Goal: Task Accomplishment & Management: Complete application form

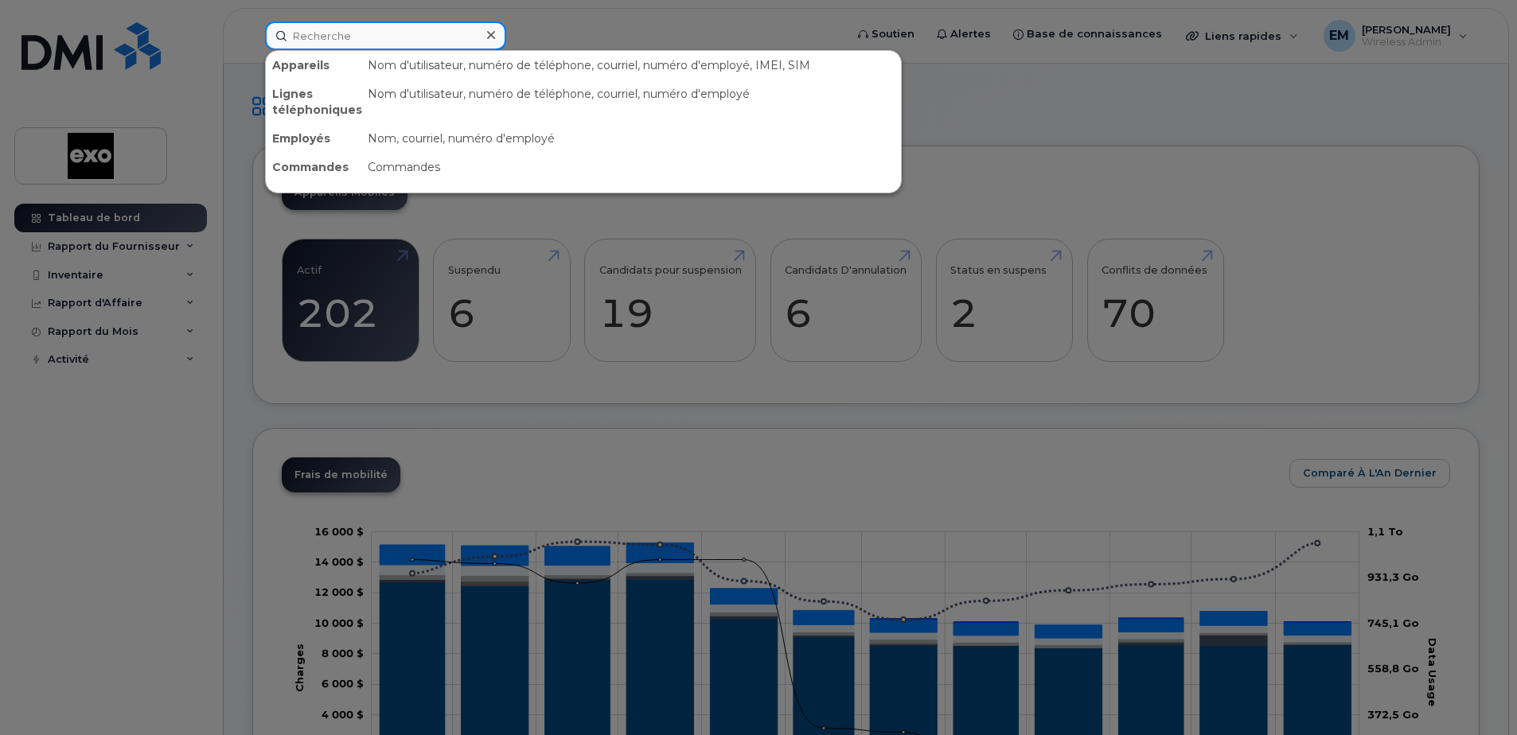
click at [359, 27] on input at bounding box center [385, 35] width 241 height 29
paste input "514-594-2576"
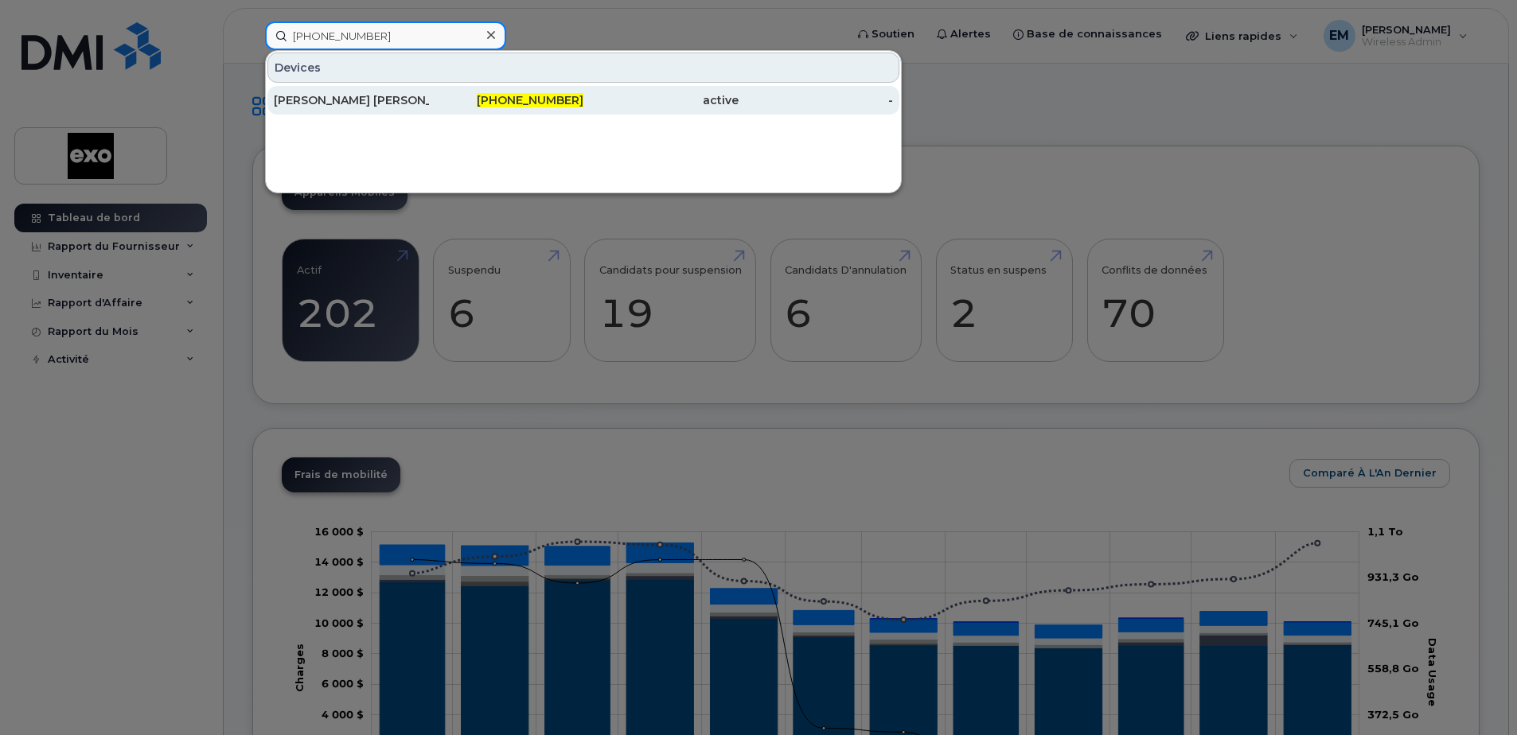
type input "514-594-2576"
click at [387, 100] on div "[PERSON_NAME]" at bounding box center [351, 100] width 155 height 16
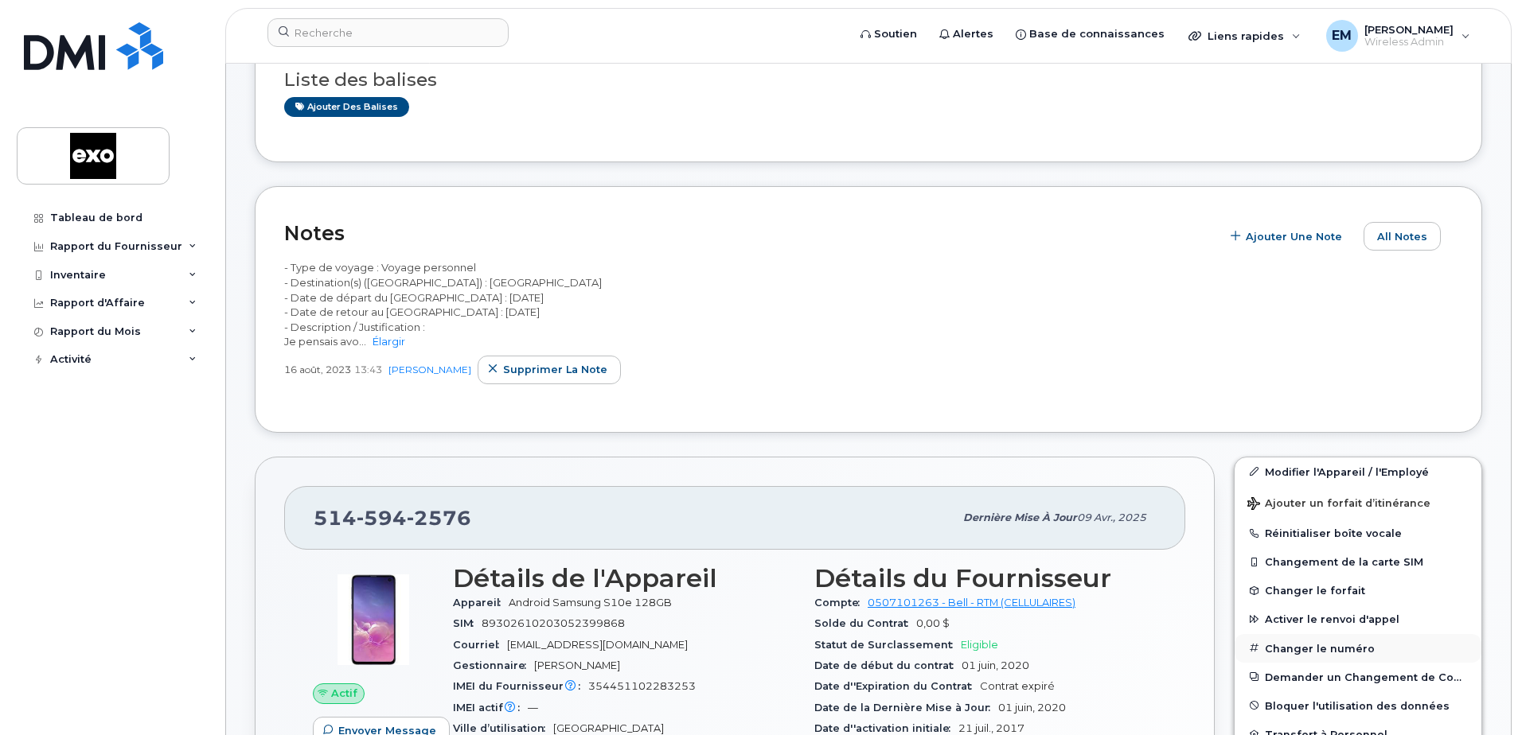
scroll to position [159, 0]
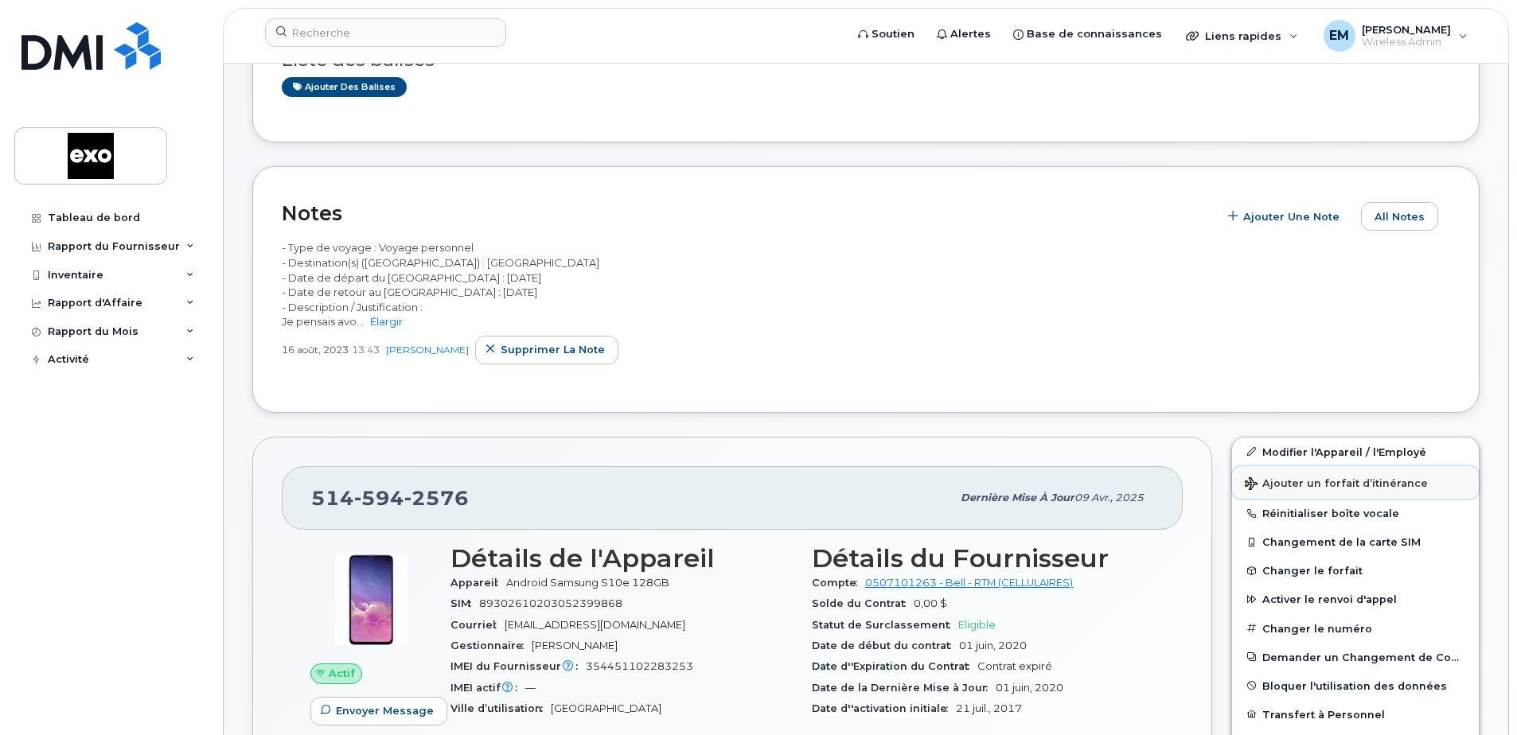
click at [1361, 481] on span "Ajouter un forfait d’itinérance" at bounding box center [1336, 485] width 183 height 15
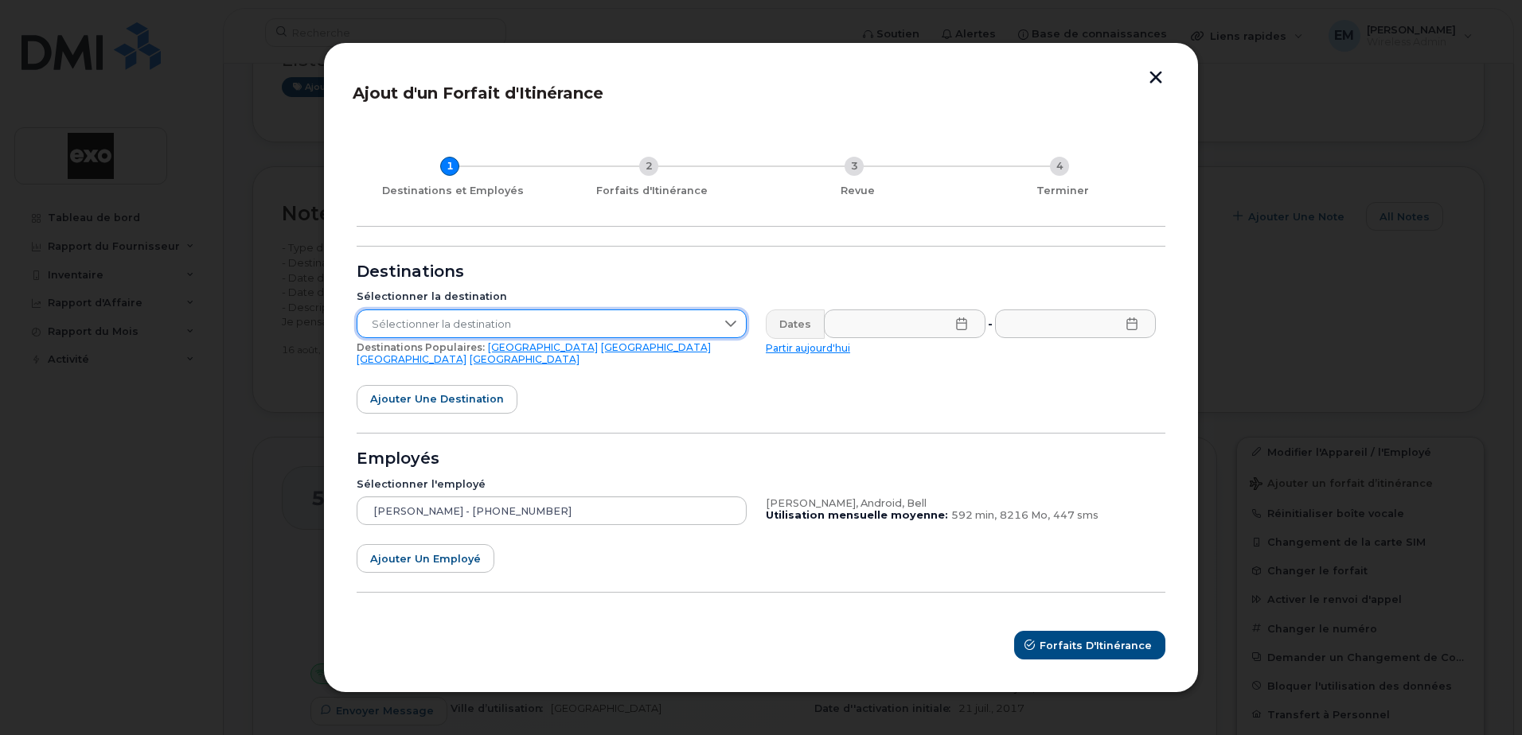
drag, startPoint x: 439, startPoint y: 323, endPoint x: 394, endPoint y: 338, distance: 47.1
drag, startPoint x: 394, startPoint y: 338, endPoint x: 412, endPoint y: 329, distance: 20.3
drag, startPoint x: 412, startPoint y: 329, endPoint x: 394, endPoint y: 329, distance: 18.3
click at [394, 329] on span "Sélectionner la destination" at bounding box center [536, 324] width 358 height 29
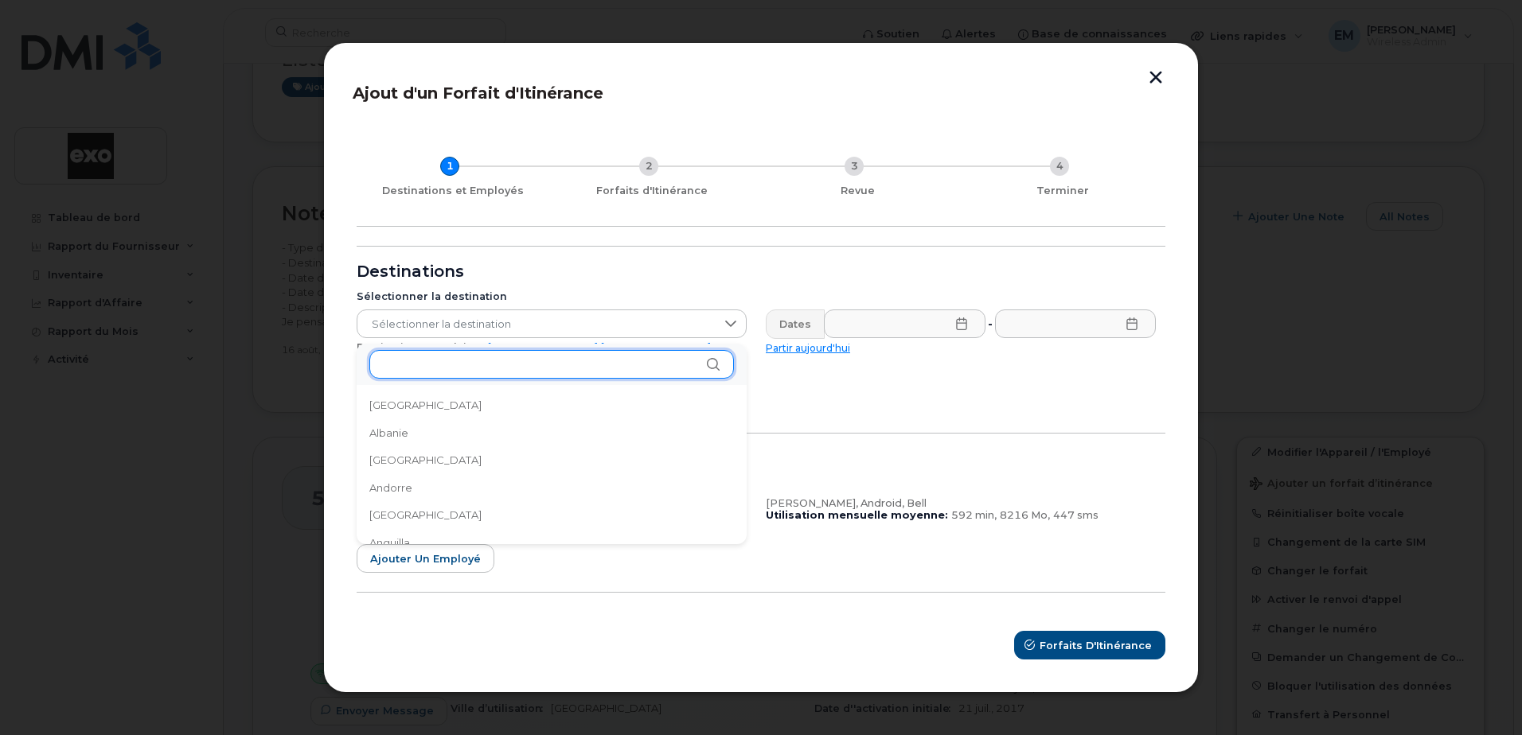
paste input "[GEOGRAPHIC_DATA]"
type input "[GEOGRAPHIC_DATA]"
click at [448, 368] on input "[GEOGRAPHIC_DATA]" at bounding box center [551, 364] width 365 height 29
drag, startPoint x: 448, startPoint y: 368, endPoint x: 344, endPoint y: 362, distance: 104.5
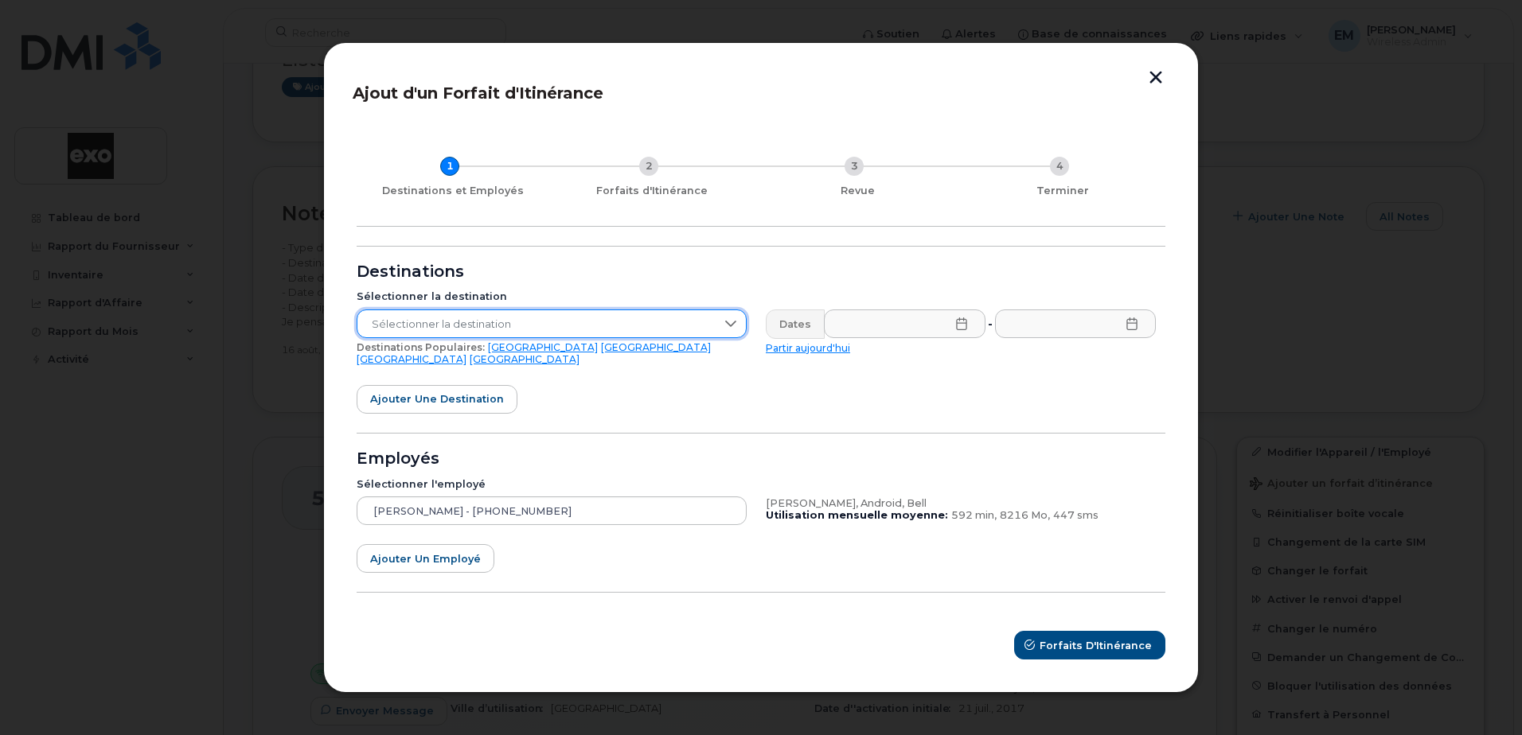
click at [415, 326] on span "Sélectionner la destination" at bounding box center [536, 324] width 358 height 29
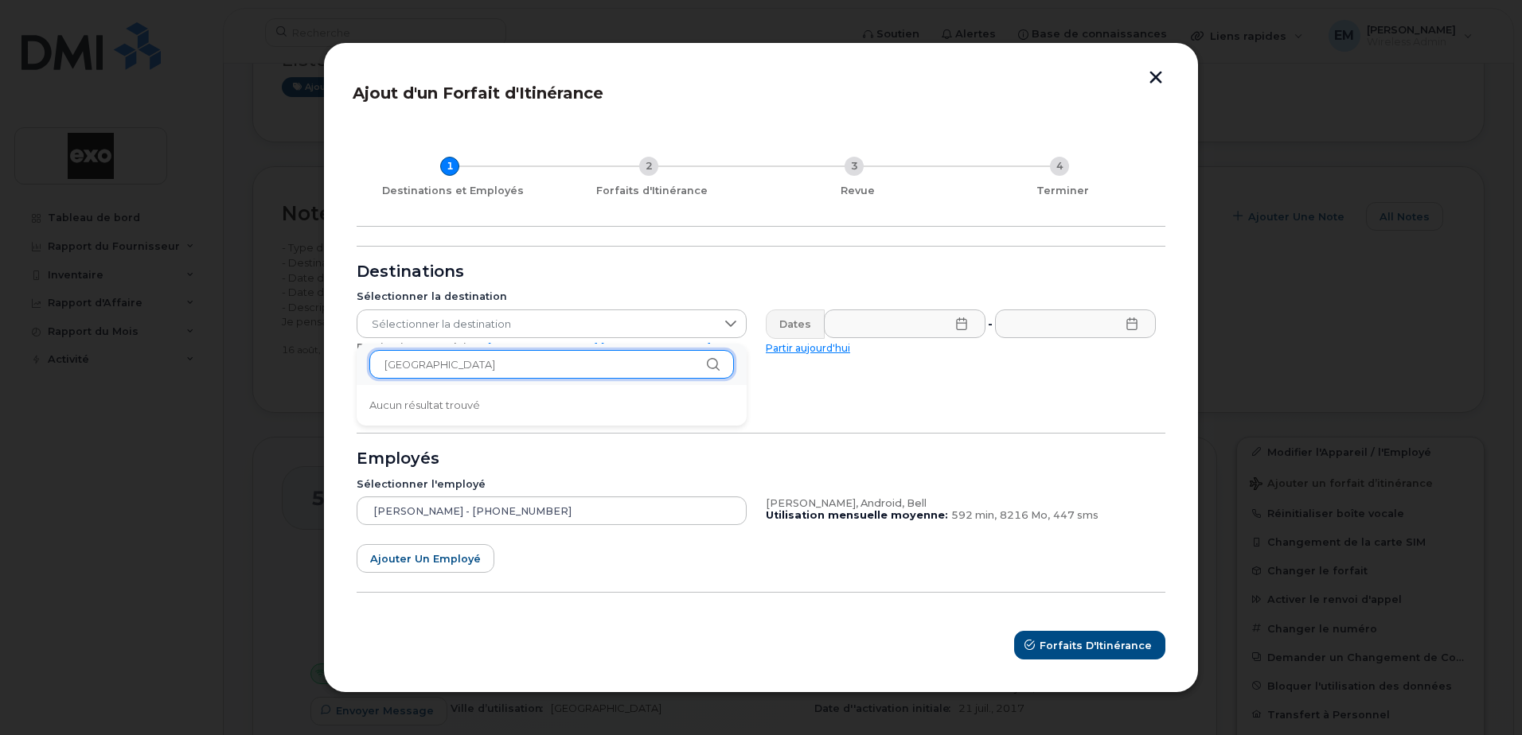
click at [416, 364] on input "[GEOGRAPHIC_DATA]" at bounding box center [551, 364] width 365 height 29
paste input "Caraïbes"
type input "MartinCaraïbes"
drag, startPoint x: 483, startPoint y: 372, endPoint x: 269, endPoint y: 367, distance: 214.1
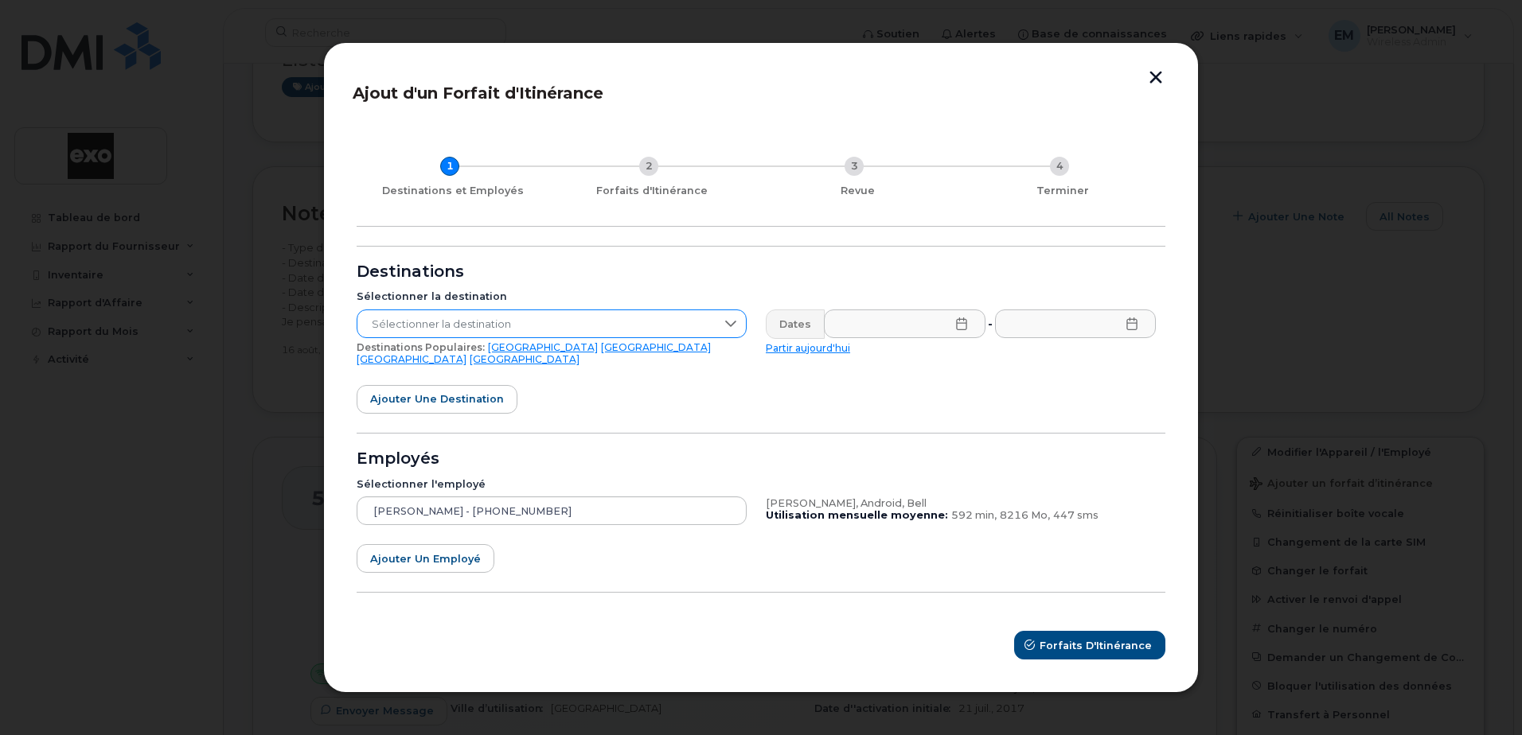
click at [409, 335] on span "Sélectionner la destination" at bounding box center [536, 324] width 358 height 29
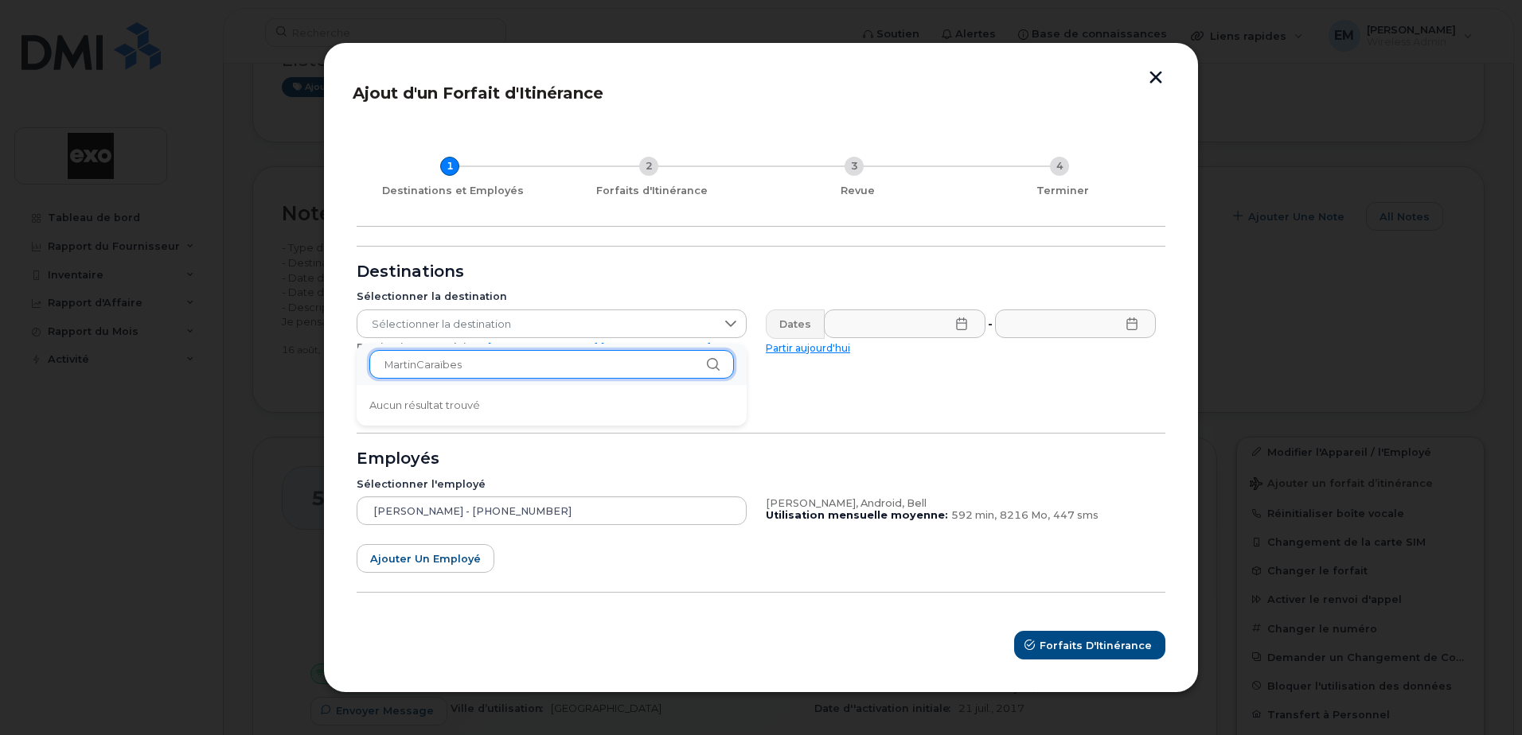
drag, startPoint x: 495, startPoint y: 365, endPoint x: 296, endPoint y: 366, distance: 199.0
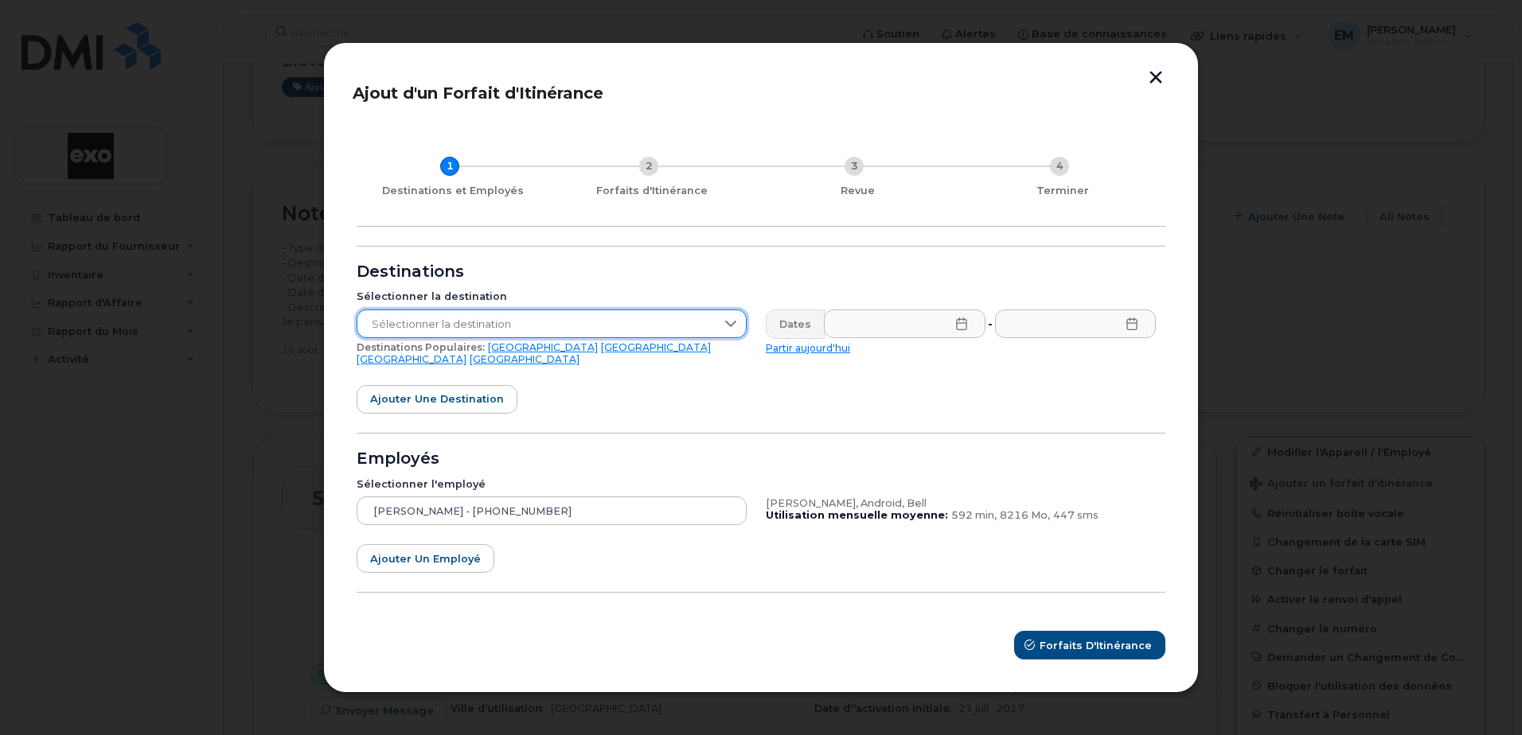
click at [478, 333] on span "Sélectionner la destination" at bounding box center [536, 324] width 358 height 29
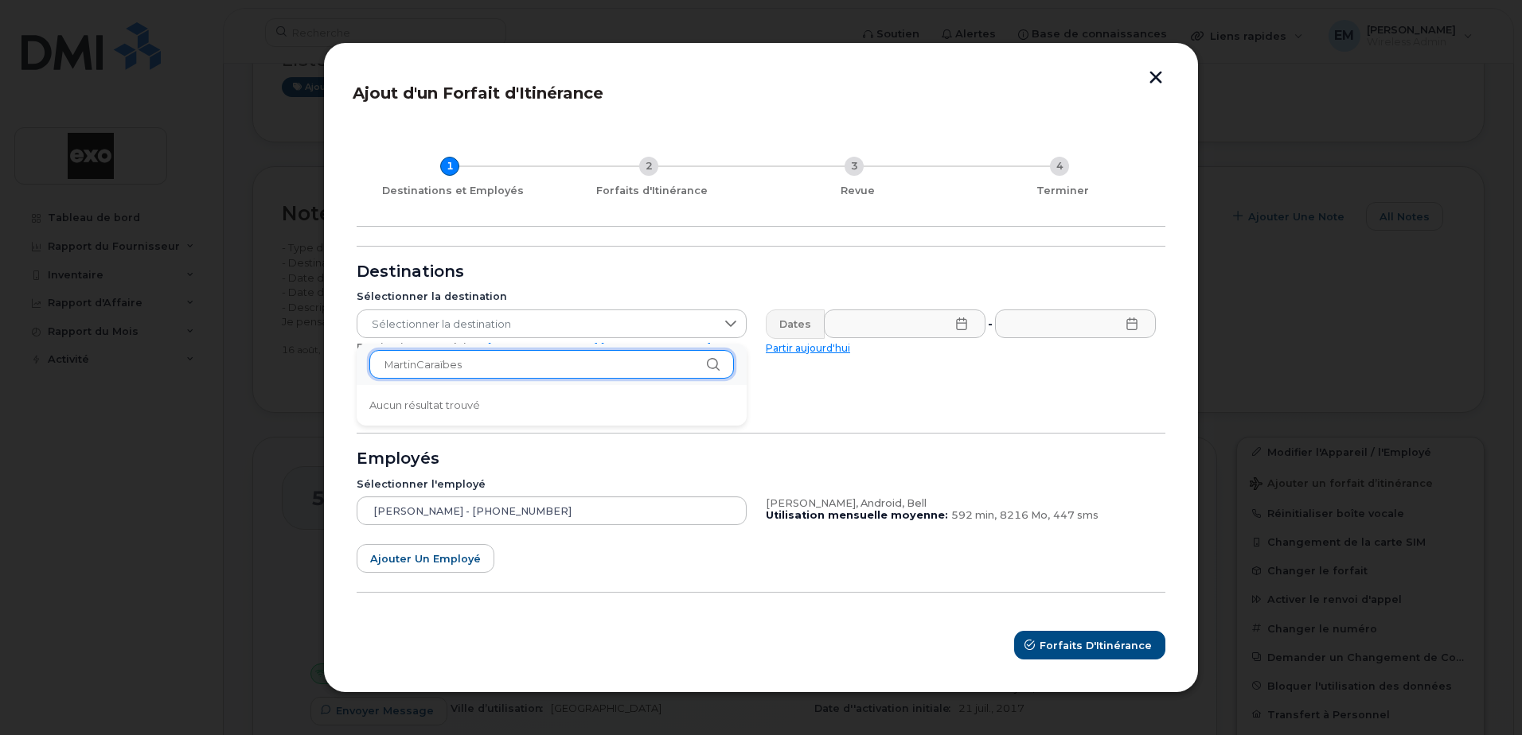
drag, startPoint x: 466, startPoint y: 364, endPoint x: 351, endPoint y: 365, distance: 115.4
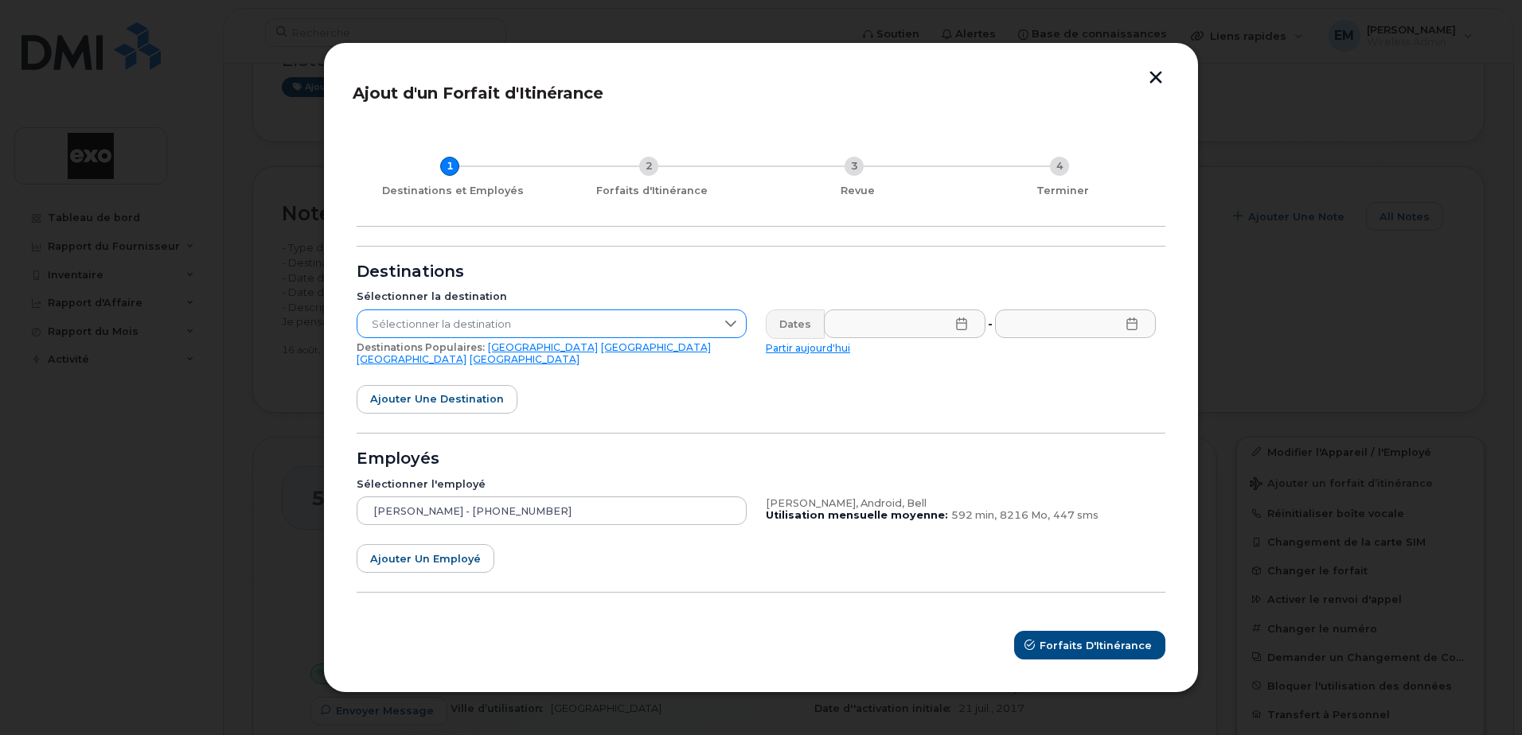
click at [730, 330] on icon at bounding box center [730, 324] width 13 height 13
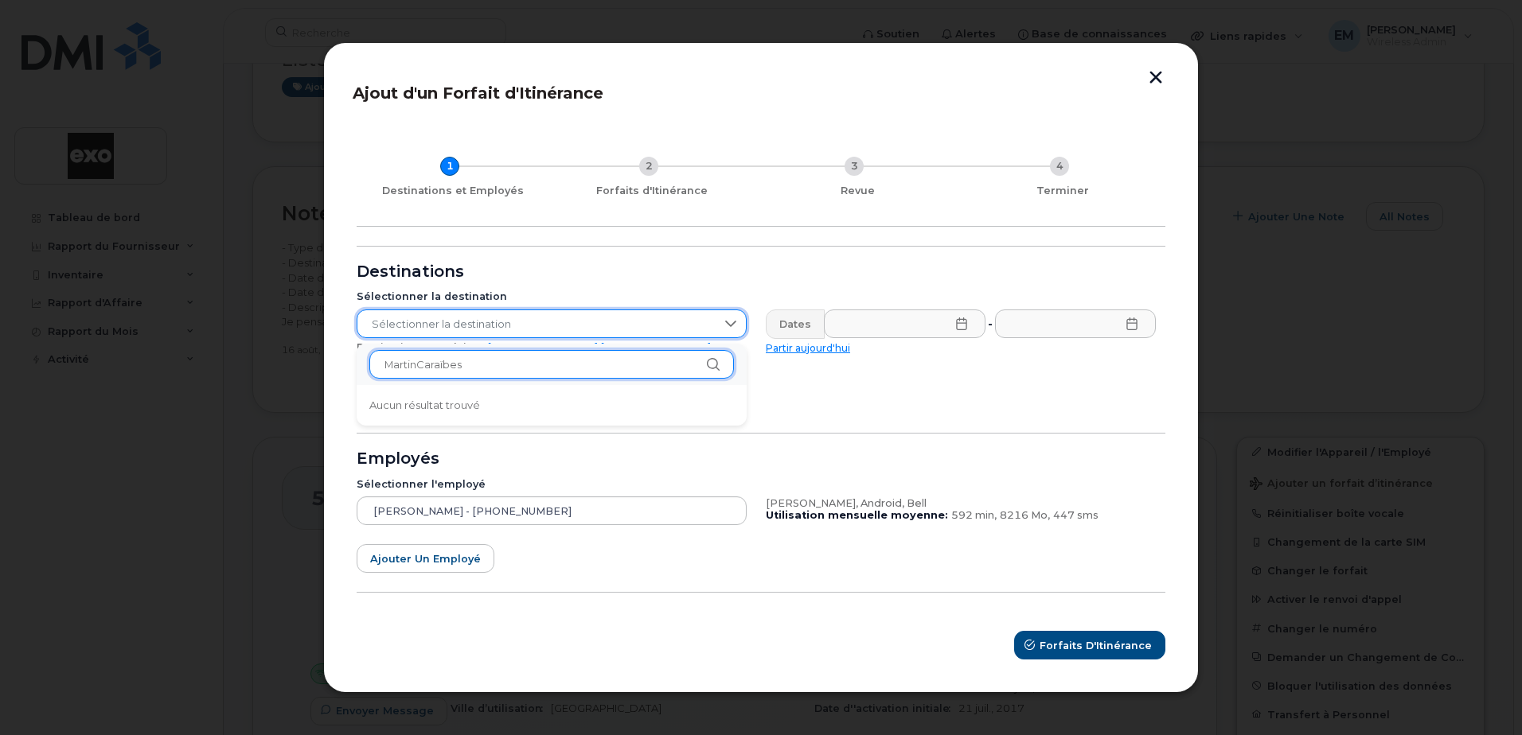
click at [703, 368] on input "MartinCaraïbes" at bounding box center [551, 364] width 365 height 29
type input "M"
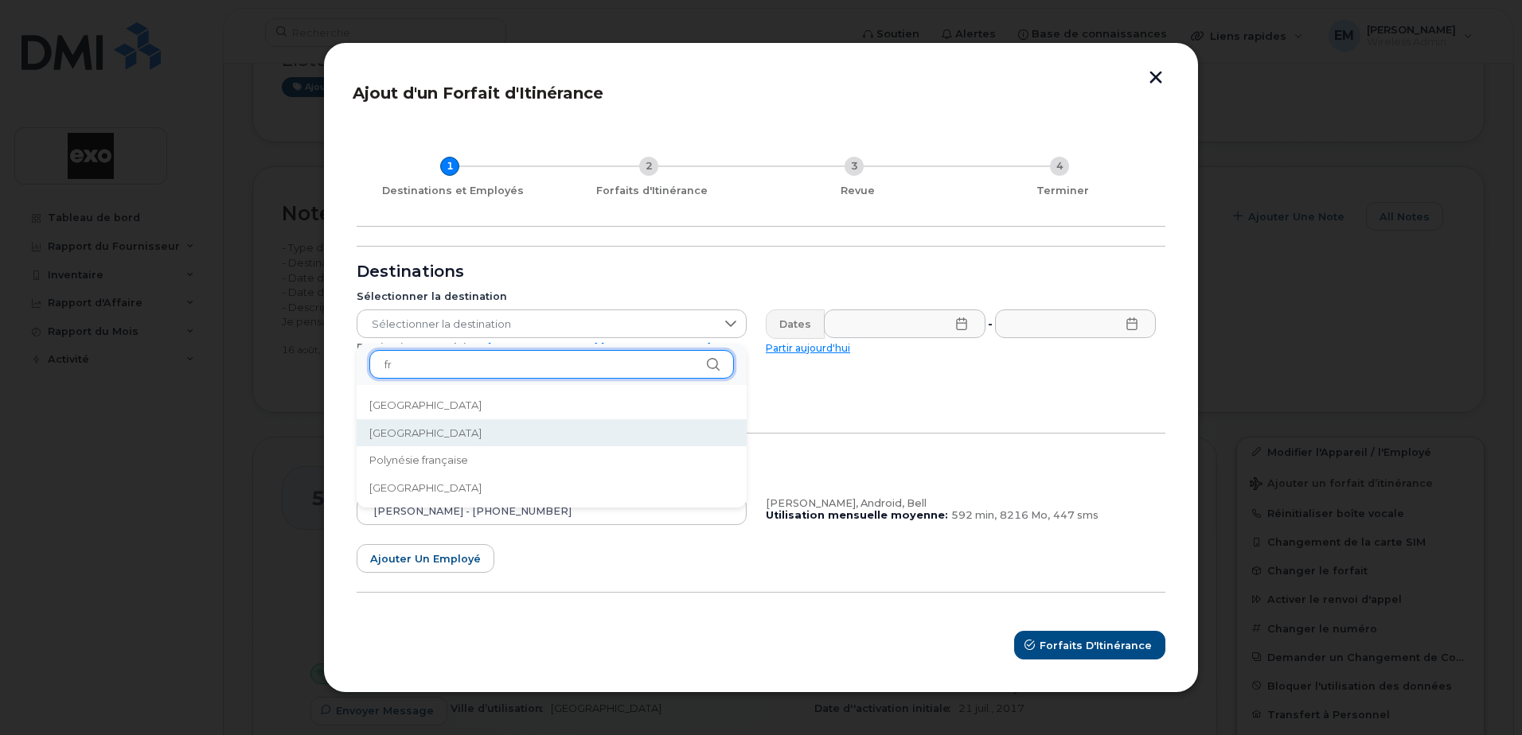
type input "fr"
click at [396, 437] on span "[GEOGRAPHIC_DATA]" at bounding box center [425, 433] width 112 height 15
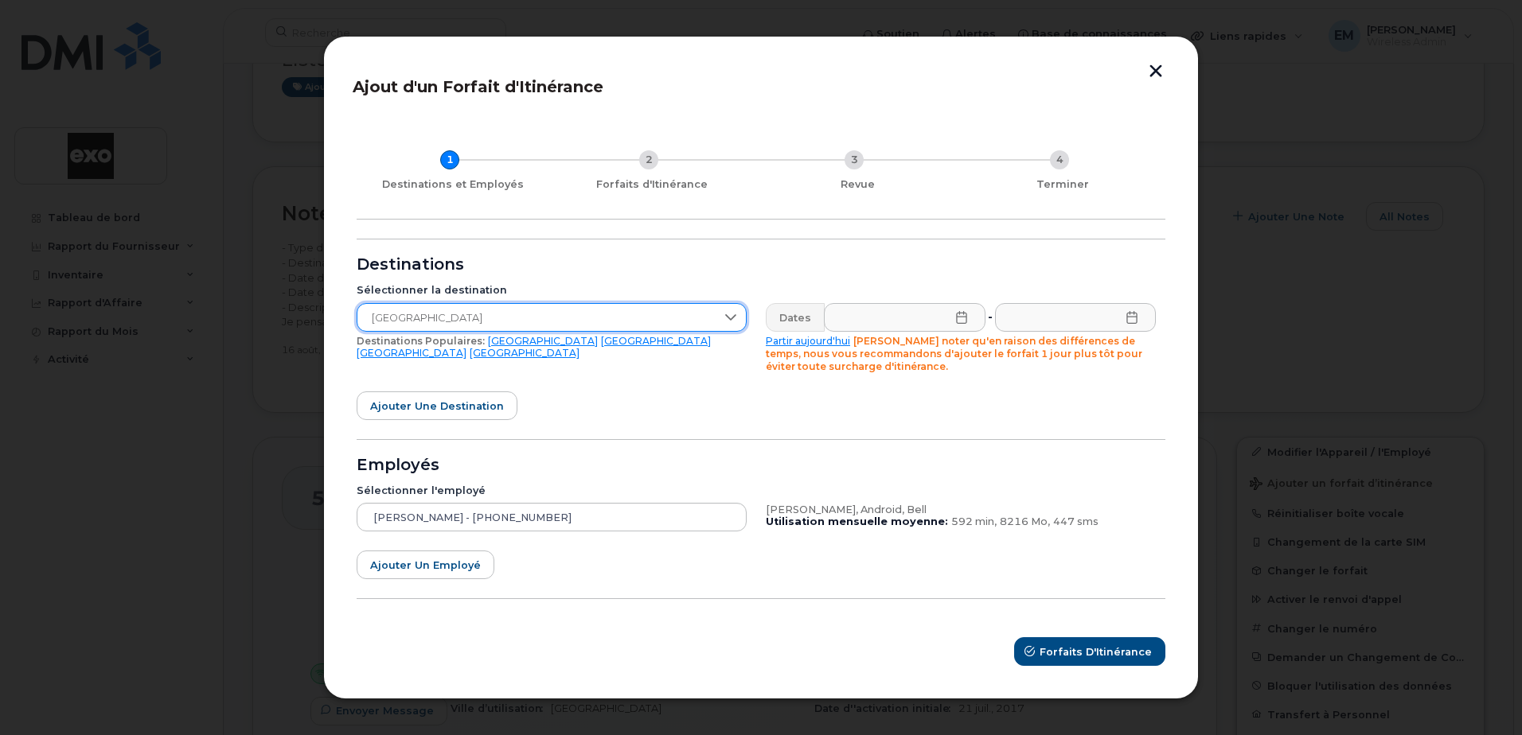
click at [964, 318] on icon at bounding box center [961, 317] width 13 height 13
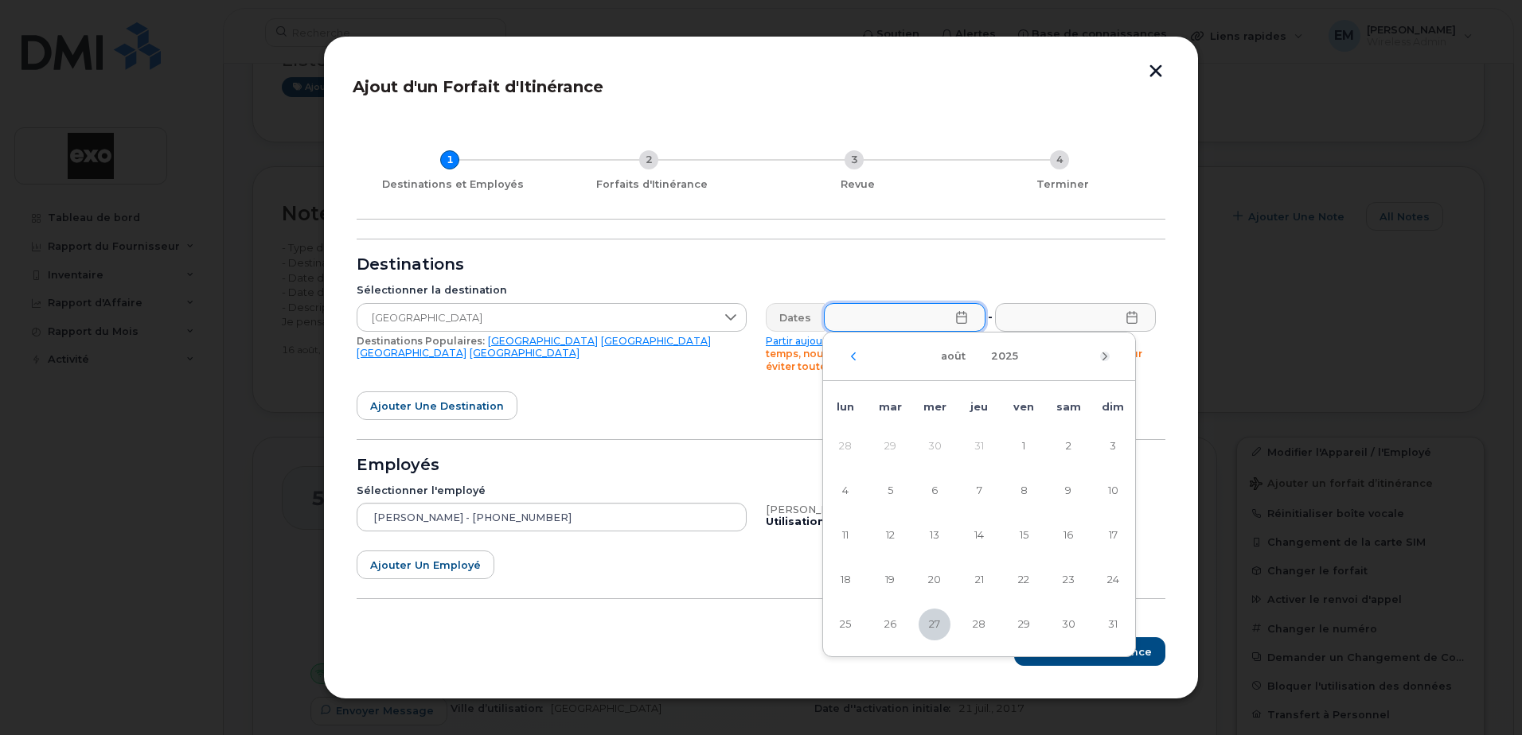
click at [1103, 359] on icon "Mois suivant" at bounding box center [1105, 356] width 10 height 13
click at [979, 446] on span "4" at bounding box center [979, 447] width 32 height 32
type input "[DATE]"
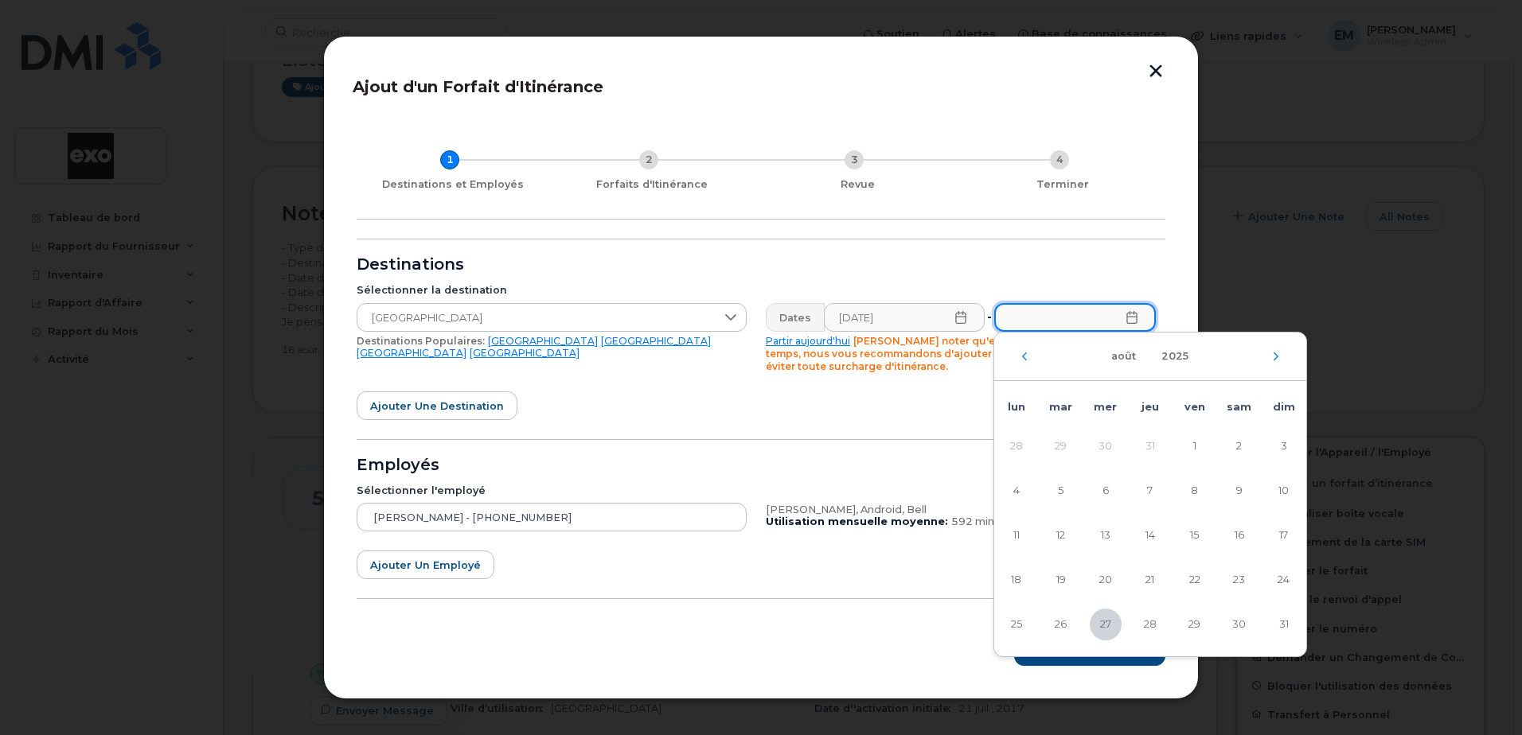
click at [1132, 326] on input "text" at bounding box center [1075, 317] width 162 height 29
click at [1277, 359] on icon "Mois suivant" at bounding box center [1276, 356] width 10 height 13
click at [1238, 493] on span "13" at bounding box center [1239, 491] width 32 height 32
type input "[DATE]"
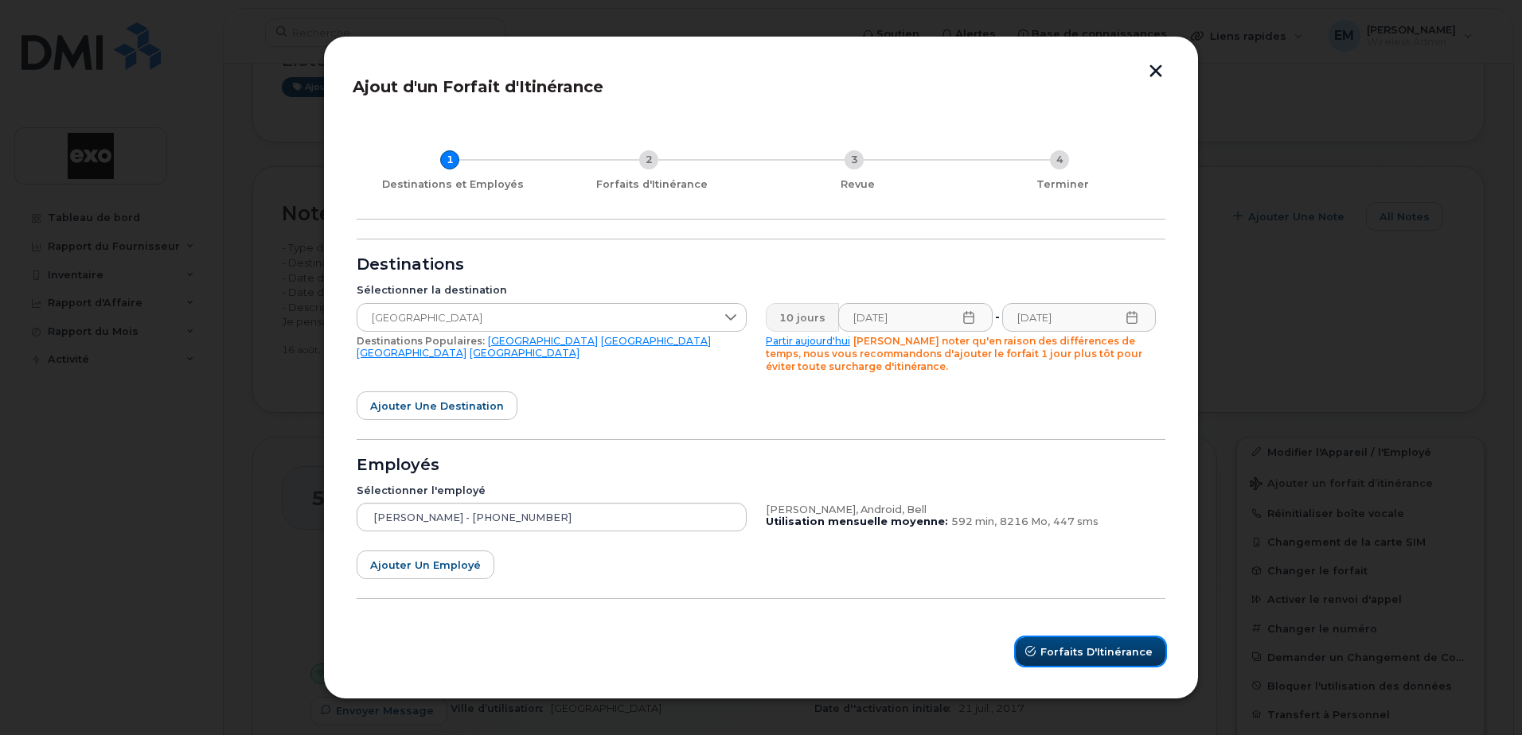
click at [1096, 657] on span "Forfaits d'Itinérance" at bounding box center [1096, 652] width 112 height 15
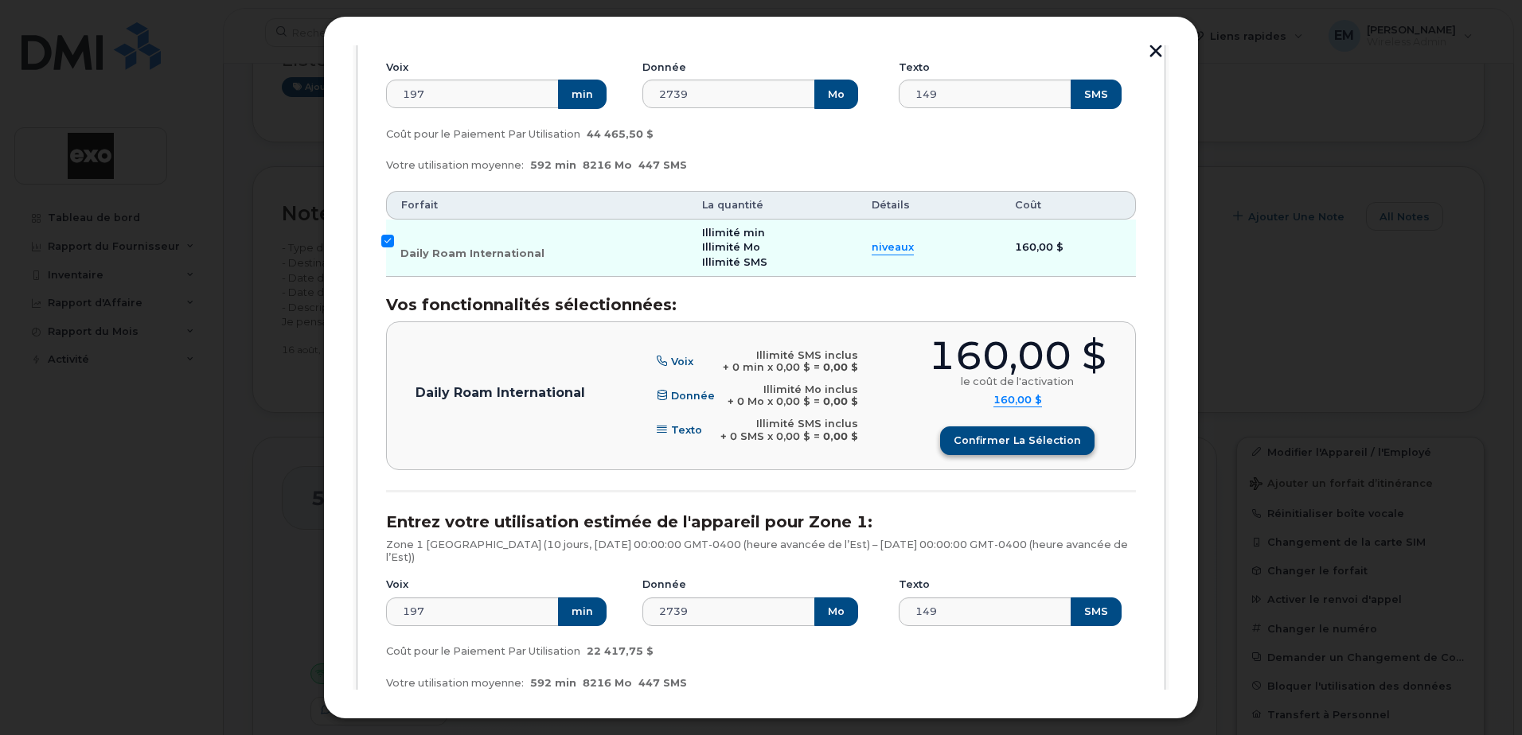
scroll to position [220, 0]
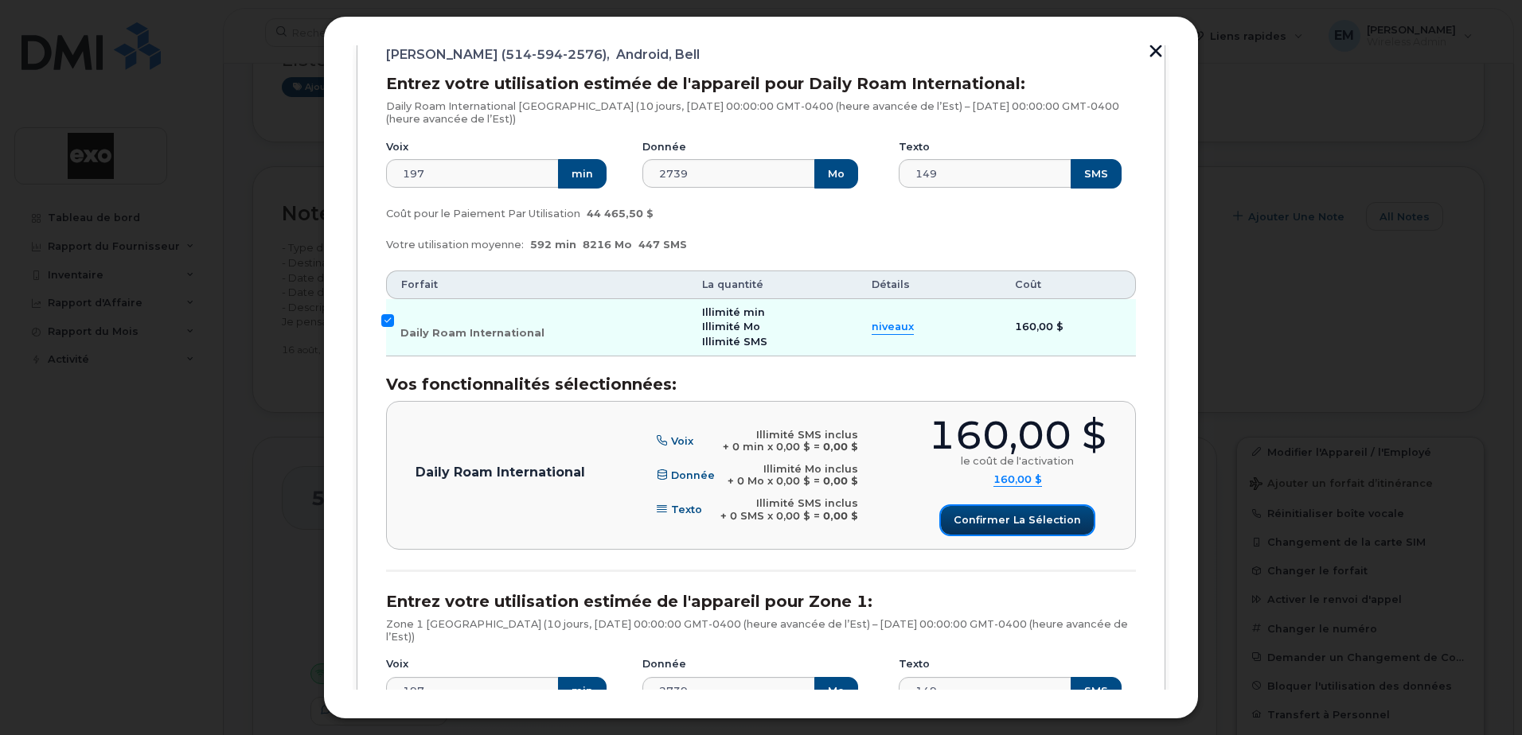
click at [984, 522] on span "Confirmer la sélection" at bounding box center [1016, 520] width 127 height 15
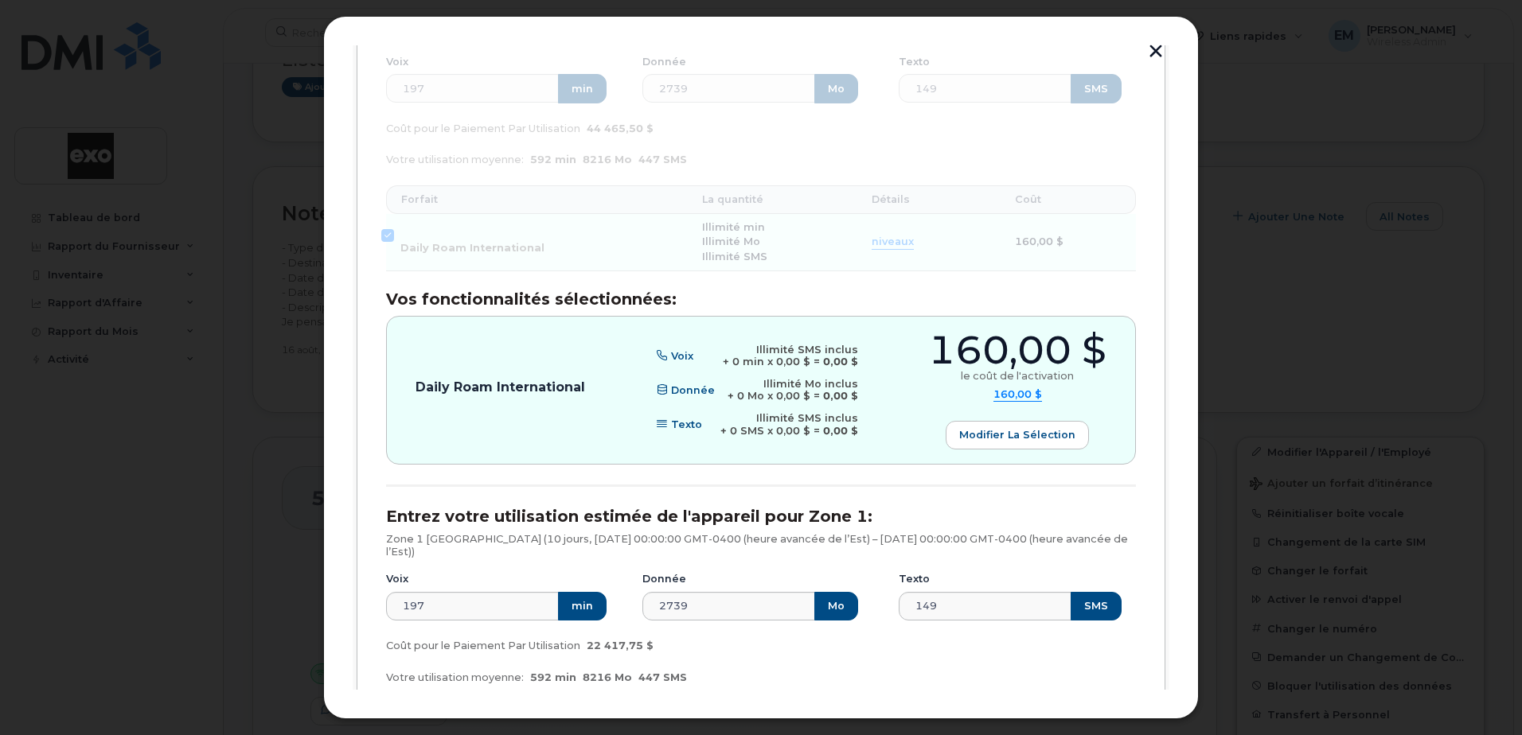
scroll to position [299, 0]
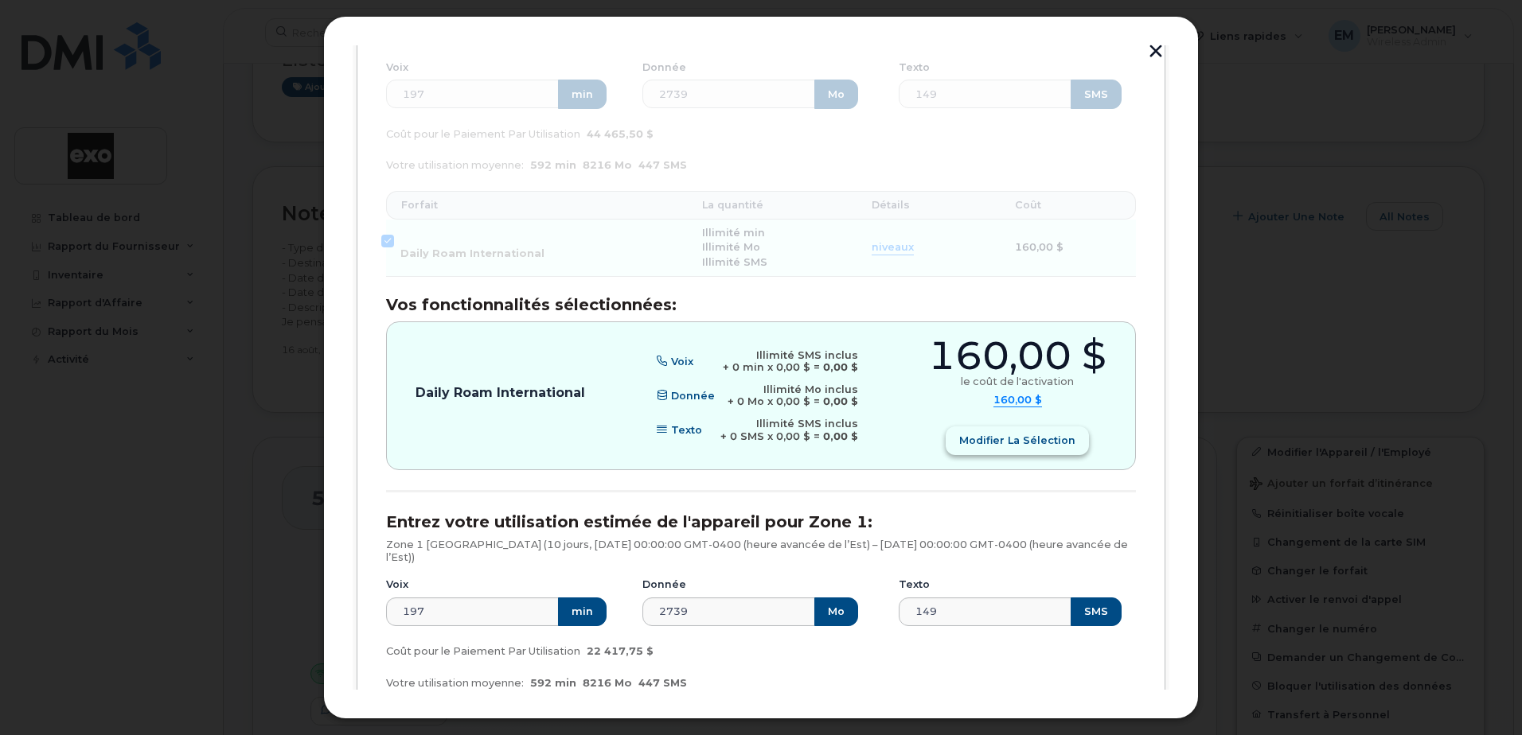
click at [981, 446] on span "Modifier la sélection" at bounding box center [1017, 440] width 116 height 15
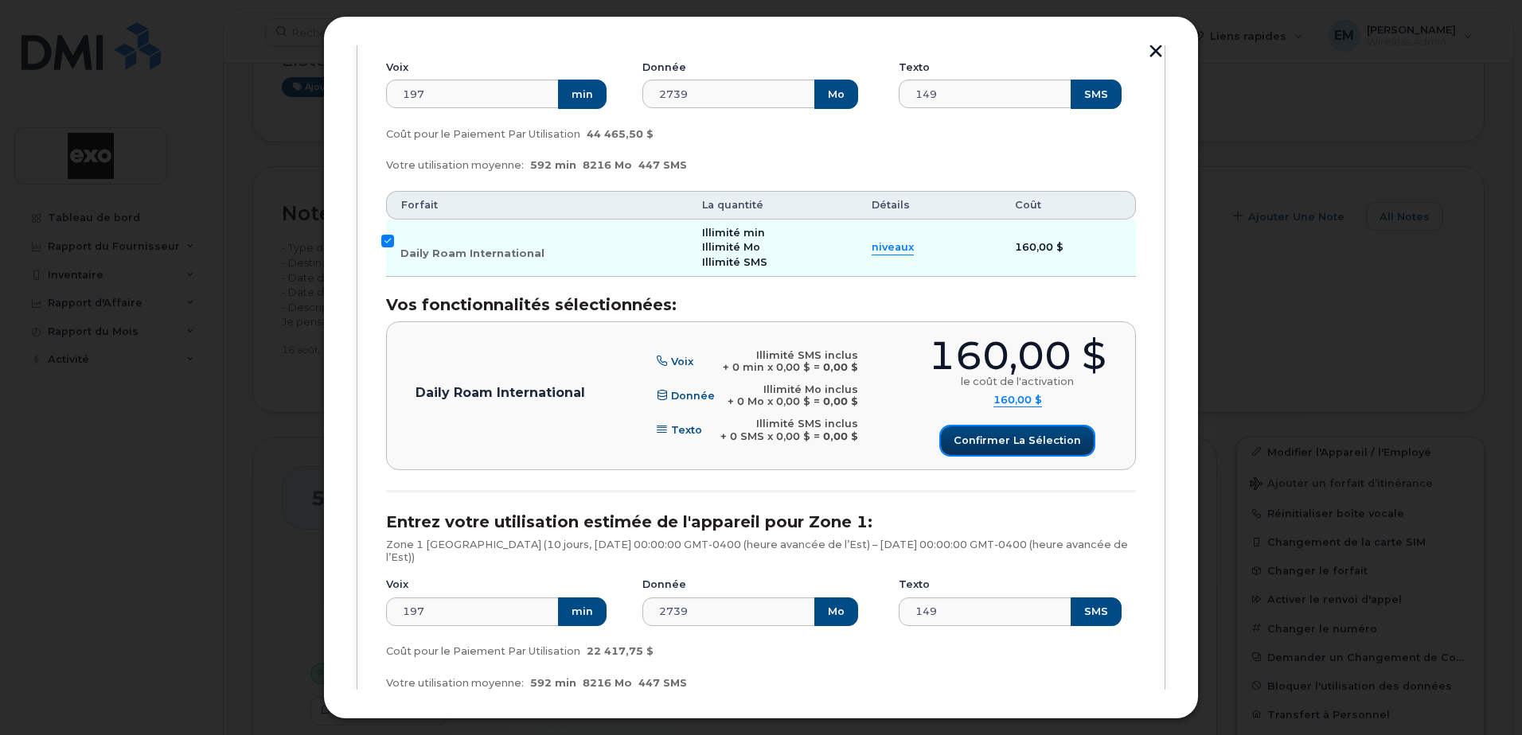
click at [981, 442] on span "Confirmer la sélection" at bounding box center [1016, 440] width 127 height 15
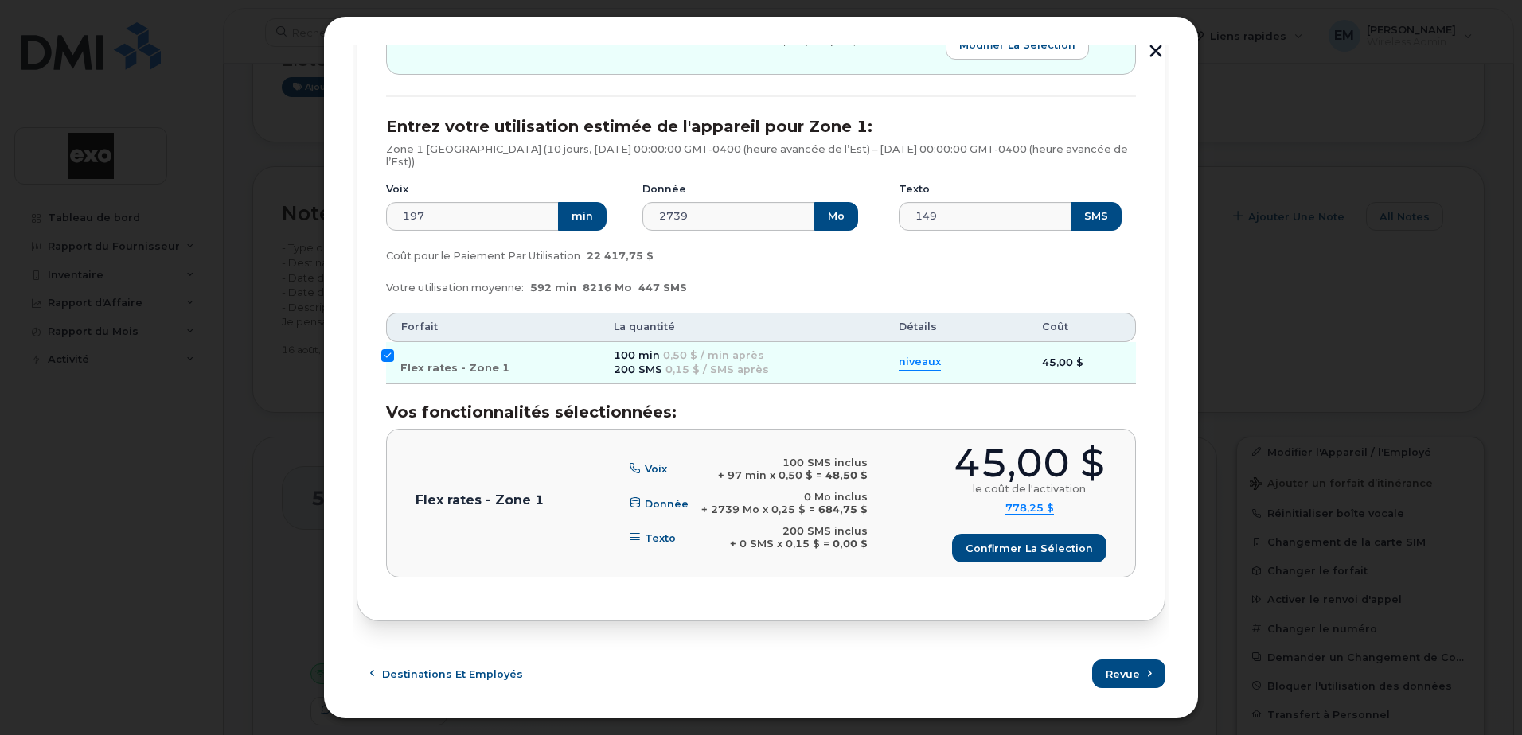
scroll to position [697, 0]
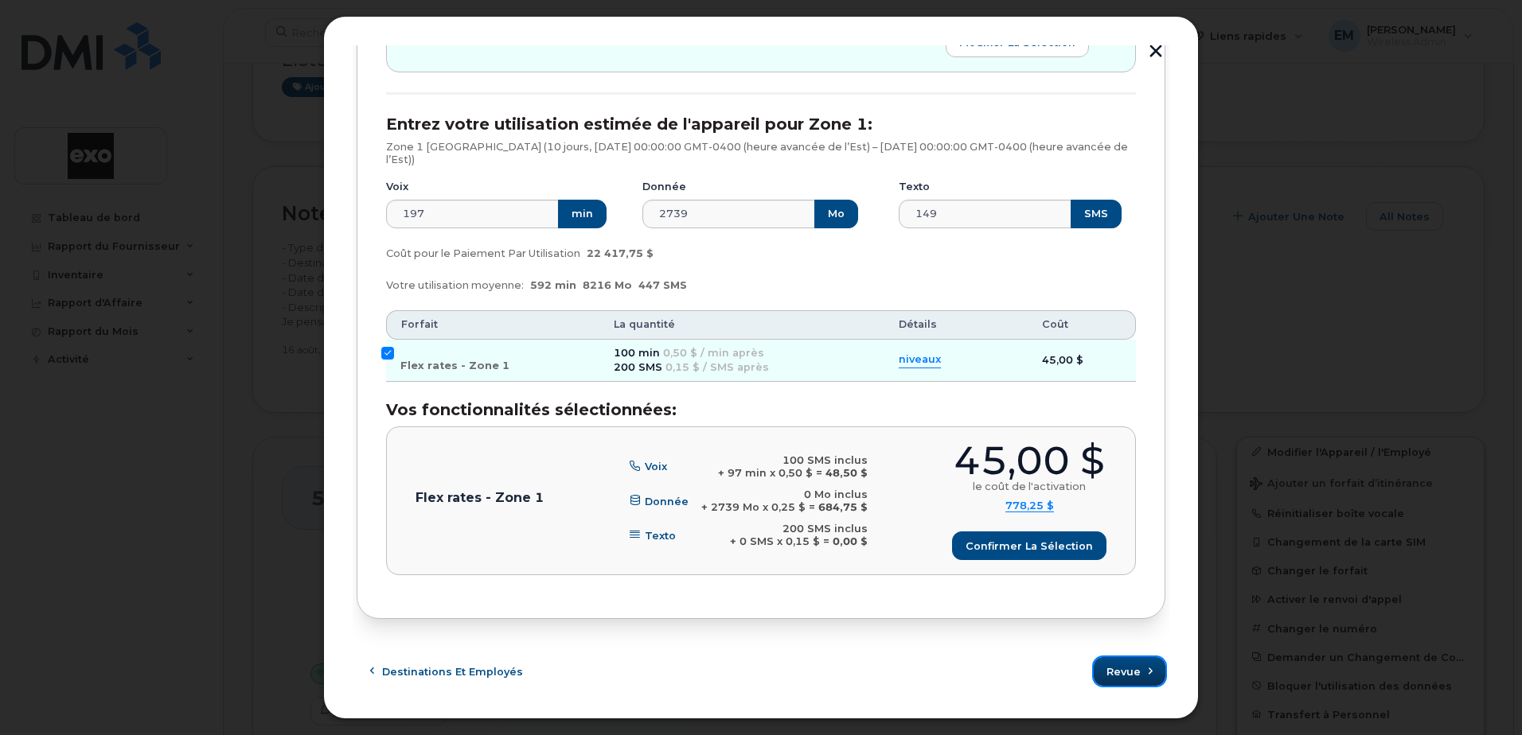
click at [1117, 678] on span "Revue" at bounding box center [1123, 672] width 34 height 15
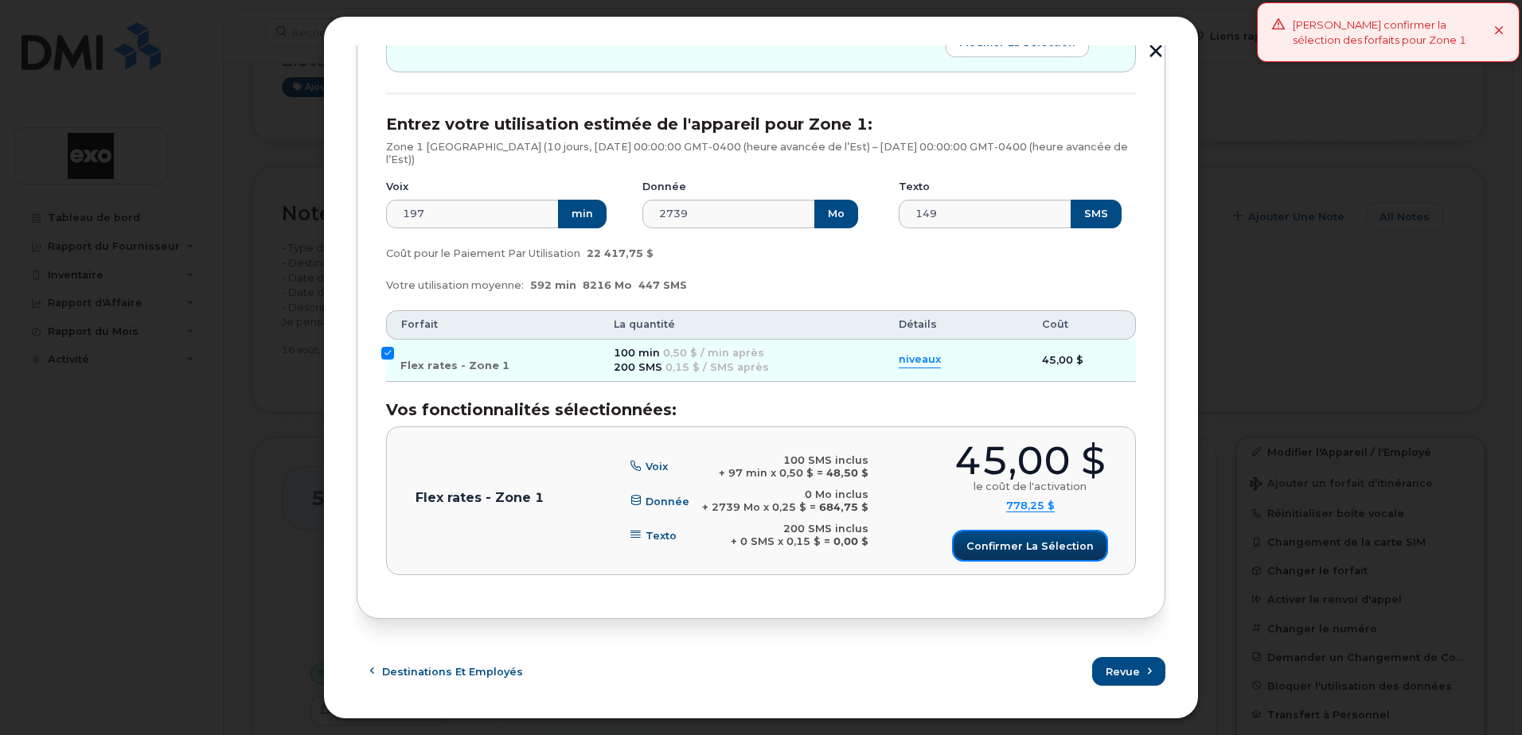
click at [1062, 545] on span "Confirmer la sélection" at bounding box center [1029, 546] width 127 height 15
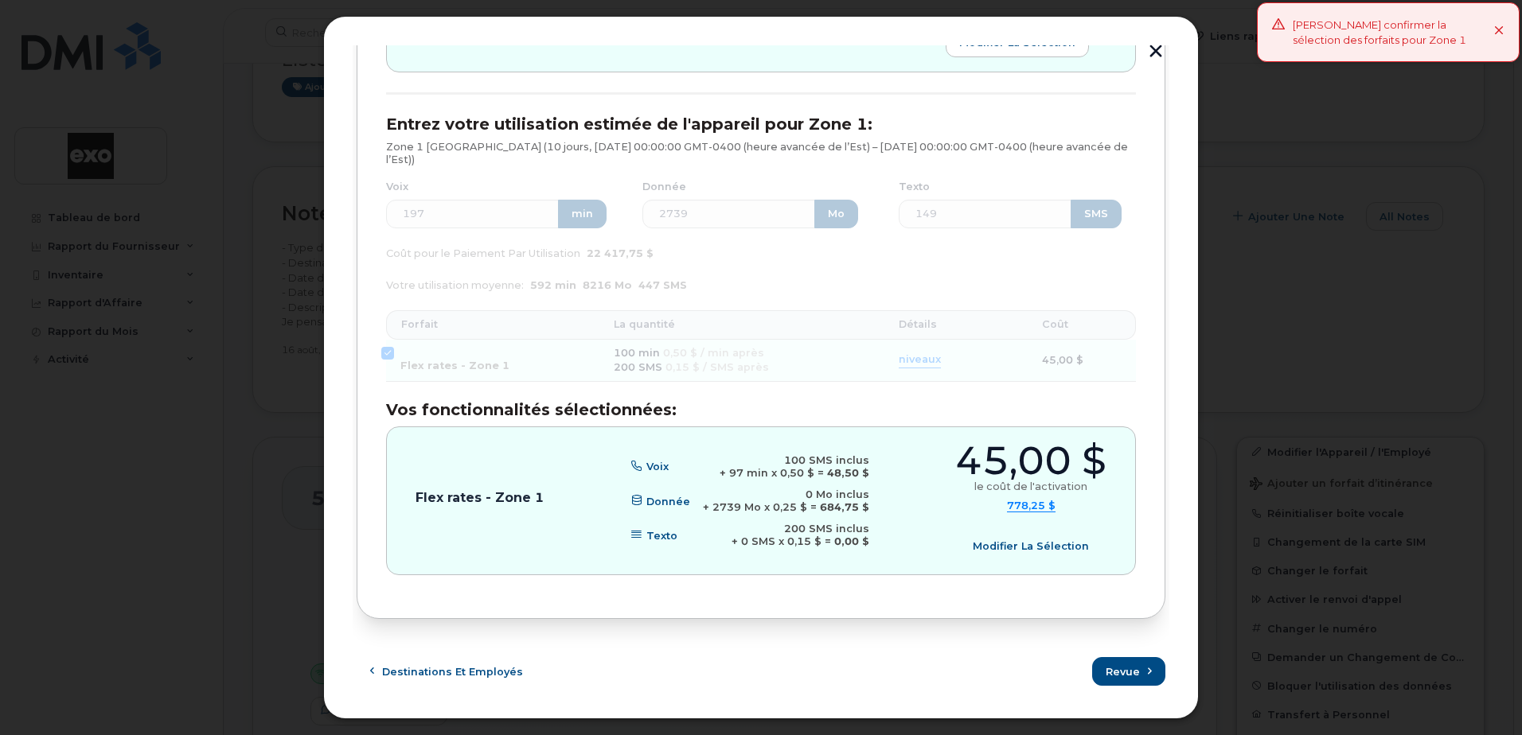
click at [1062, 545] on span "Modifier la sélection" at bounding box center [1031, 546] width 116 height 15
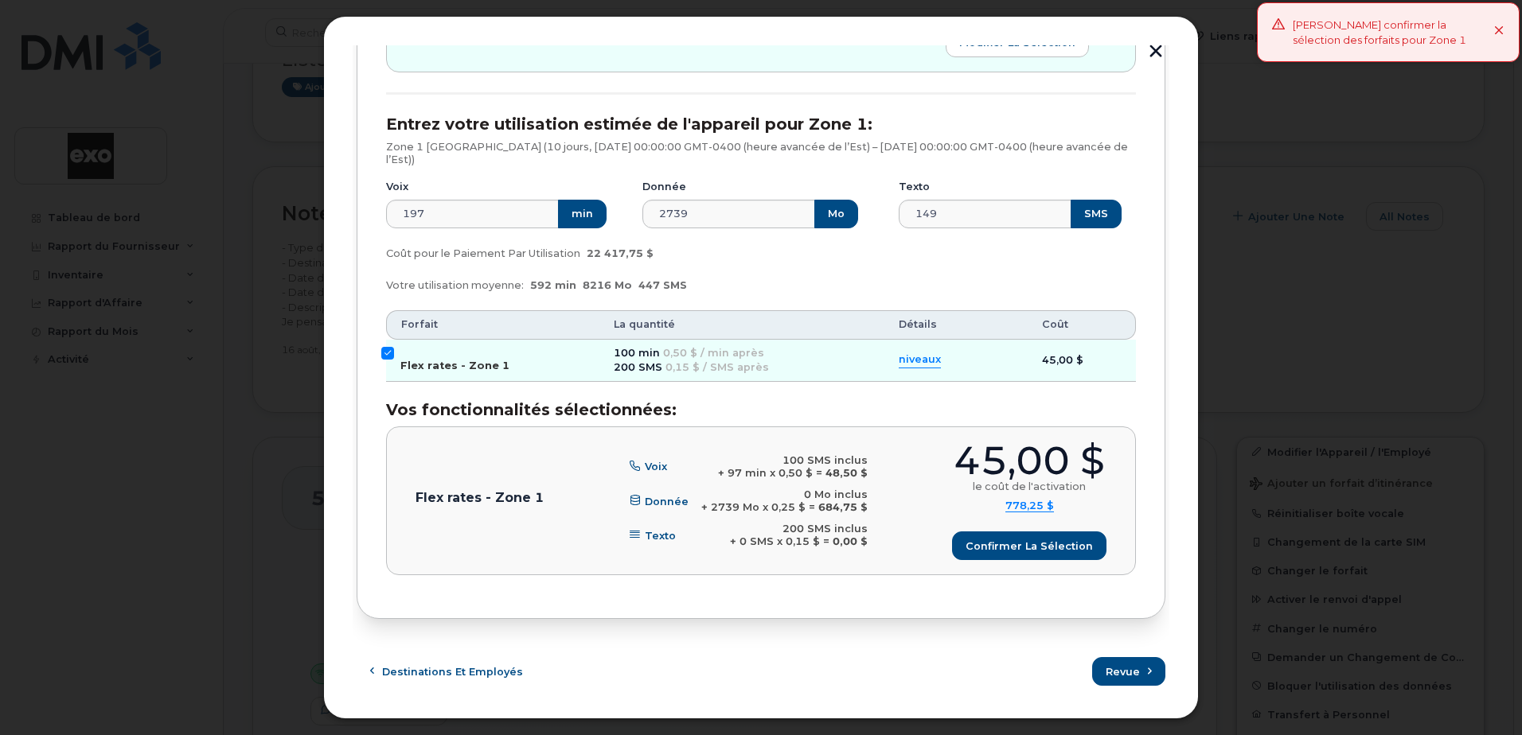
click at [383, 353] on input "Flex rates - Zone 1" at bounding box center [387, 353] width 13 height 13
checkbox input "false"
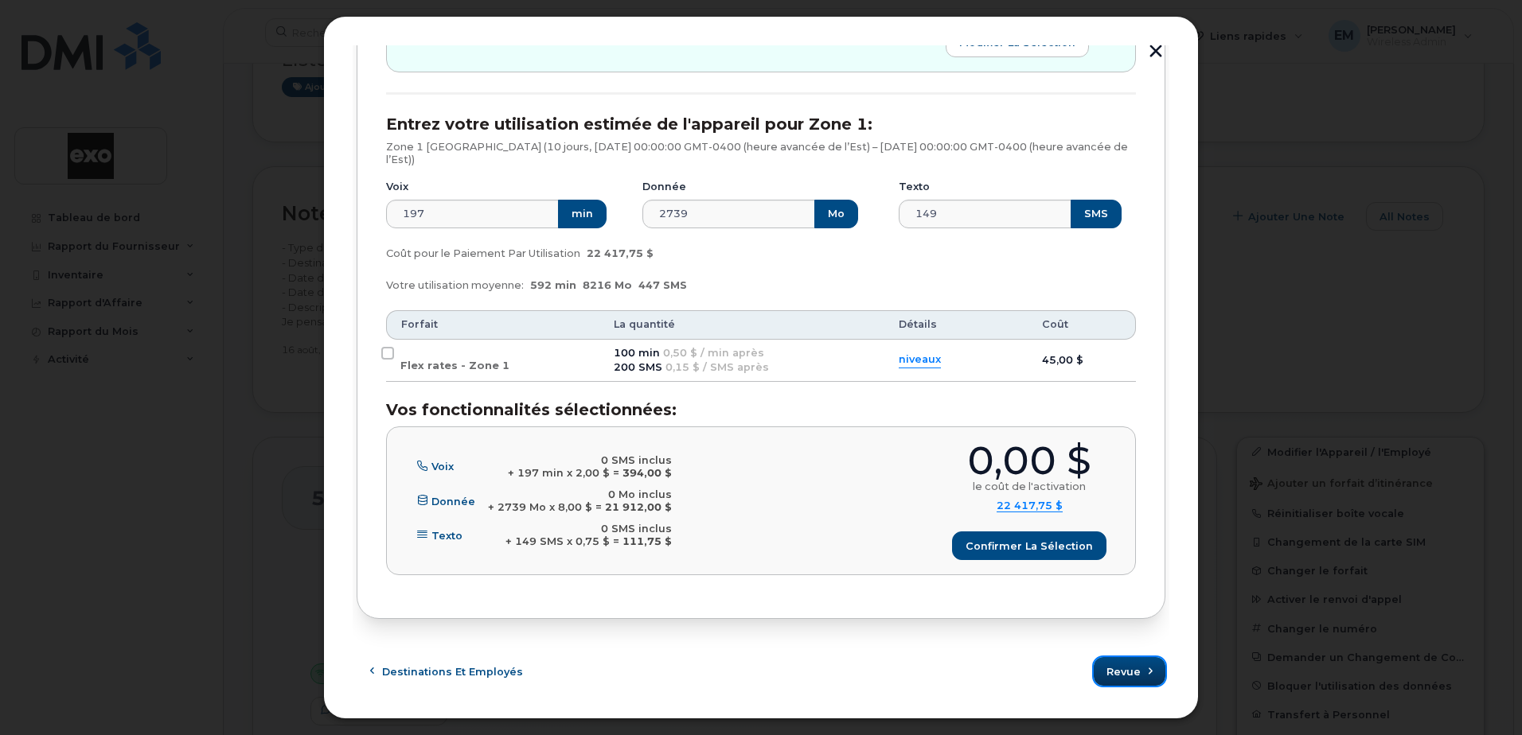
click at [1129, 664] on button "Revue" at bounding box center [1130, 671] width 72 height 29
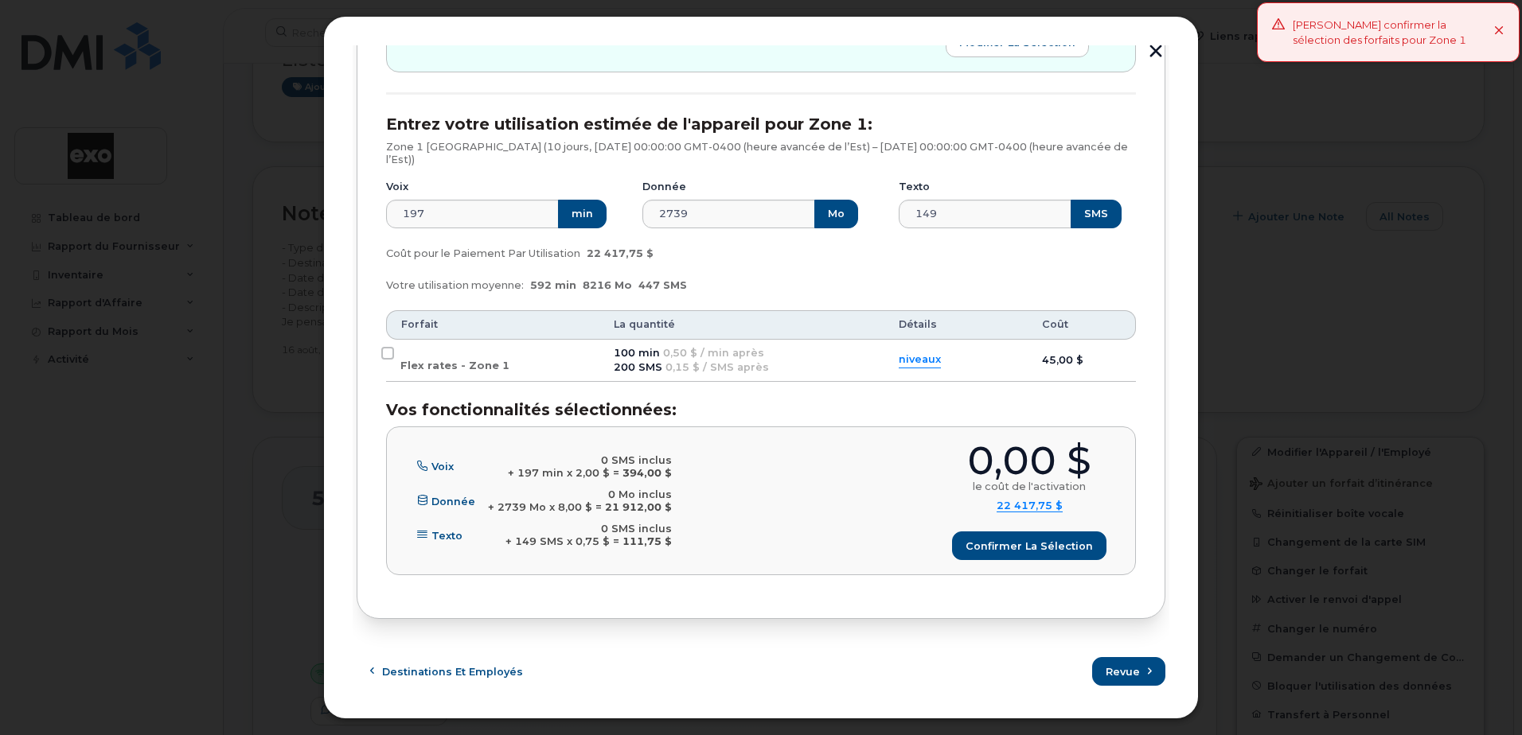
click at [1499, 26] on icon at bounding box center [1499, 31] width 10 height 10
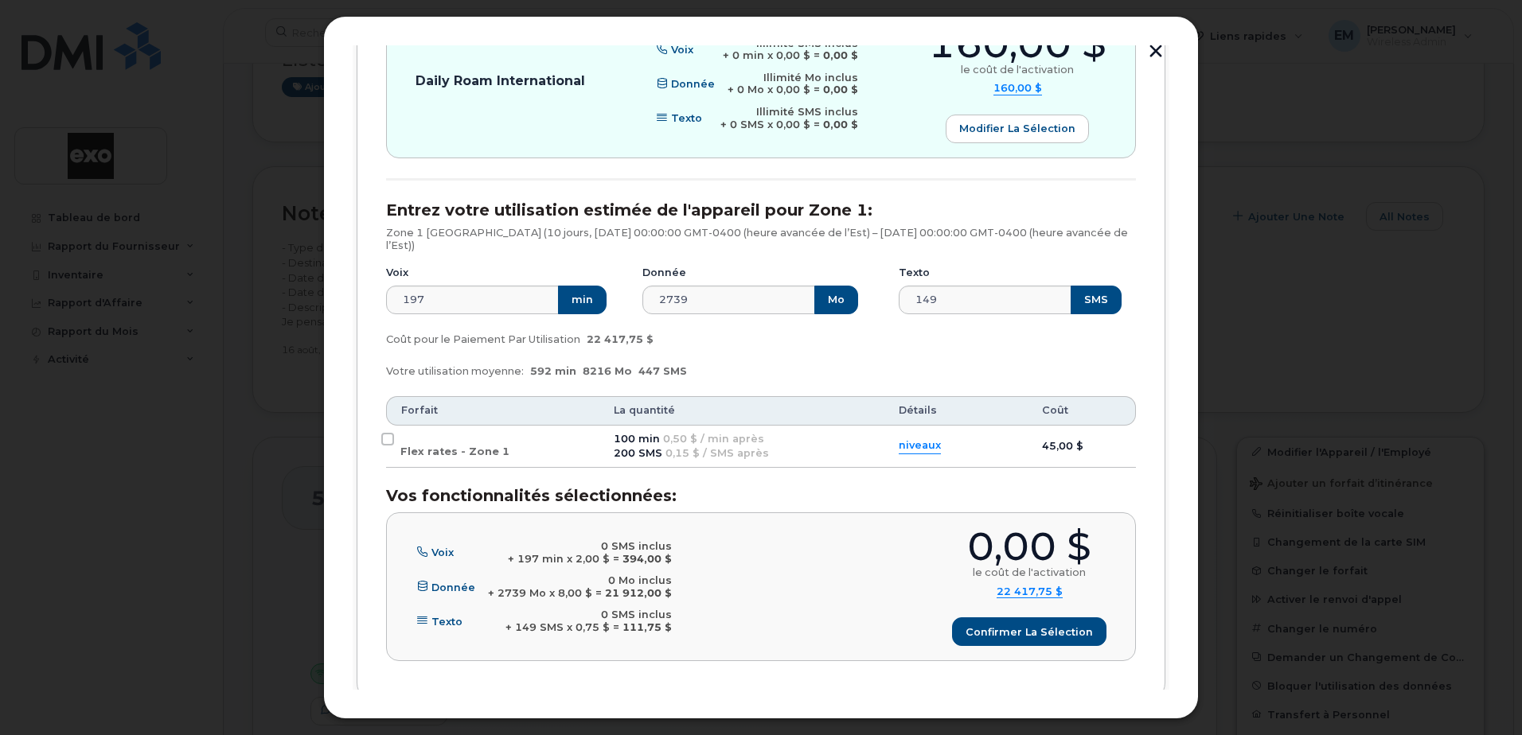
scroll to position [618, 0]
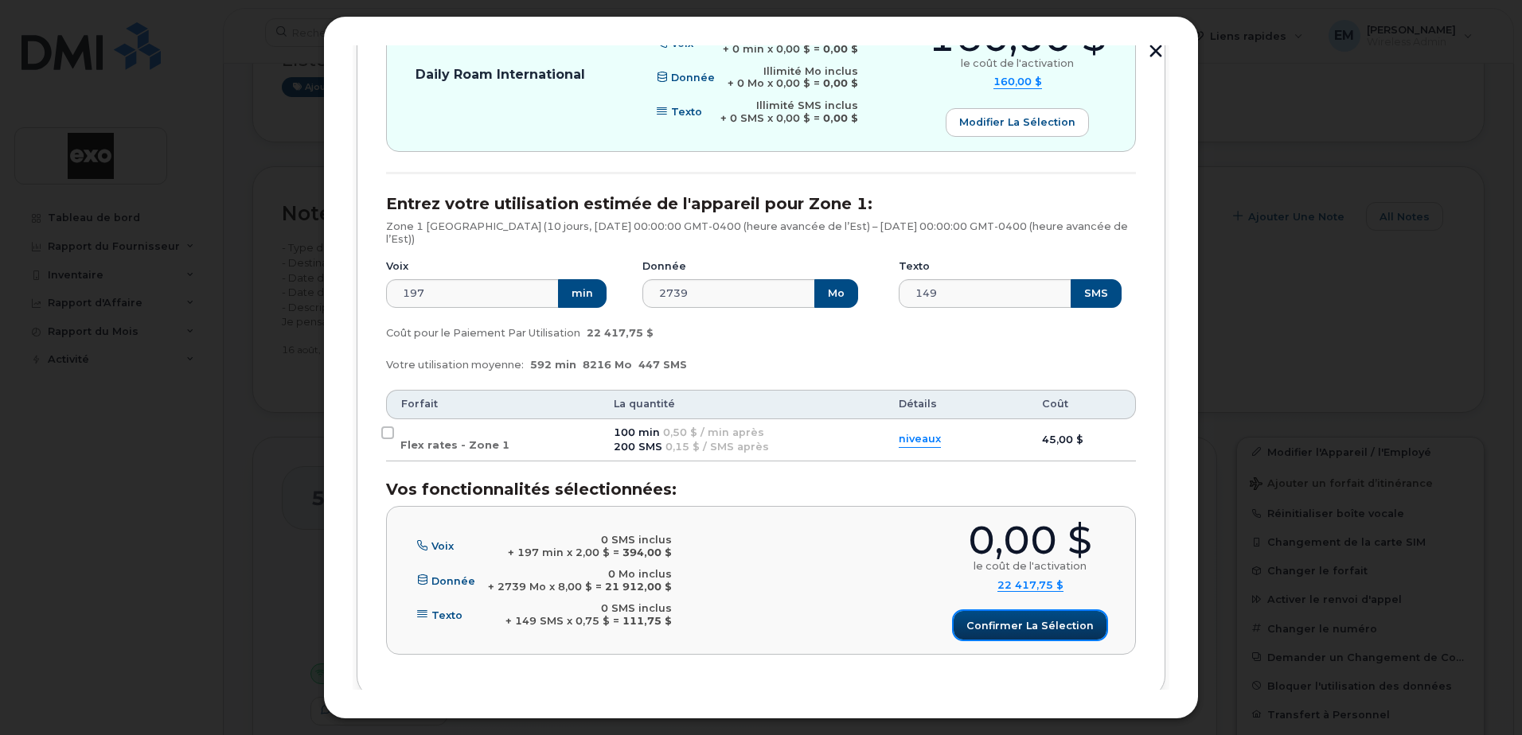
click at [1023, 629] on span "Confirmer la sélection" at bounding box center [1029, 625] width 127 height 15
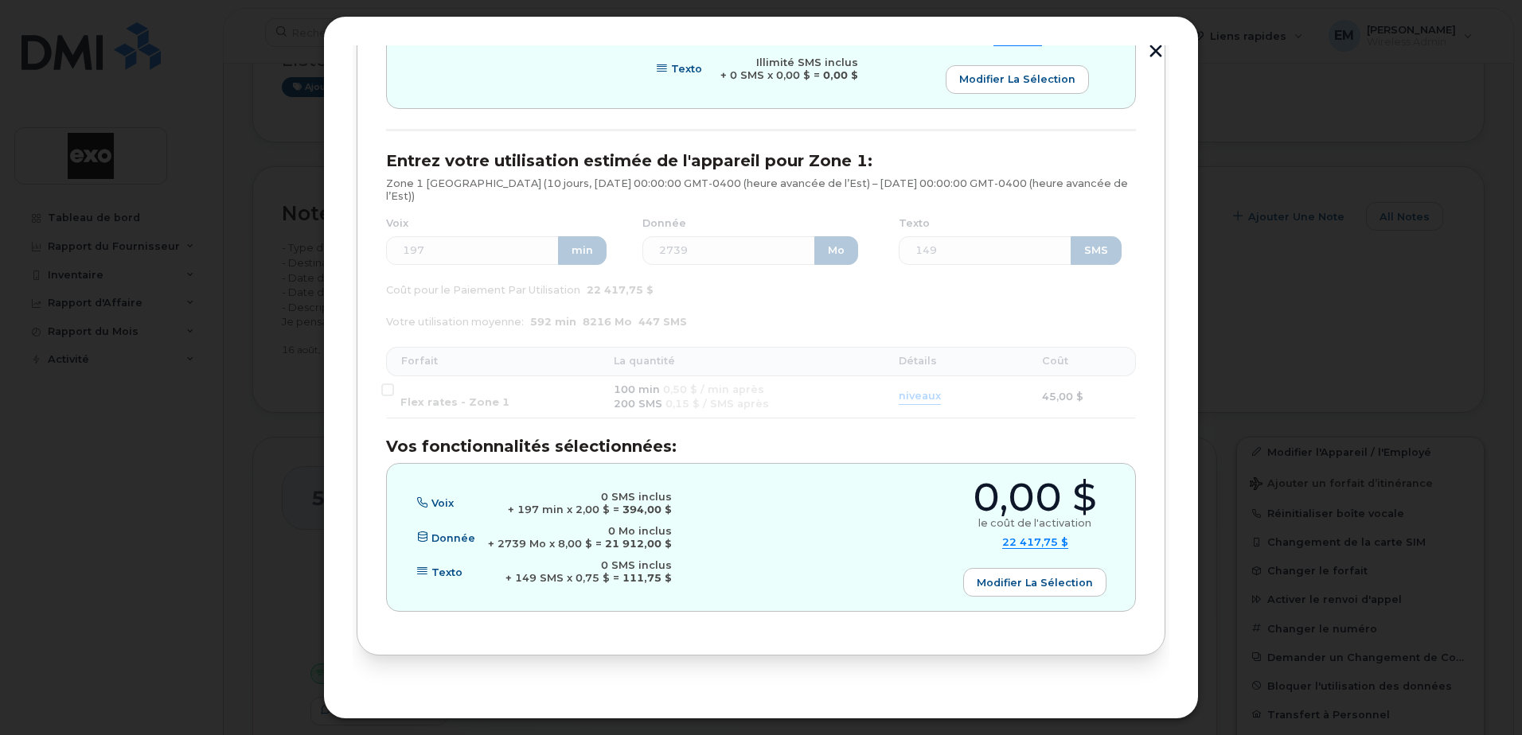
scroll to position [697, 0]
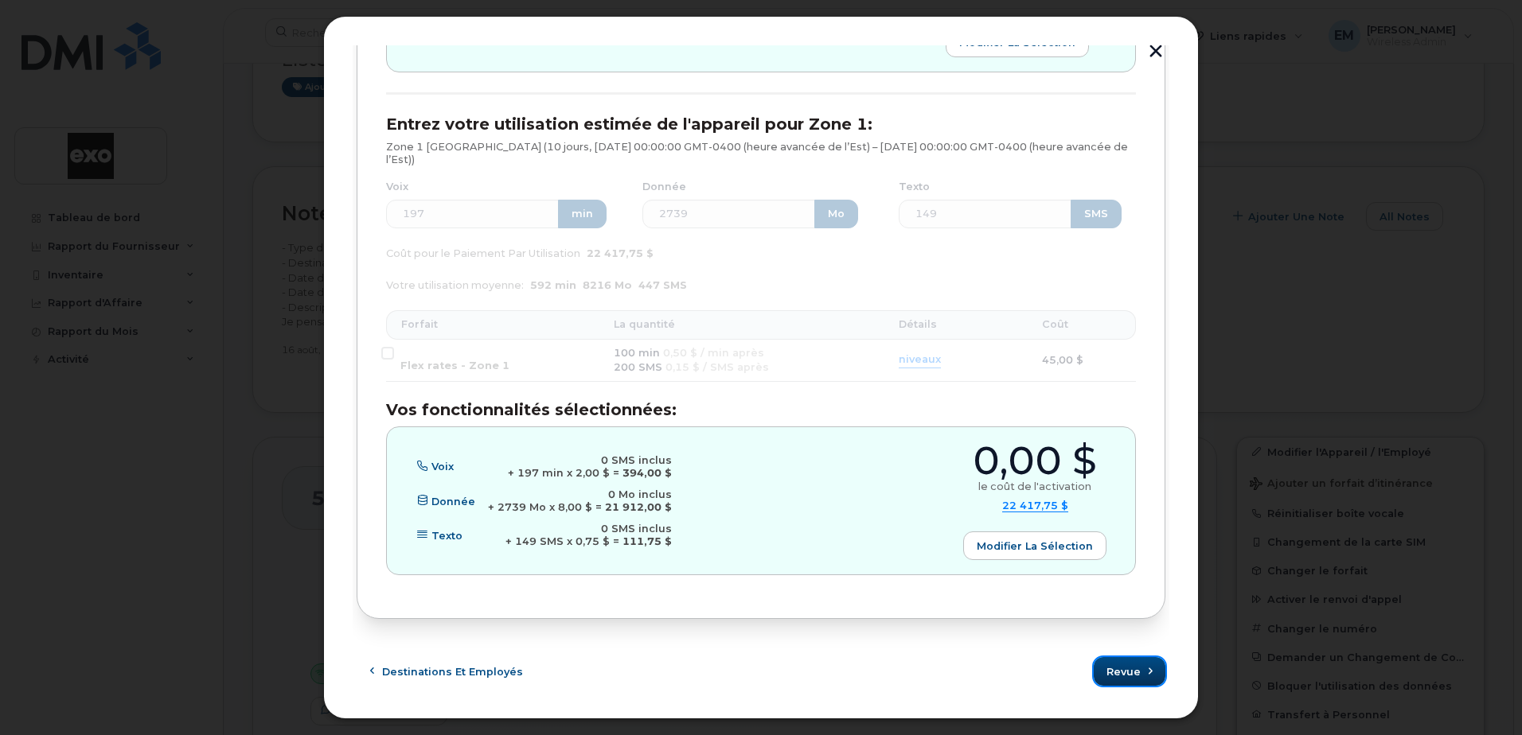
click at [1133, 669] on span "Revue" at bounding box center [1123, 672] width 34 height 15
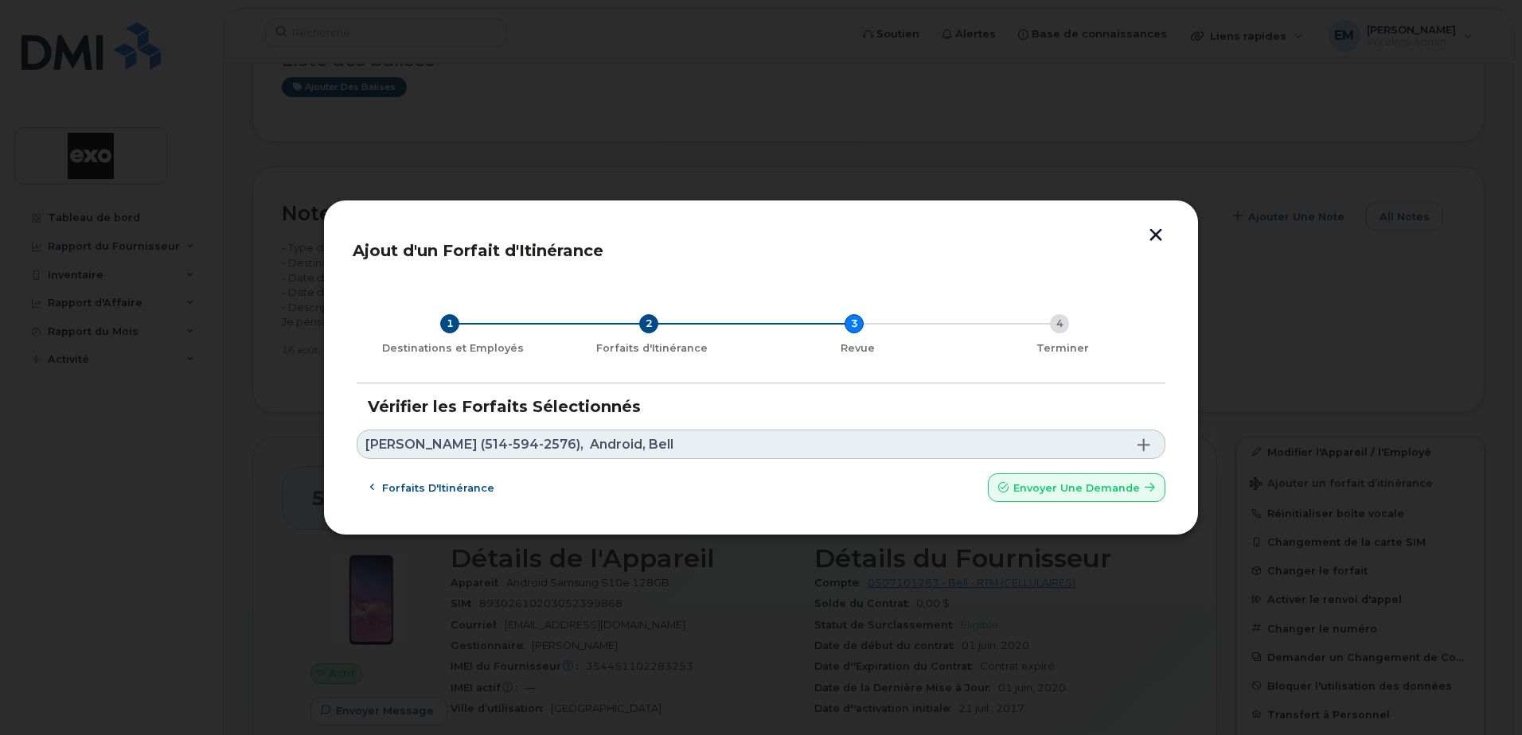
scroll to position [0, 0]
click at [441, 491] on span "Forfaits d'Itinérance" at bounding box center [438, 488] width 112 height 15
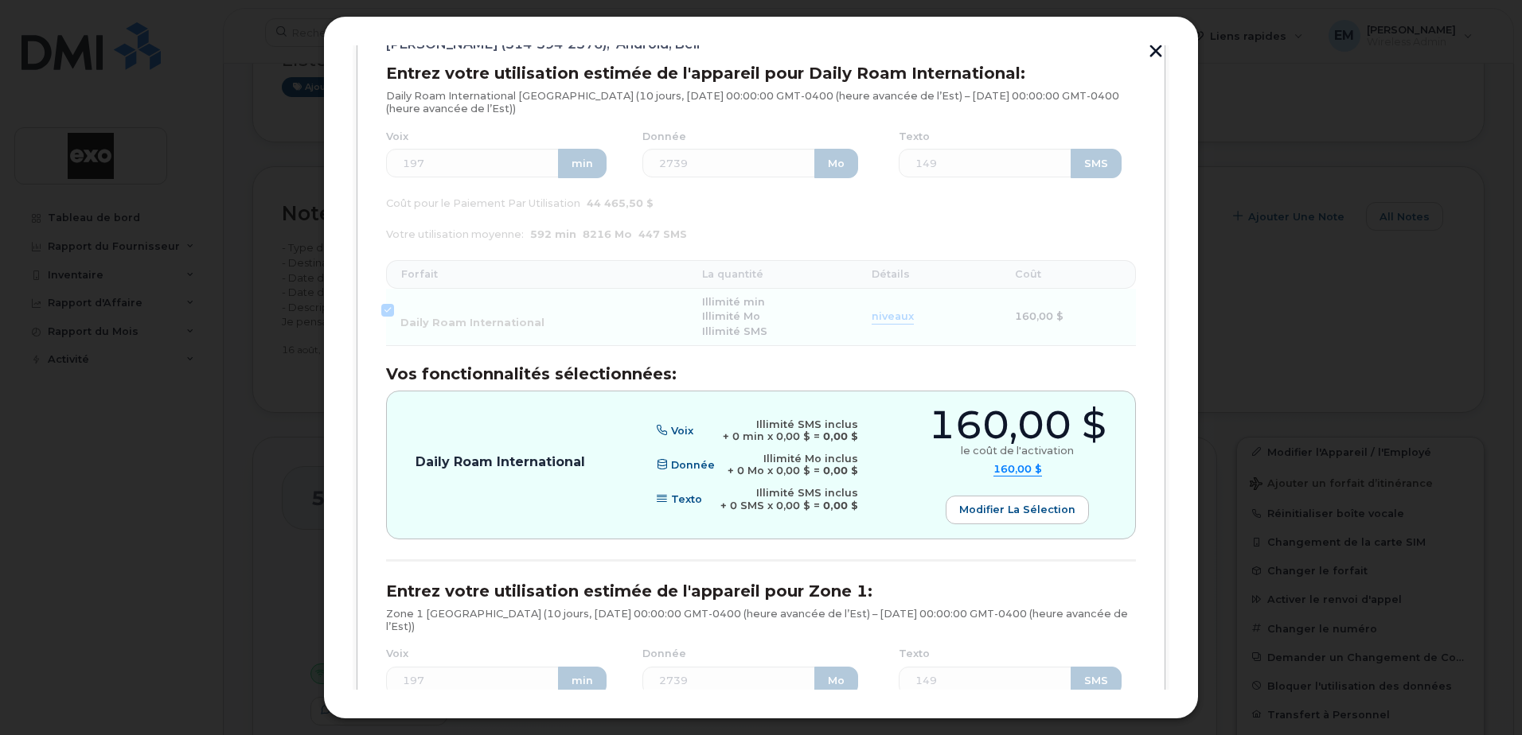
scroll to position [239, 0]
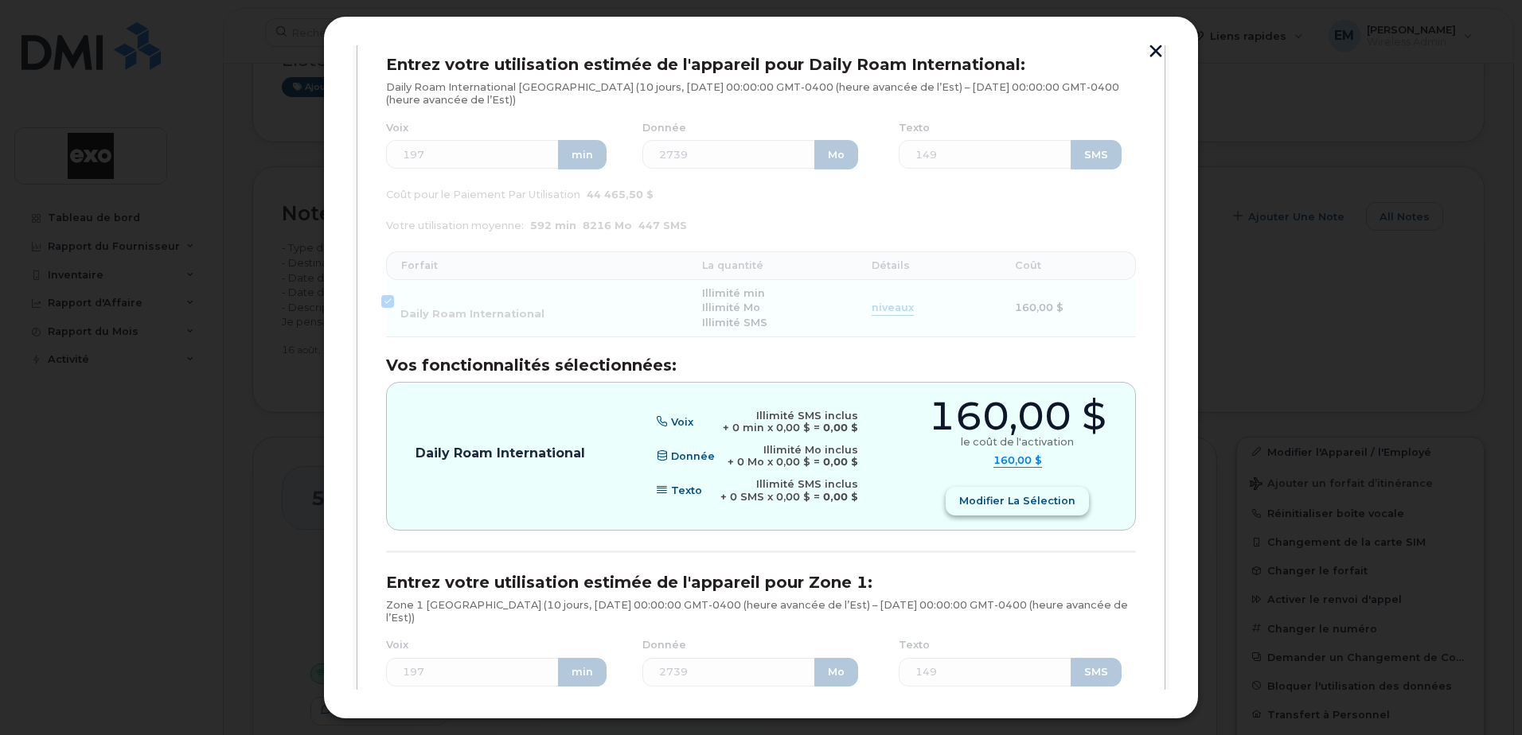
click at [988, 505] on span "Modifier la sélection" at bounding box center [1017, 500] width 116 height 15
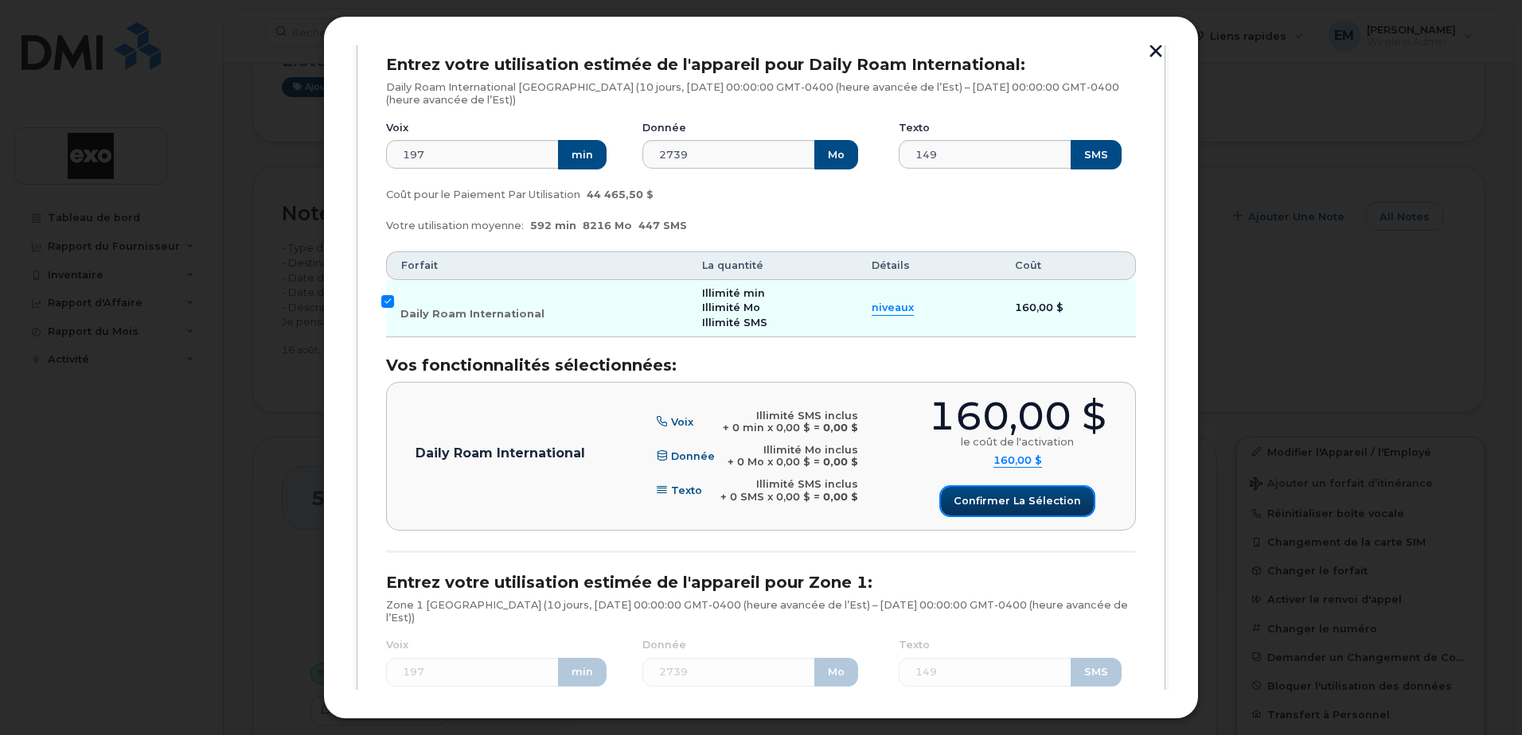
click at [977, 499] on span "Confirmer la sélection" at bounding box center [1016, 500] width 127 height 15
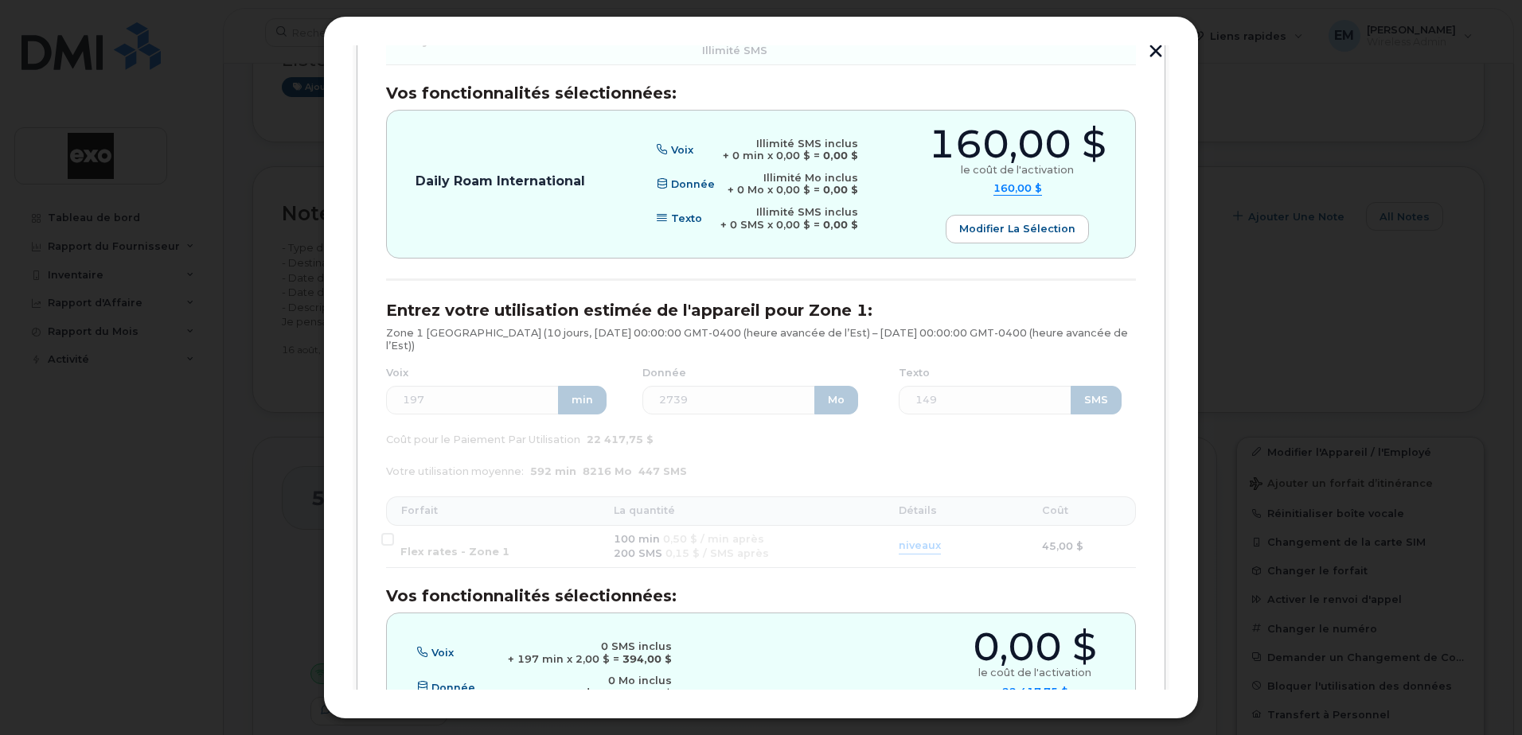
scroll to position [697, 0]
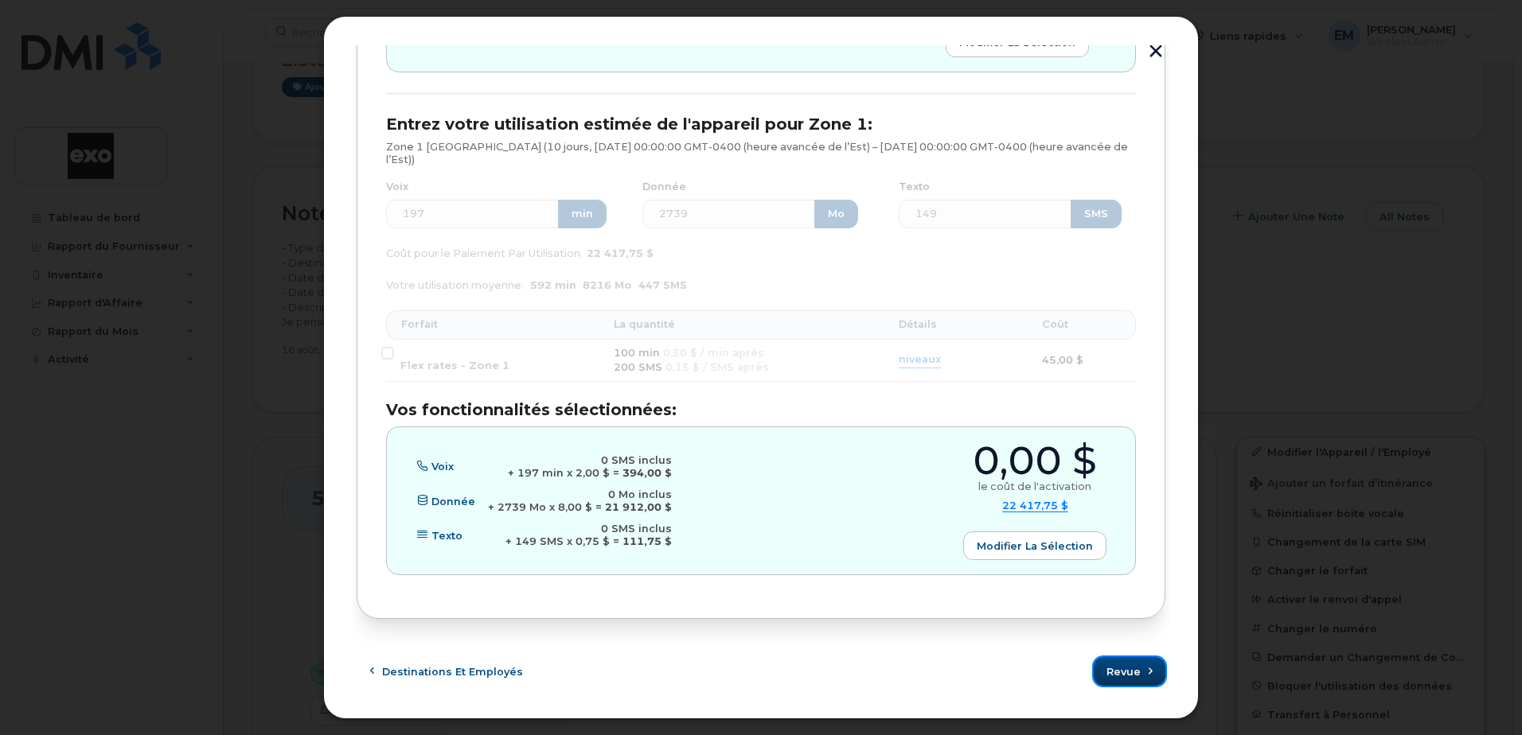
click at [1119, 665] on span "Revue" at bounding box center [1123, 672] width 34 height 15
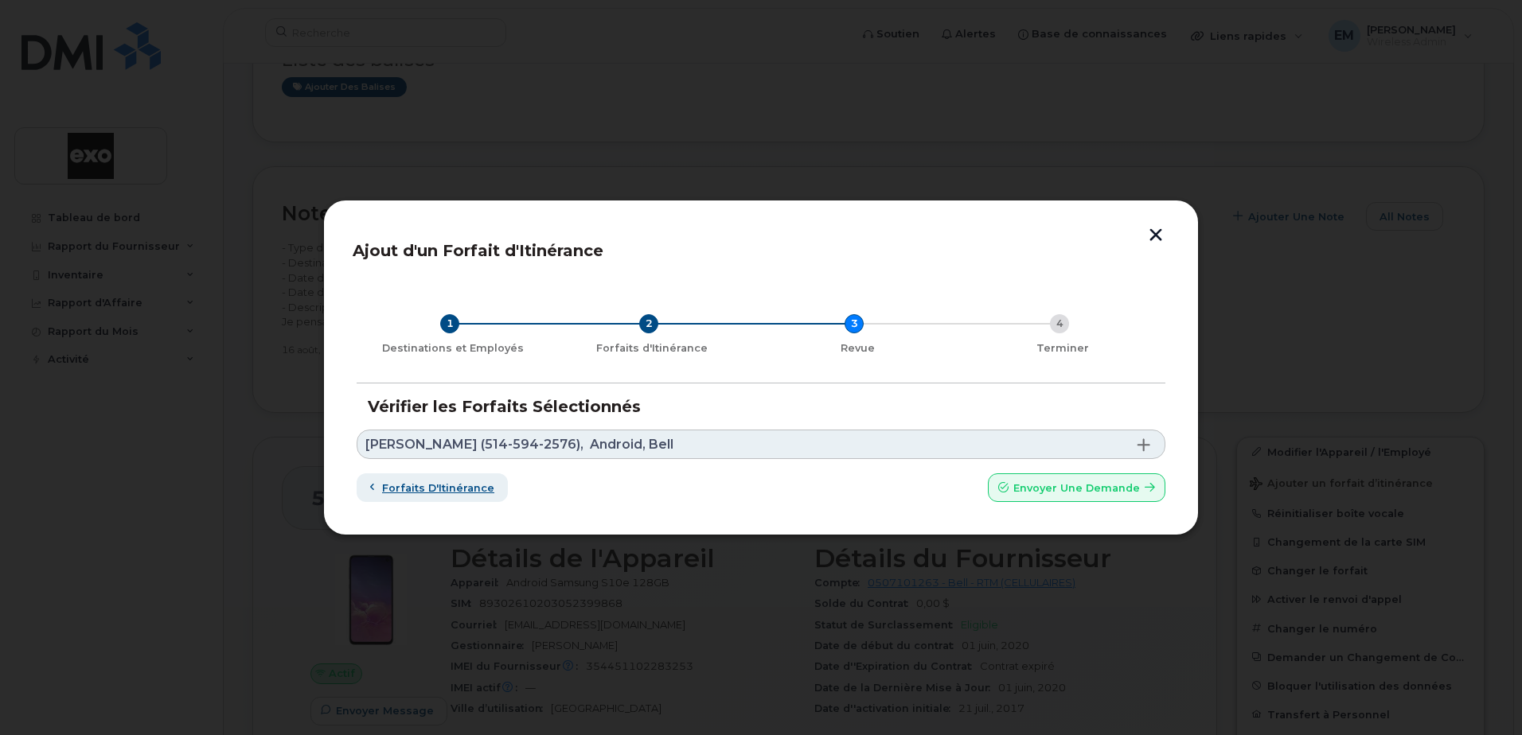
click at [448, 493] on span "Forfaits d'Itinérance" at bounding box center [438, 488] width 112 height 15
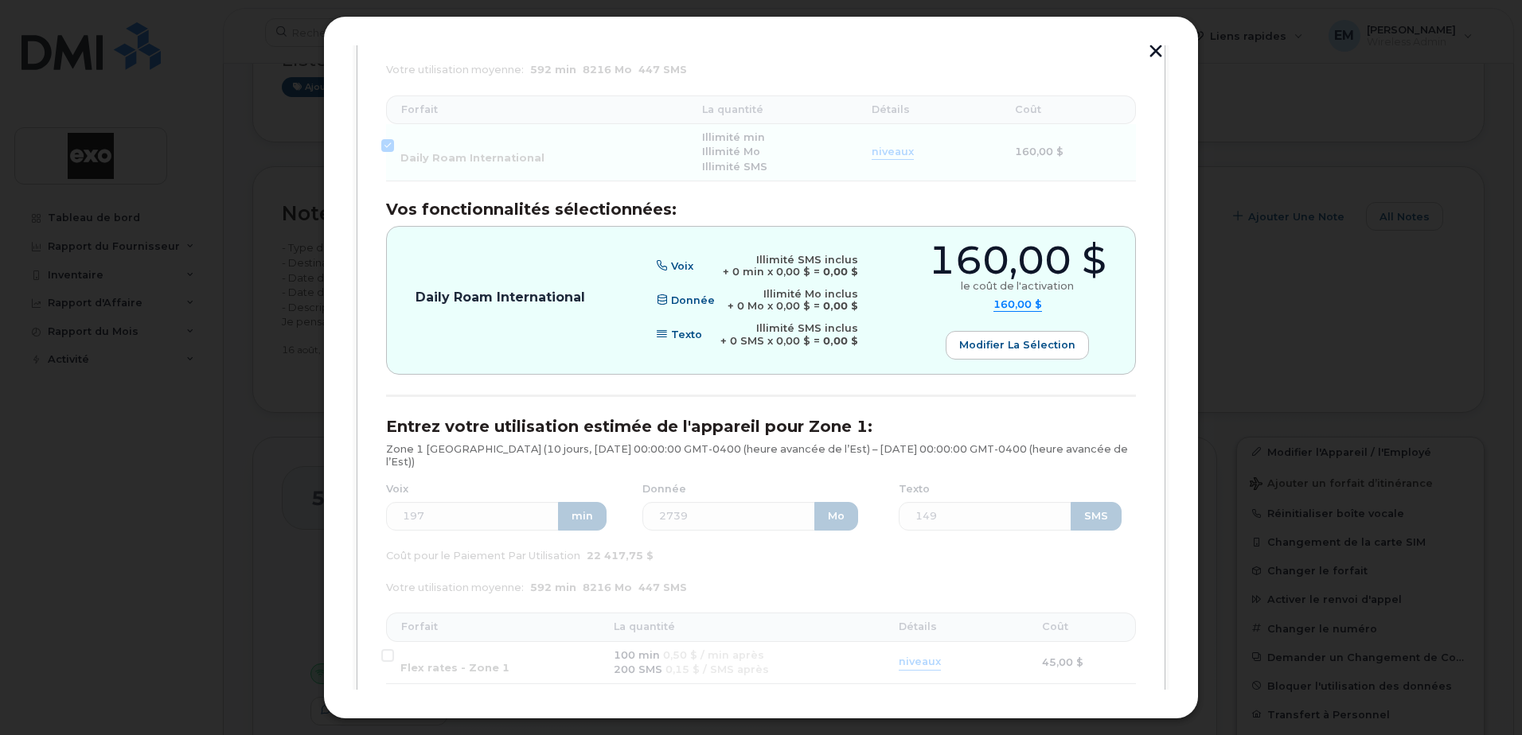
scroll to position [398, 0]
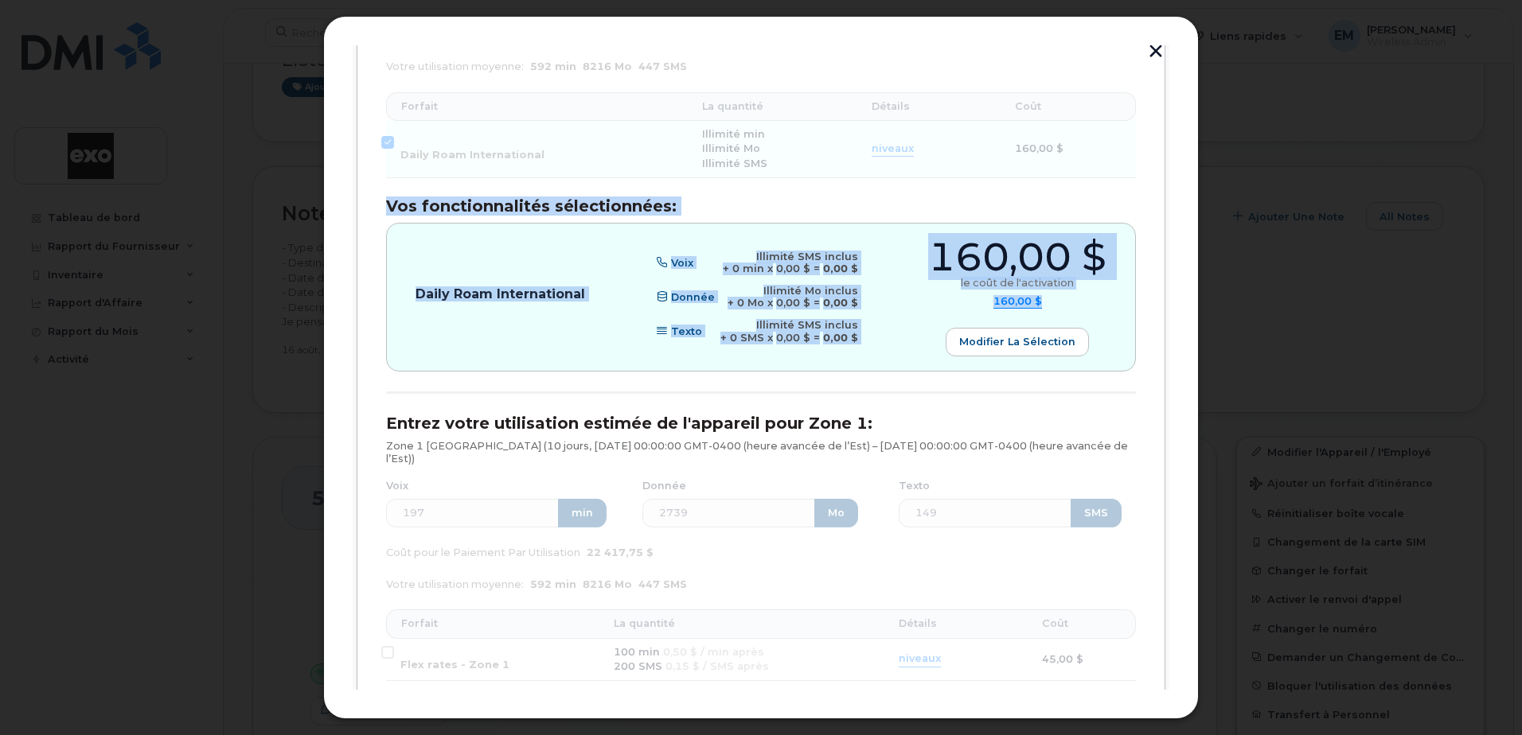
drag, startPoint x: 386, startPoint y: 212, endPoint x: 892, endPoint y: 337, distance: 521.4
click at [892, 337] on div "Entrez votre utilisation estimée de l'appareil pour Daily Roam International: D…" at bounding box center [761, 145] width 750 height 497
drag, startPoint x: 892, startPoint y: 337, endPoint x: 856, endPoint y: 205, distance: 136.9
click at [856, 205] on h3 "Vos fonctionnalités sélectionnées:" at bounding box center [761, 206] width 750 height 18
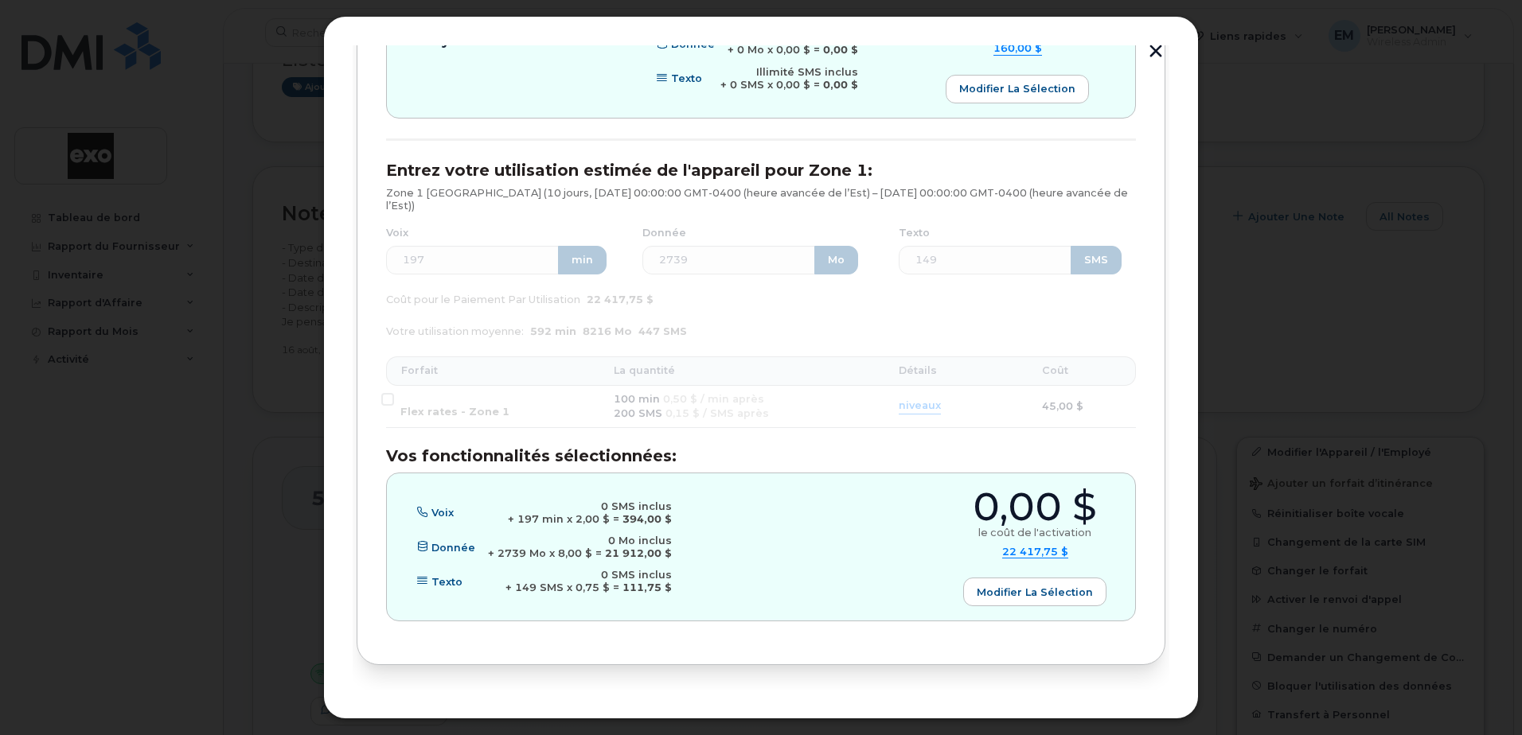
scroll to position [697, 0]
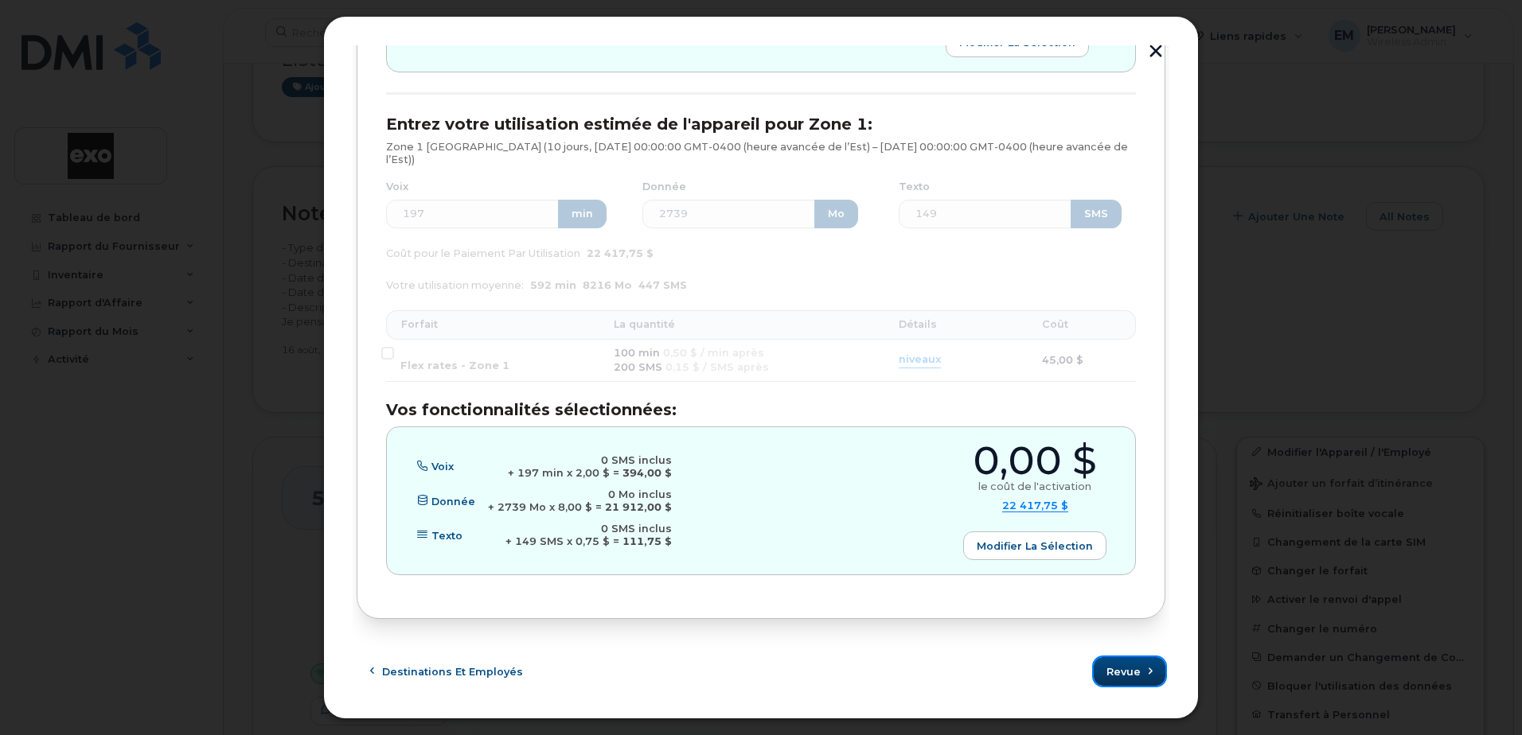
click at [1128, 675] on span "Revue" at bounding box center [1123, 672] width 34 height 15
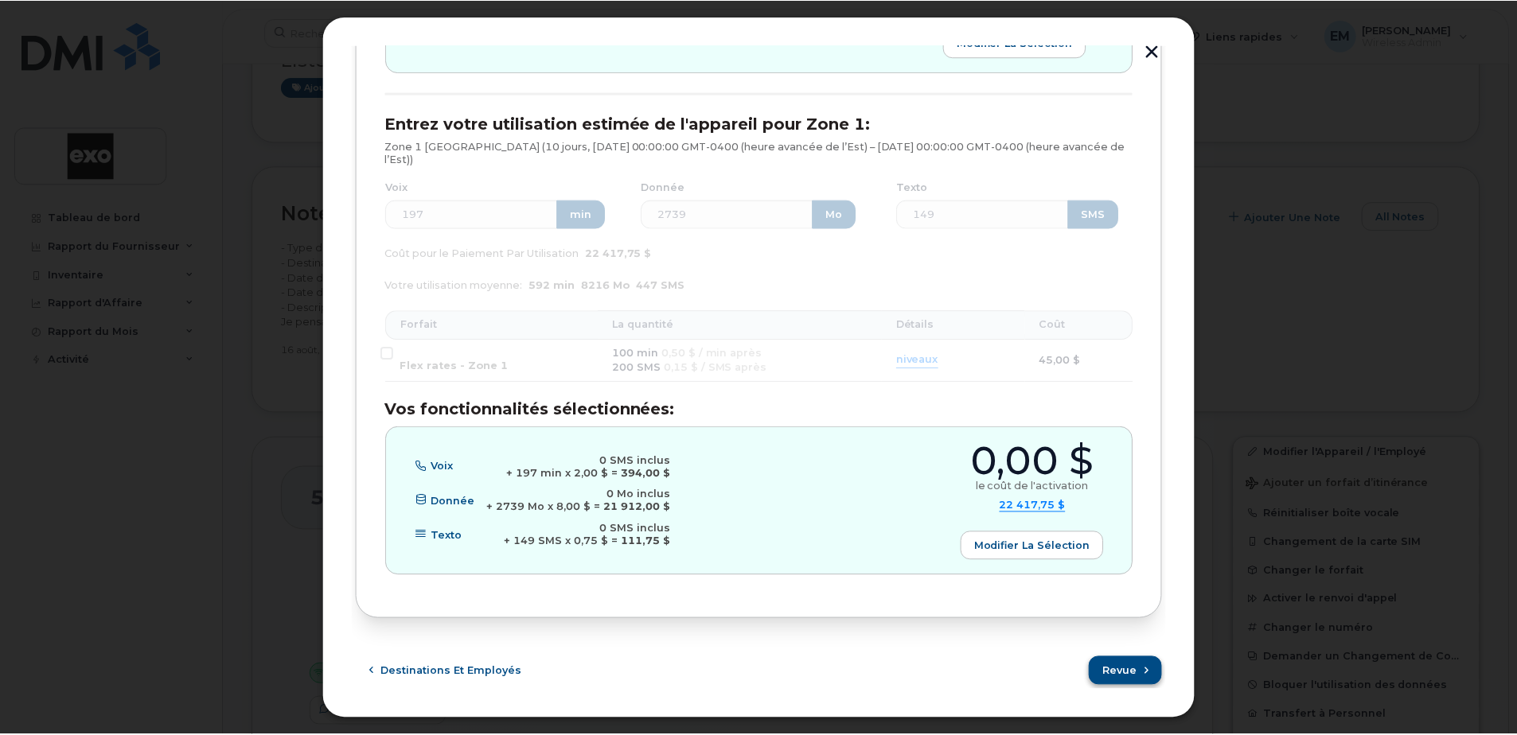
scroll to position [0, 0]
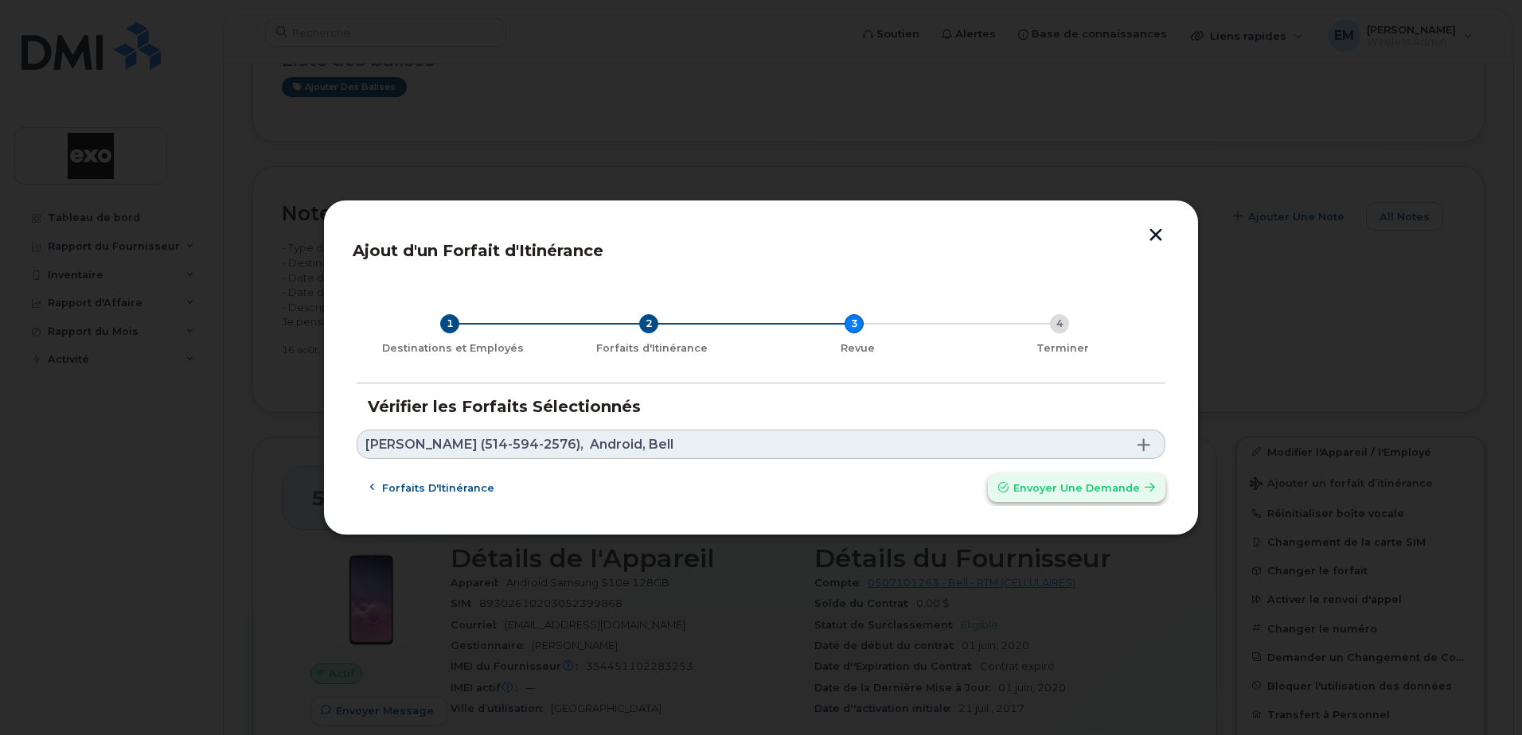
click at [1144, 487] on span "submit" at bounding box center [1149, 488] width 15 height 15
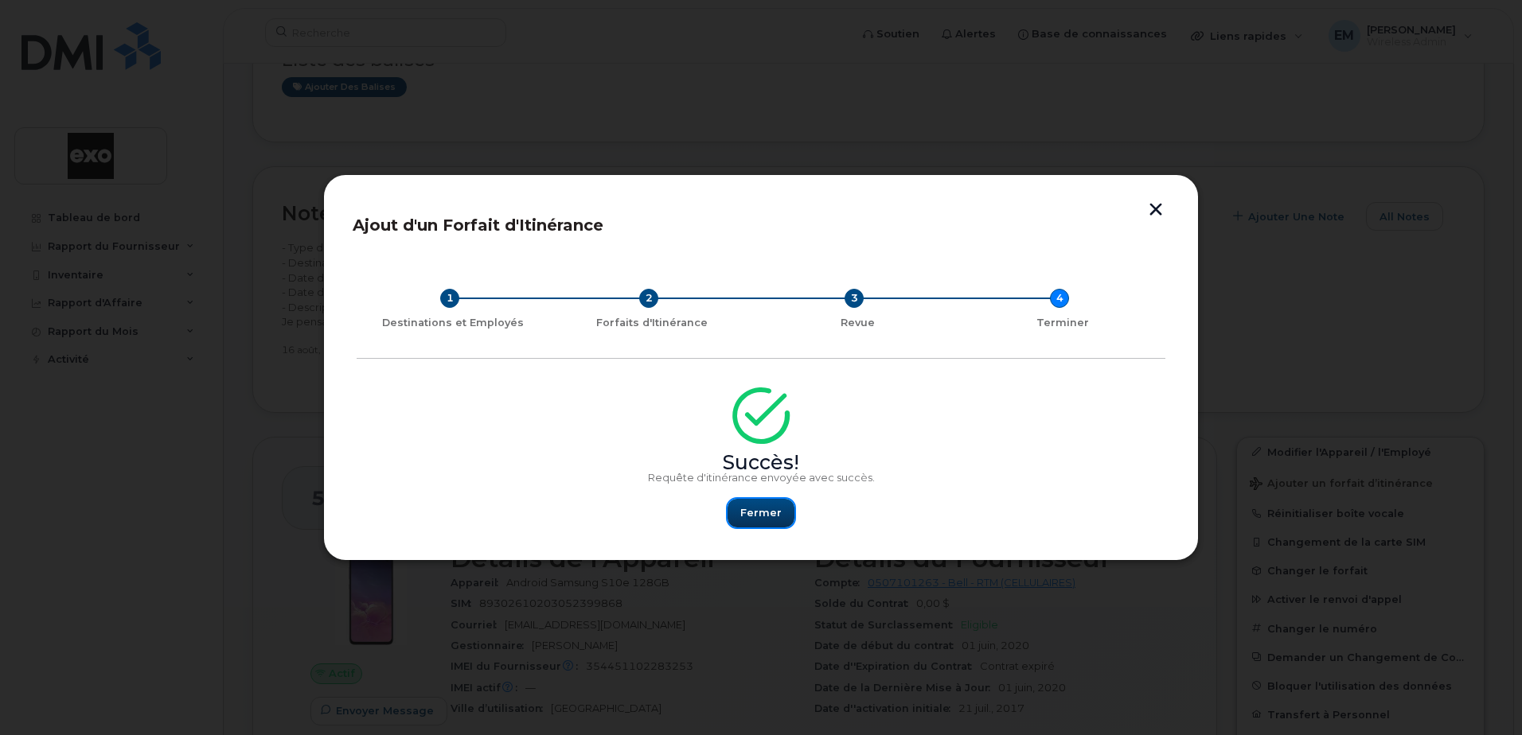
click at [758, 516] on span "Fermer" at bounding box center [760, 512] width 41 height 15
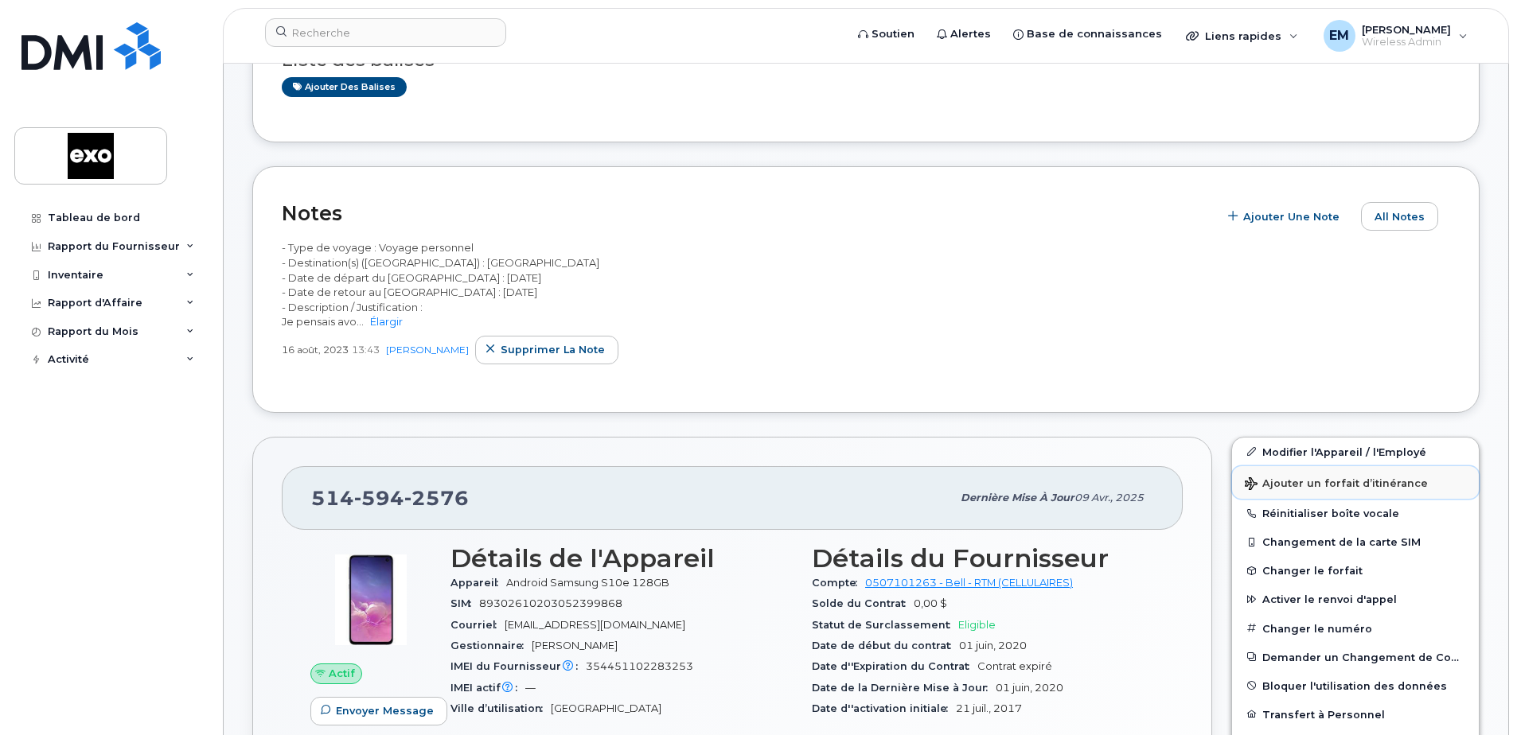
click at [1368, 481] on span "Ajouter un forfait d’itinérance" at bounding box center [1336, 485] width 183 height 15
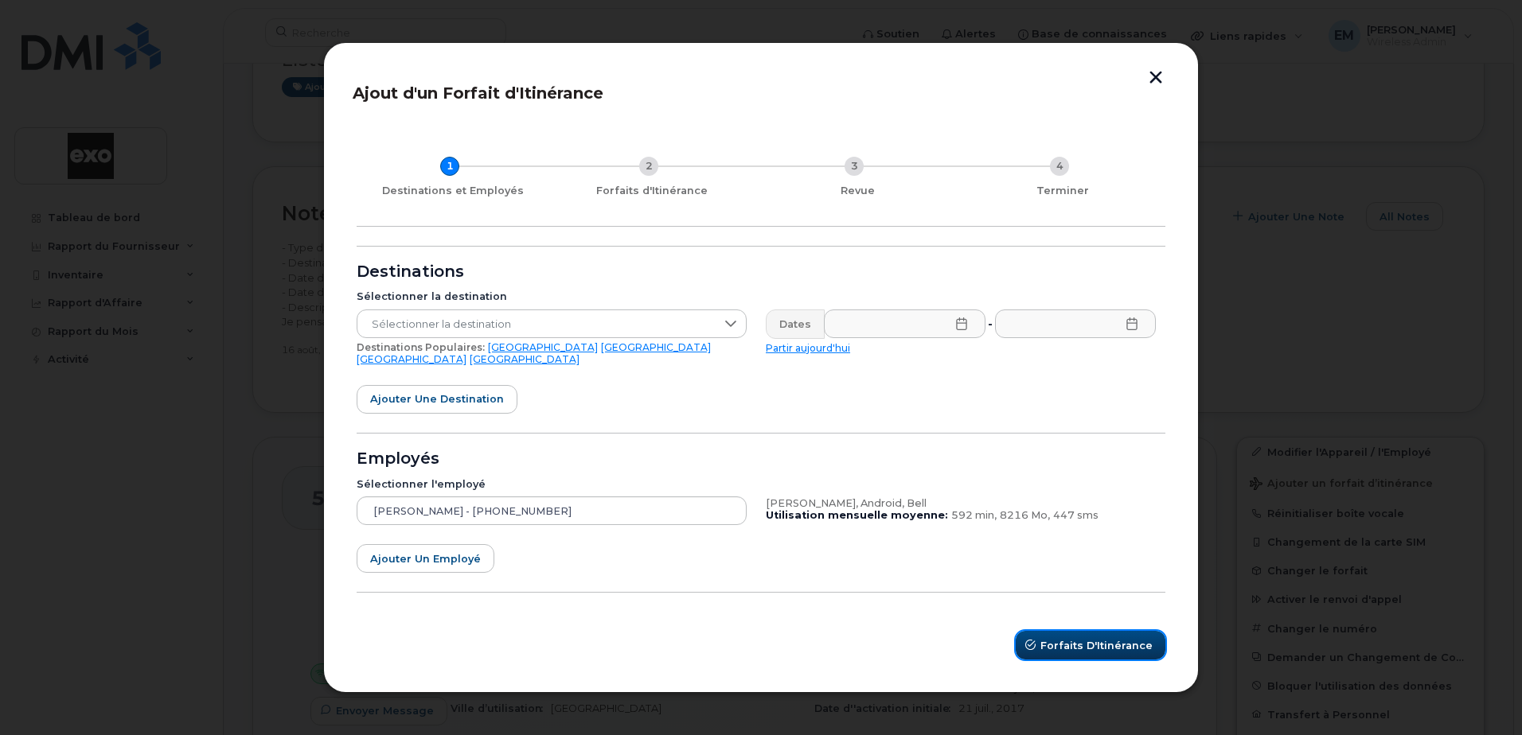
click at [1102, 638] on span "Forfaits d'Itinérance" at bounding box center [1096, 645] width 112 height 15
click at [676, 431] on form "Destinations Sélectionner la destination Sélectionner la destination Destinatio…" at bounding box center [761, 453] width 809 height 415
click at [1160, 82] on button "button" at bounding box center [1156, 79] width 24 height 17
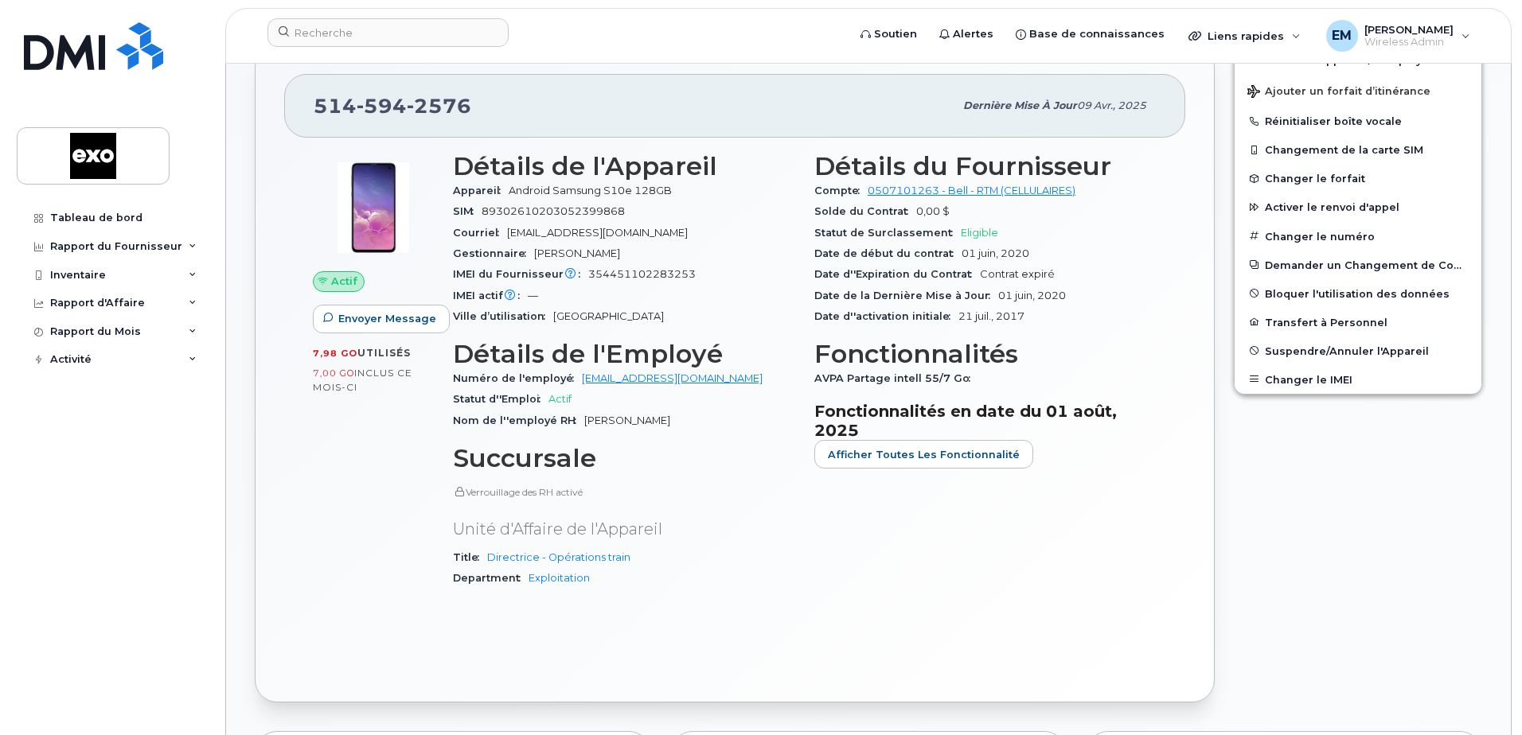
scroll to position [557, 0]
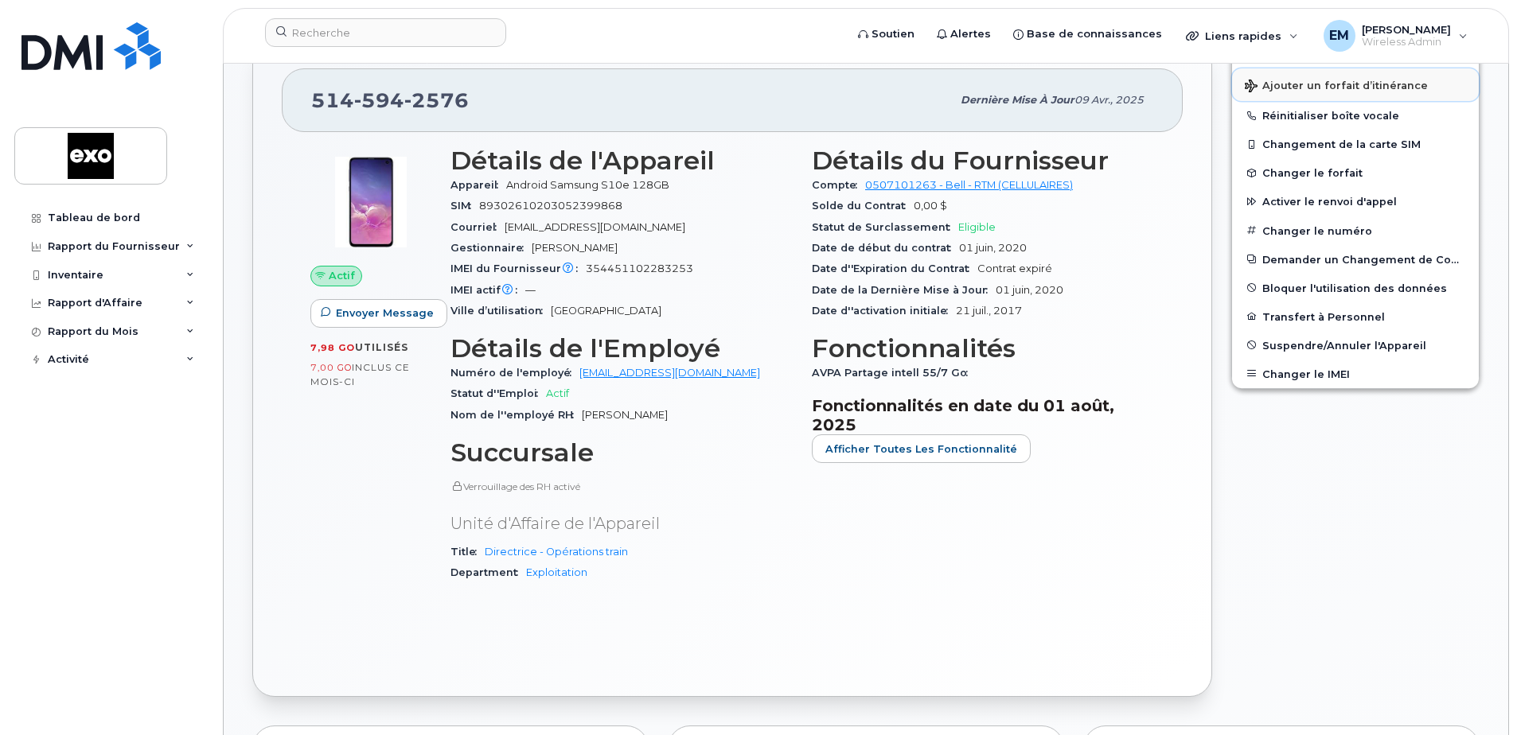
click at [1314, 88] on span "Ajouter un forfait d’itinérance" at bounding box center [1336, 87] width 183 height 15
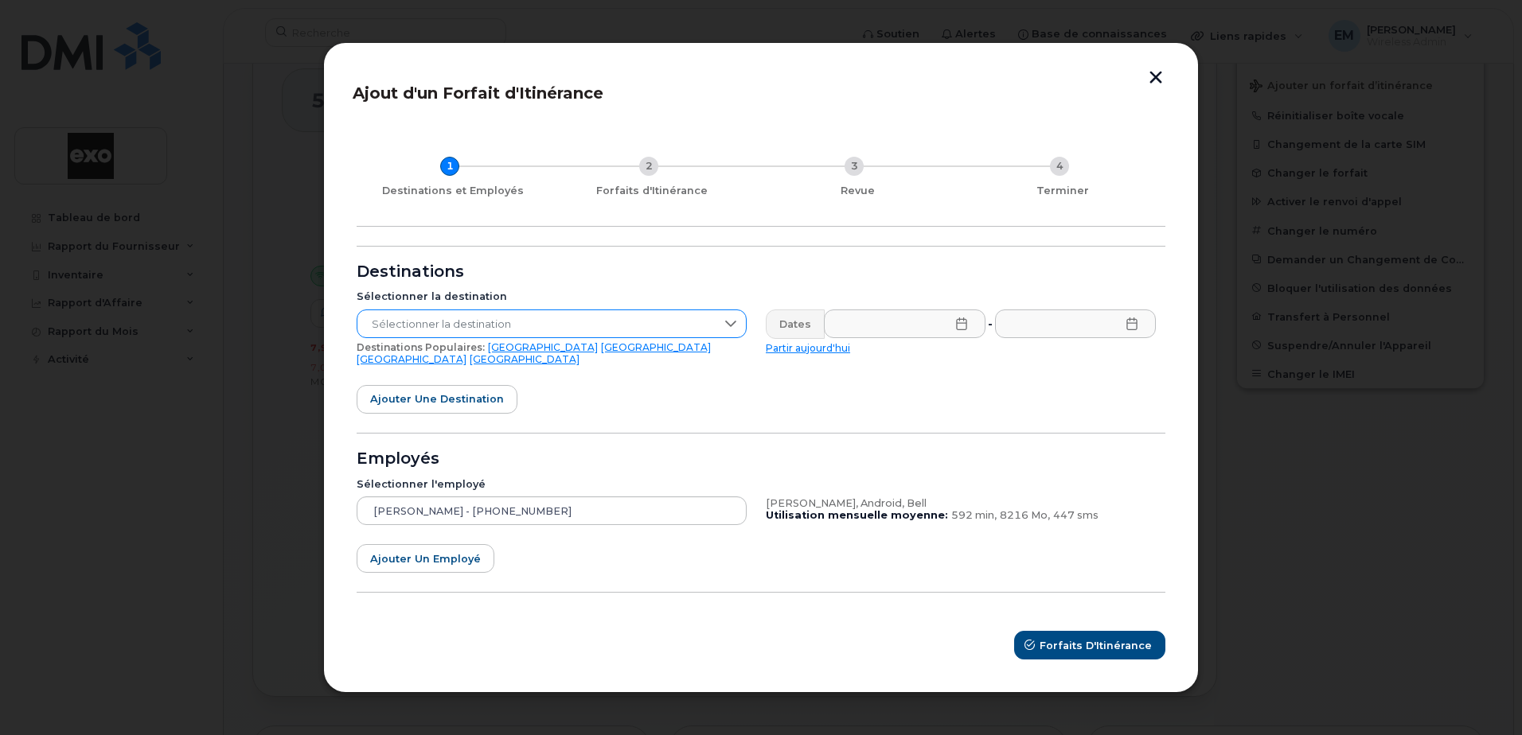
click at [471, 328] on span "Sélectionner la destination" at bounding box center [536, 324] width 358 height 29
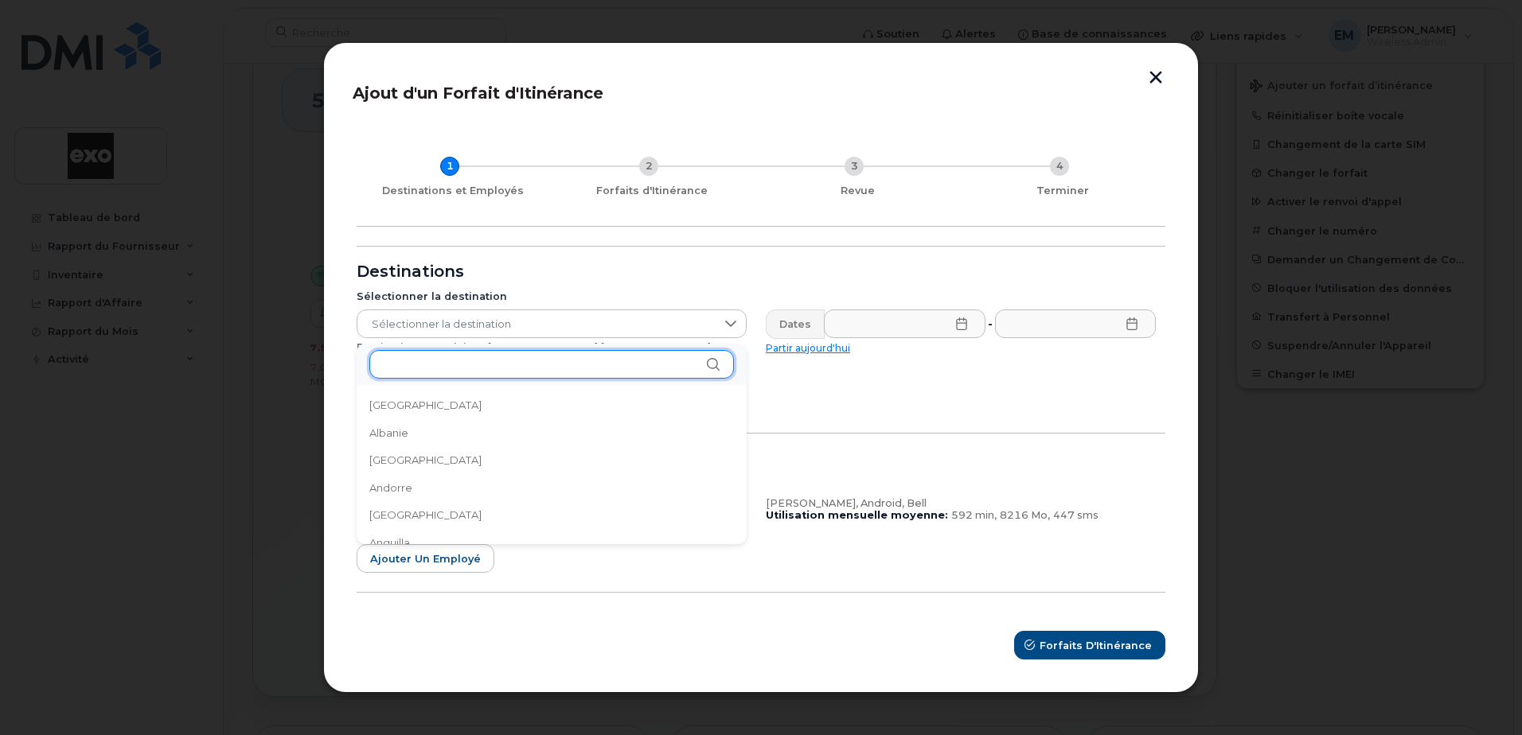
click at [442, 377] on input "text" at bounding box center [551, 364] width 365 height 29
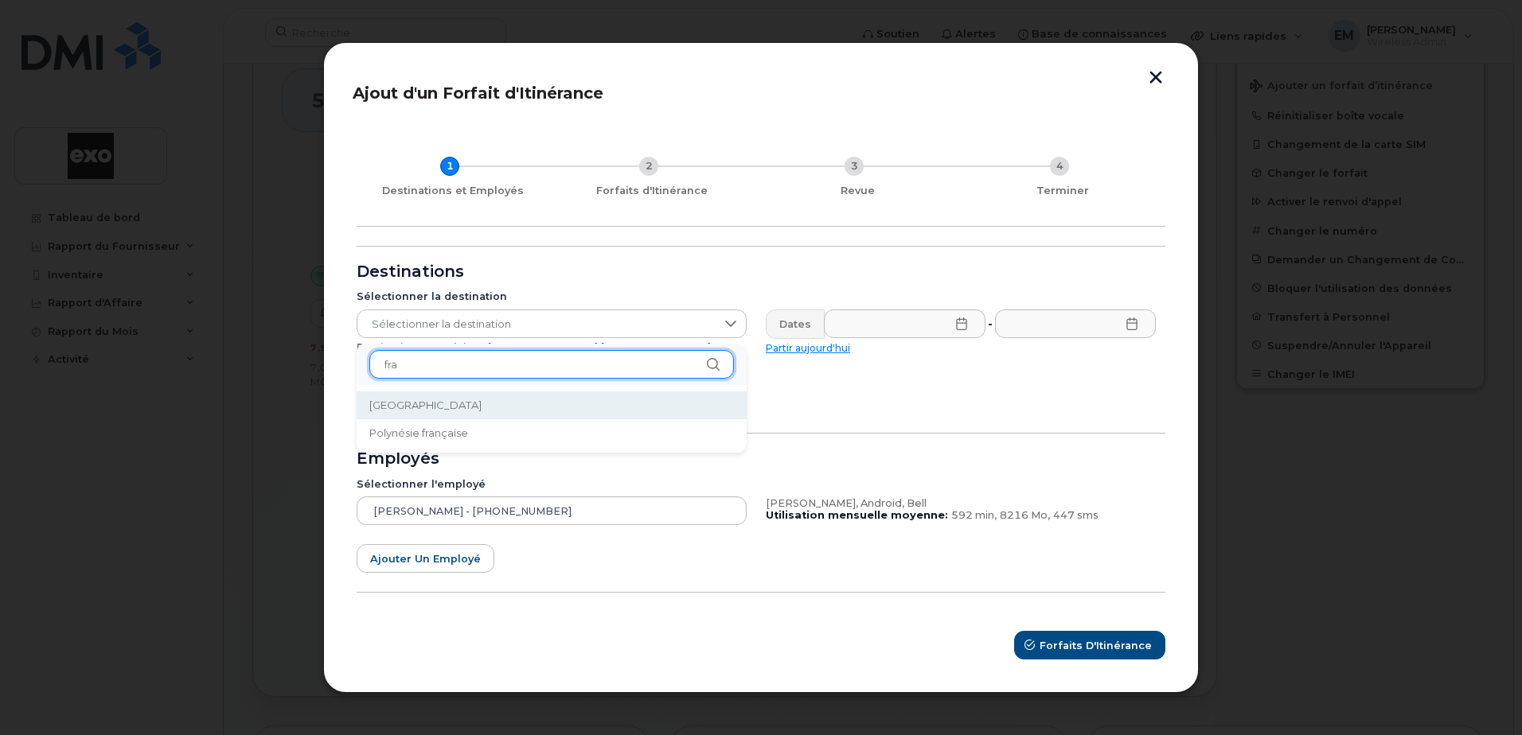
type input "fra"
click at [393, 406] on span "[GEOGRAPHIC_DATA]" at bounding box center [425, 405] width 112 height 15
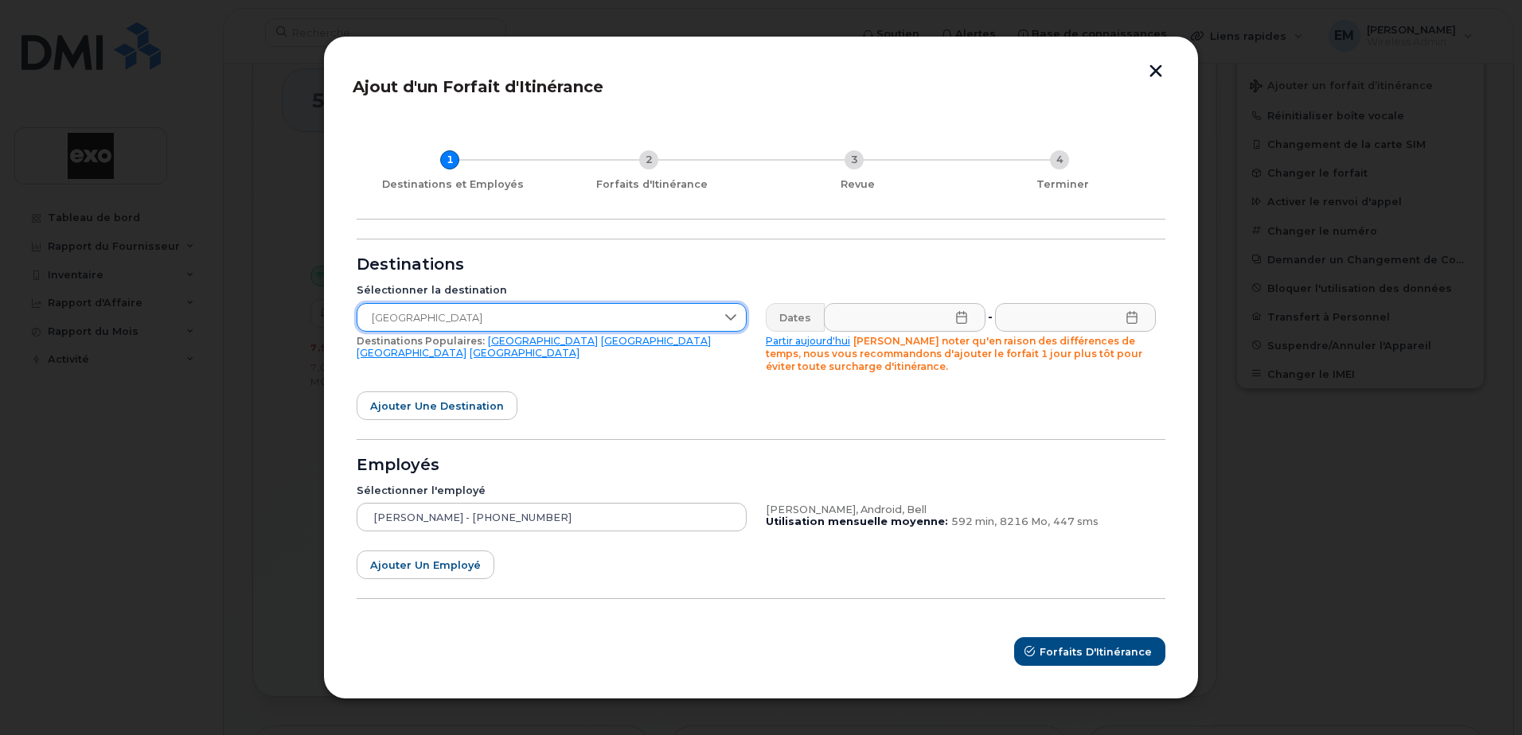
click at [961, 318] on icon at bounding box center [961, 317] width 13 height 13
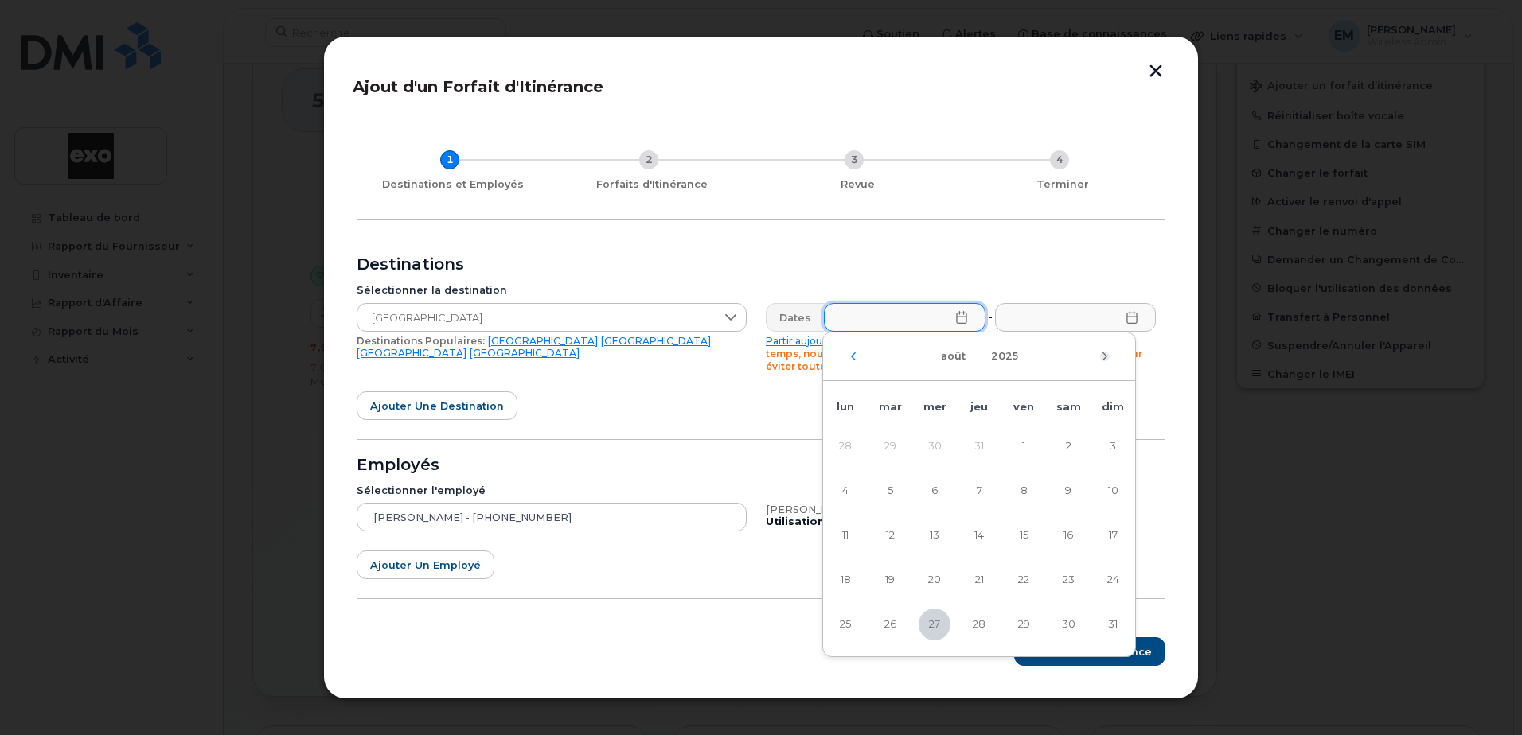
click at [1108, 353] on icon "Mois suivant" at bounding box center [1105, 356] width 10 height 13
click at [981, 446] on span "4" at bounding box center [979, 447] width 32 height 32
type input "[DATE]"
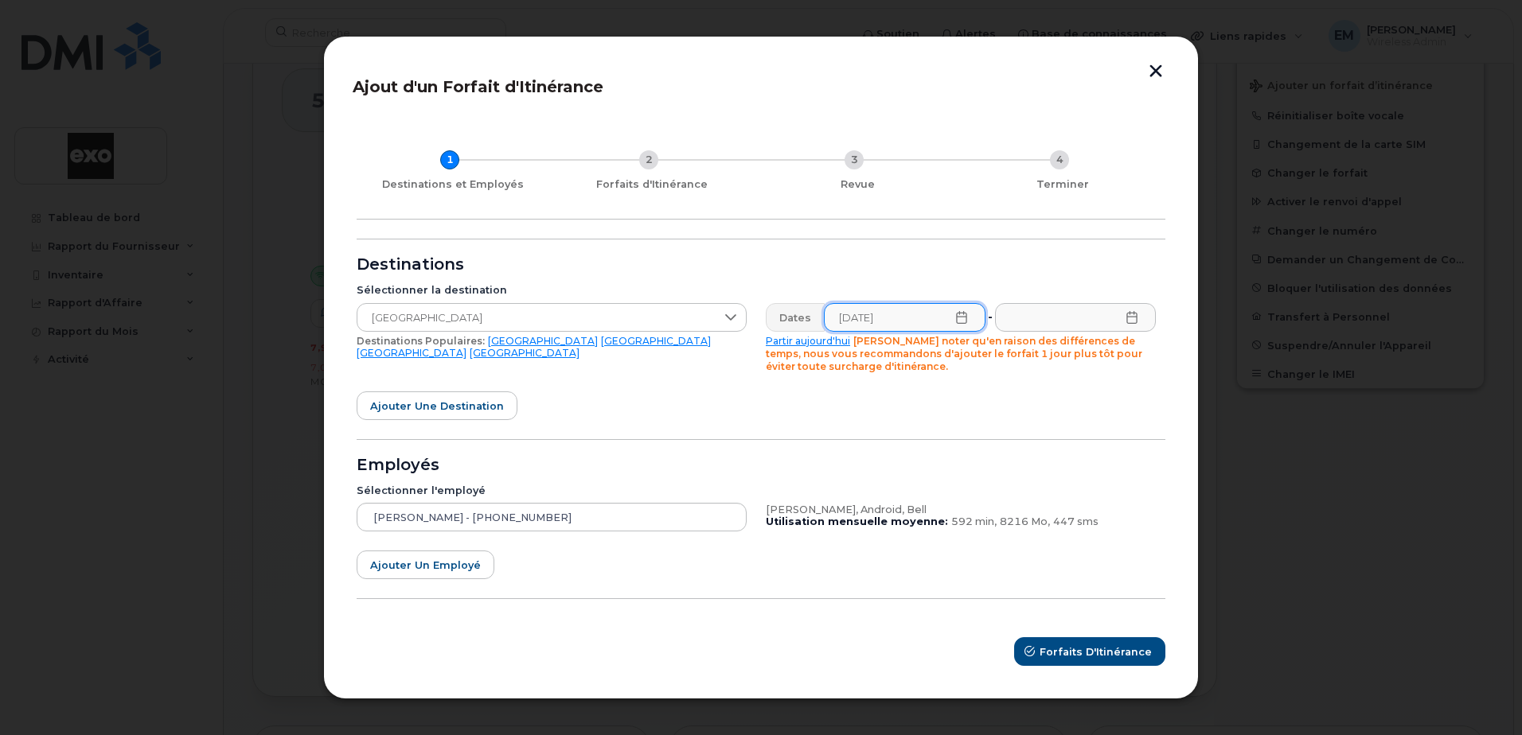
click at [1132, 318] on icon at bounding box center [1131, 317] width 13 height 13
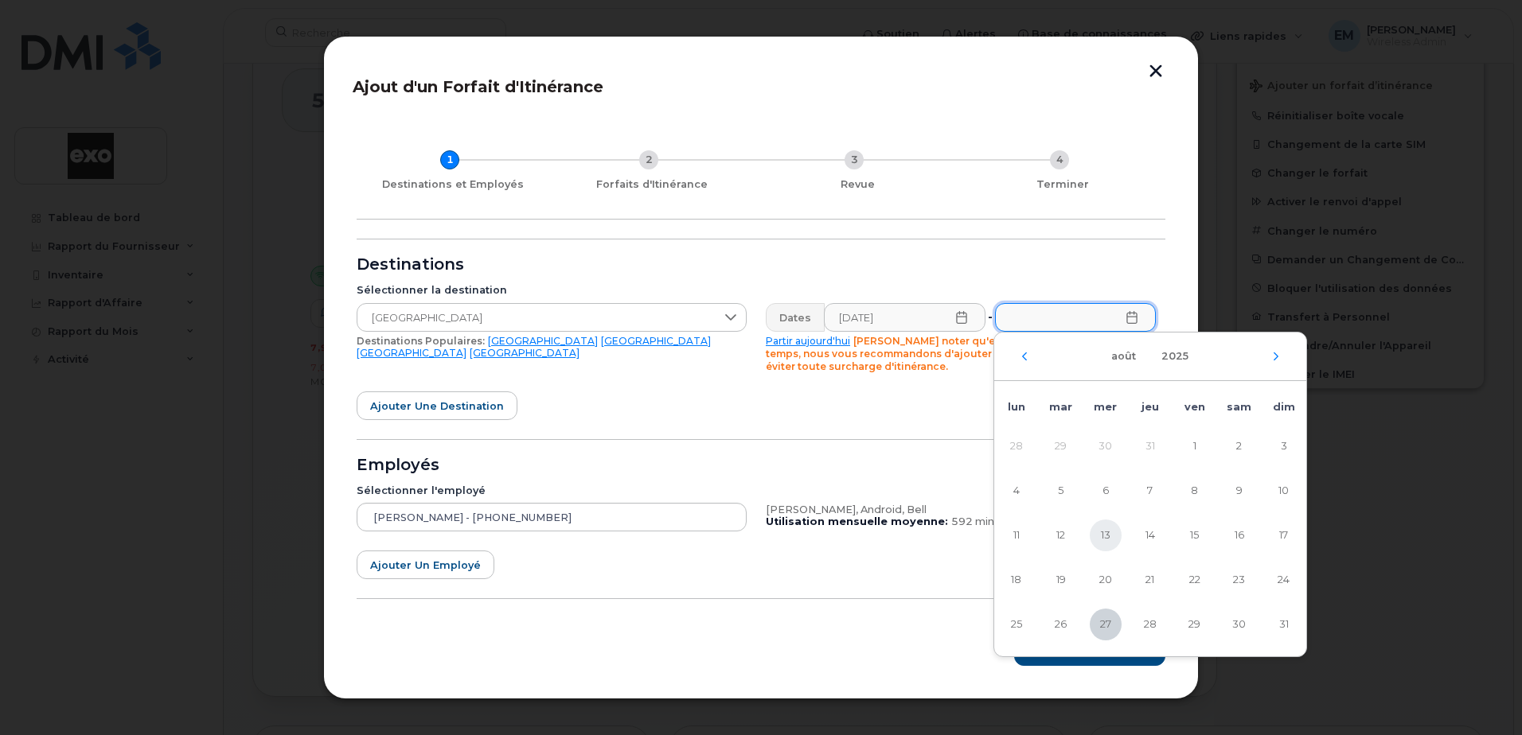
click at [1108, 536] on span "13" at bounding box center [1106, 536] width 32 height 32
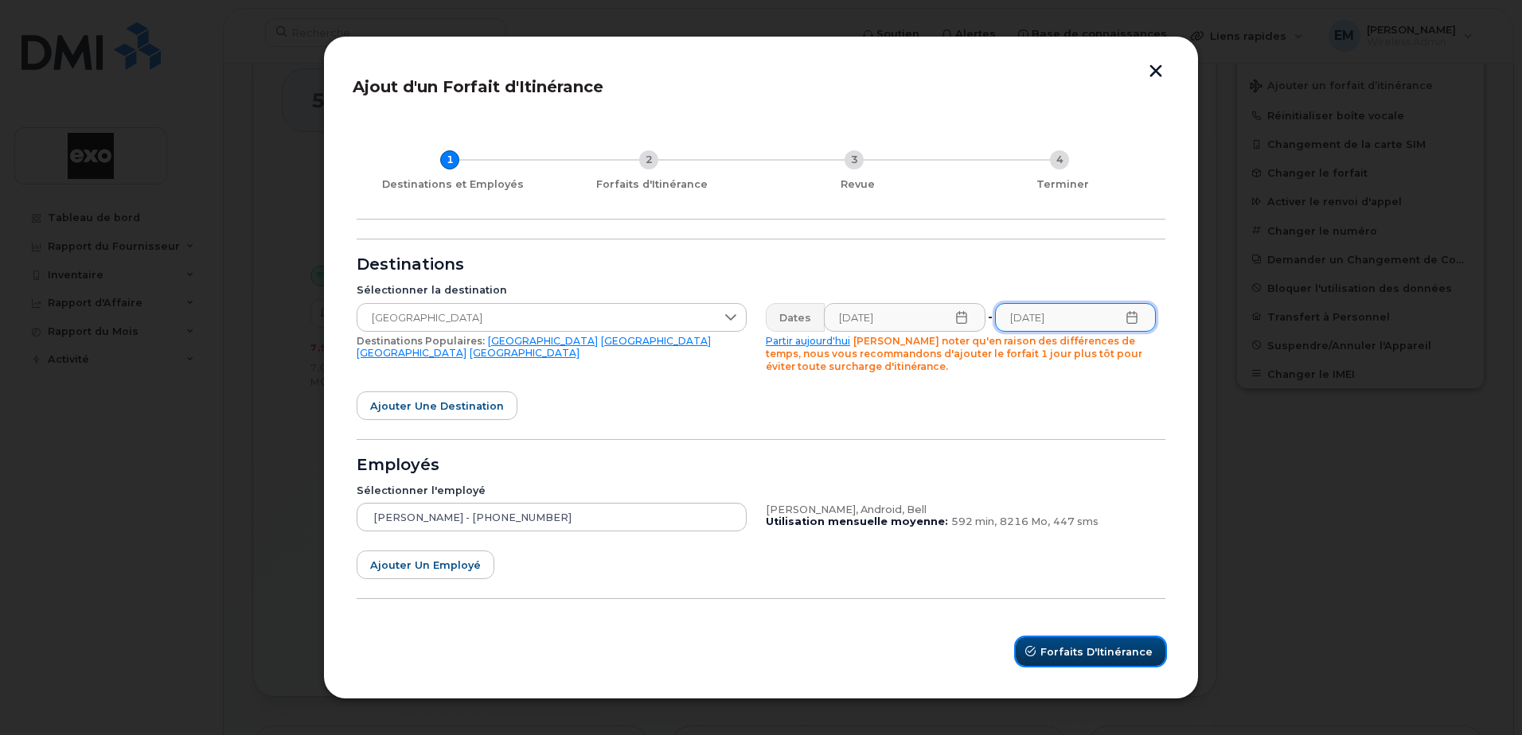
click at [1089, 648] on span "Forfaits d'Itinérance" at bounding box center [1096, 652] width 112 height 15
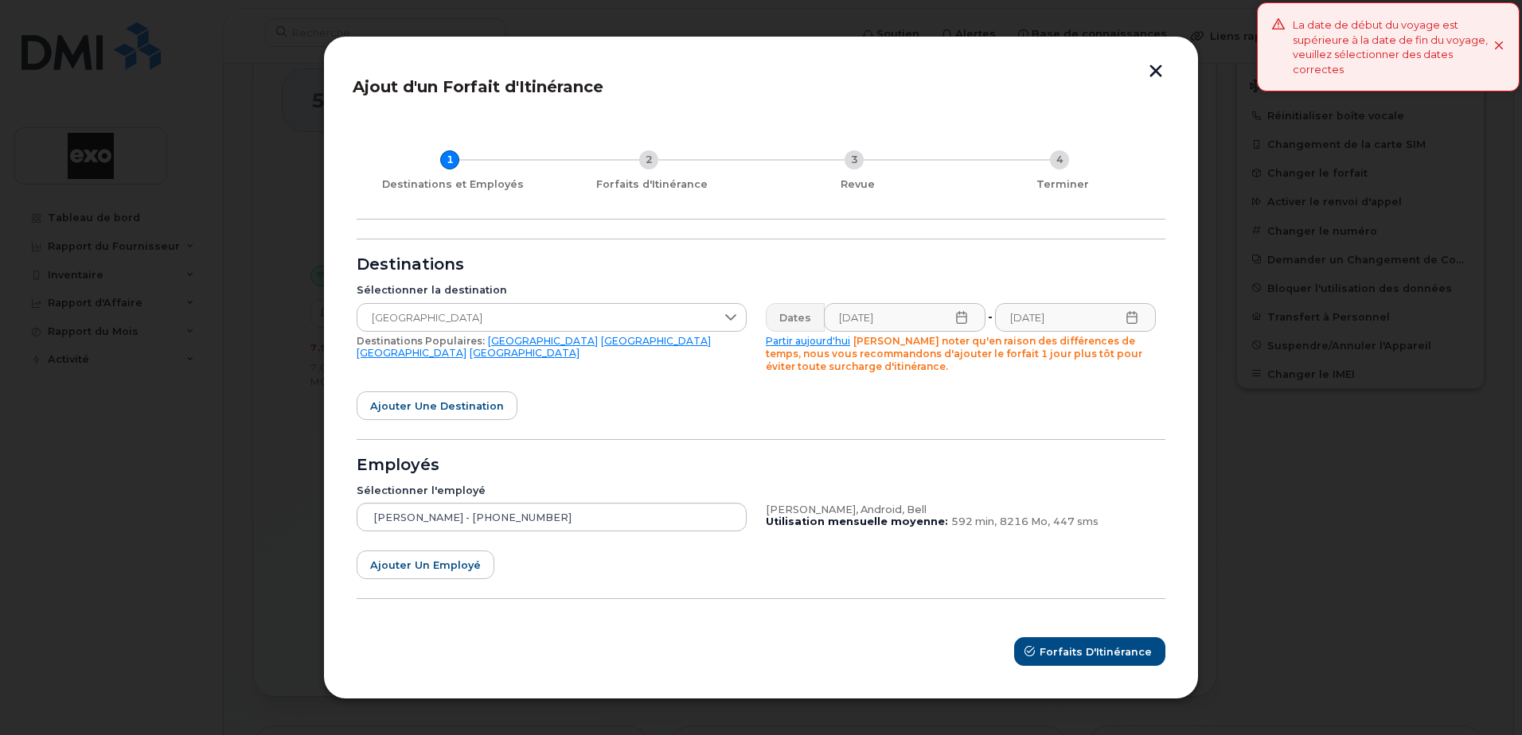
click at [1502, 42] on icon at bounding box center [1499, 46] width 10 height 10
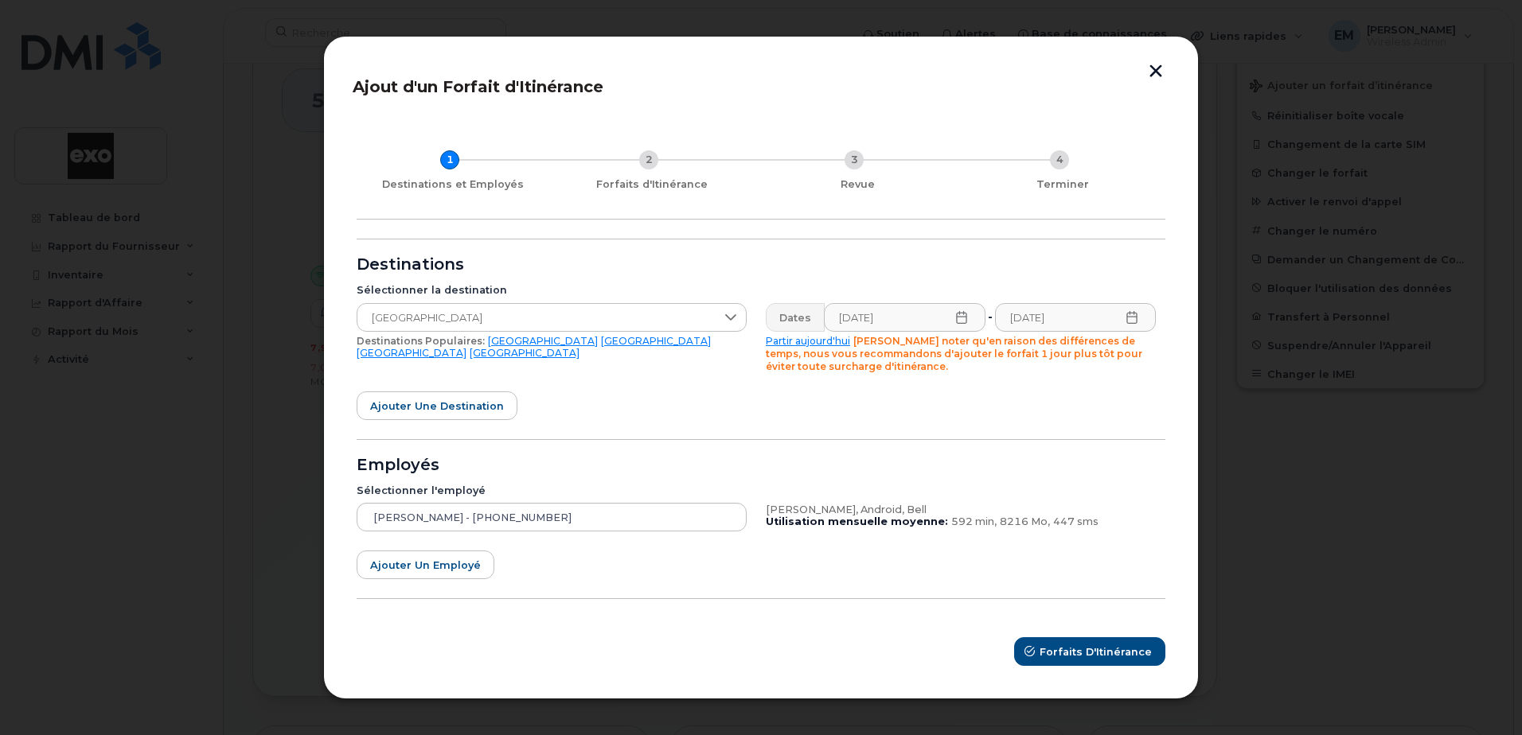
click at [1135, 316] on icon at bounding box center [1131, 317] width 13 height 13
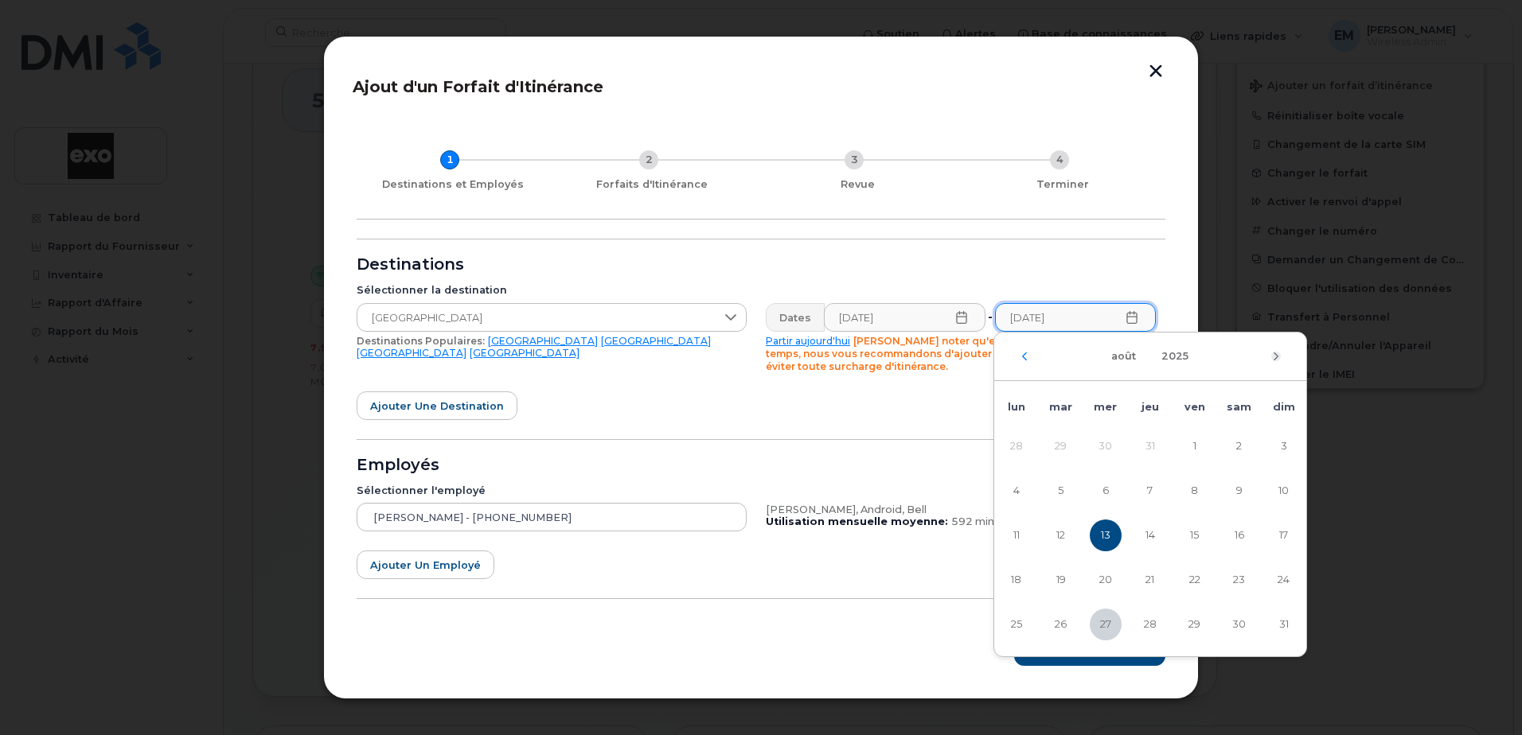
click at [1273, 357] on icon "Mois suivant" at bounding box center [1276, 356] width 10 height 13
click at [1236, 489] on span "13" at bounding box center [1239, 491] width 32 height 32
type input "[DATE]"
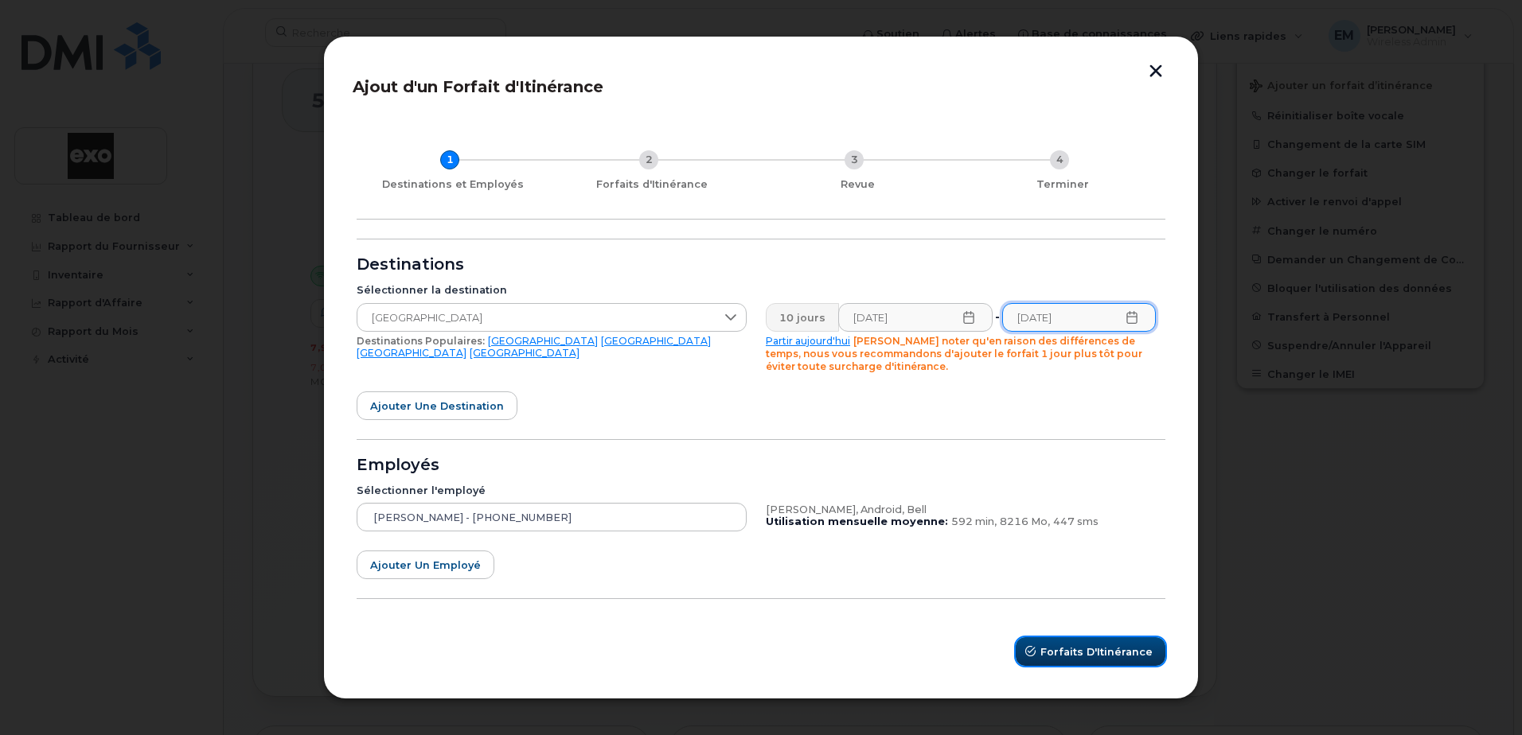
click at [1079, 647] on span "Forfaits d'Itinérance" at bounding box center [1096, 652] width 112 height 15
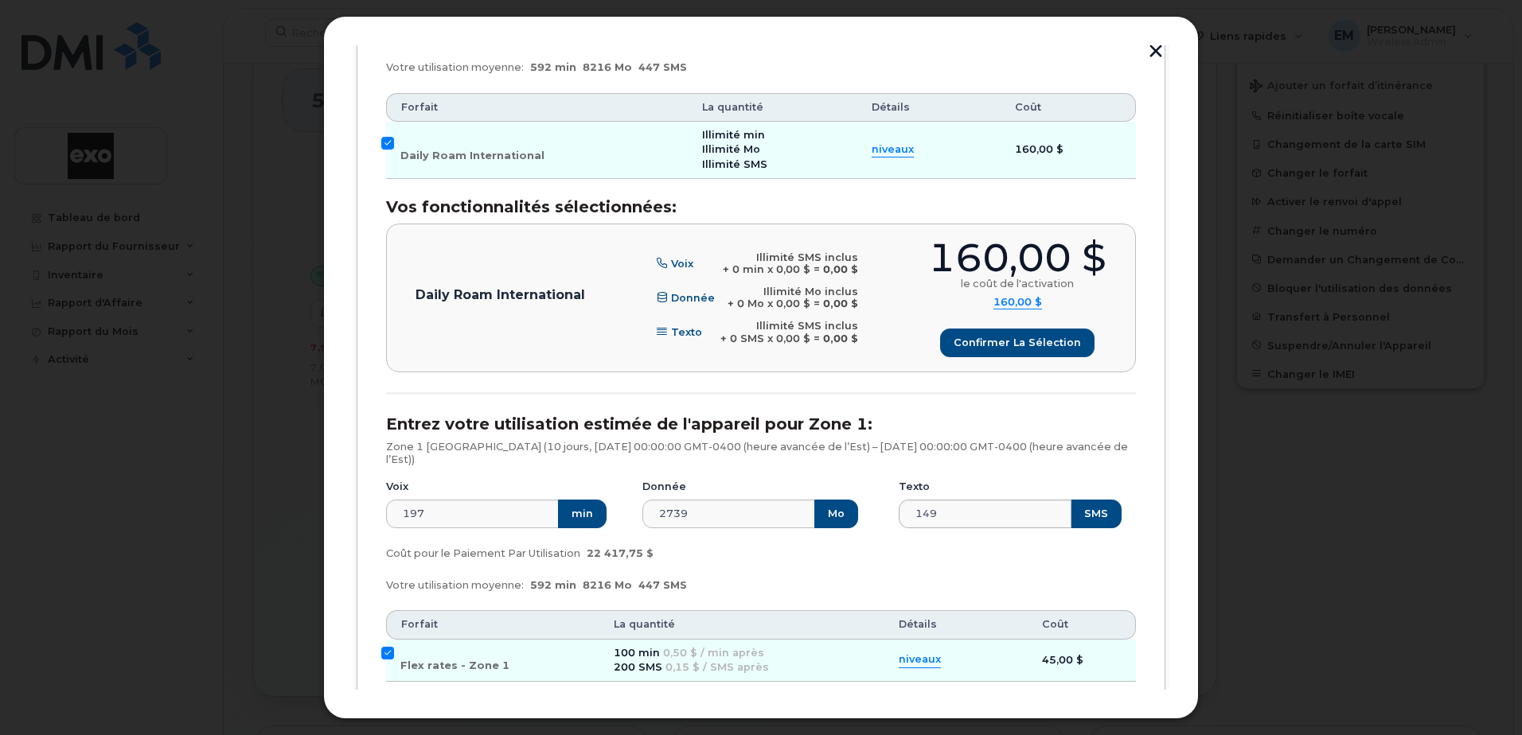
scroll to position [398, 0]
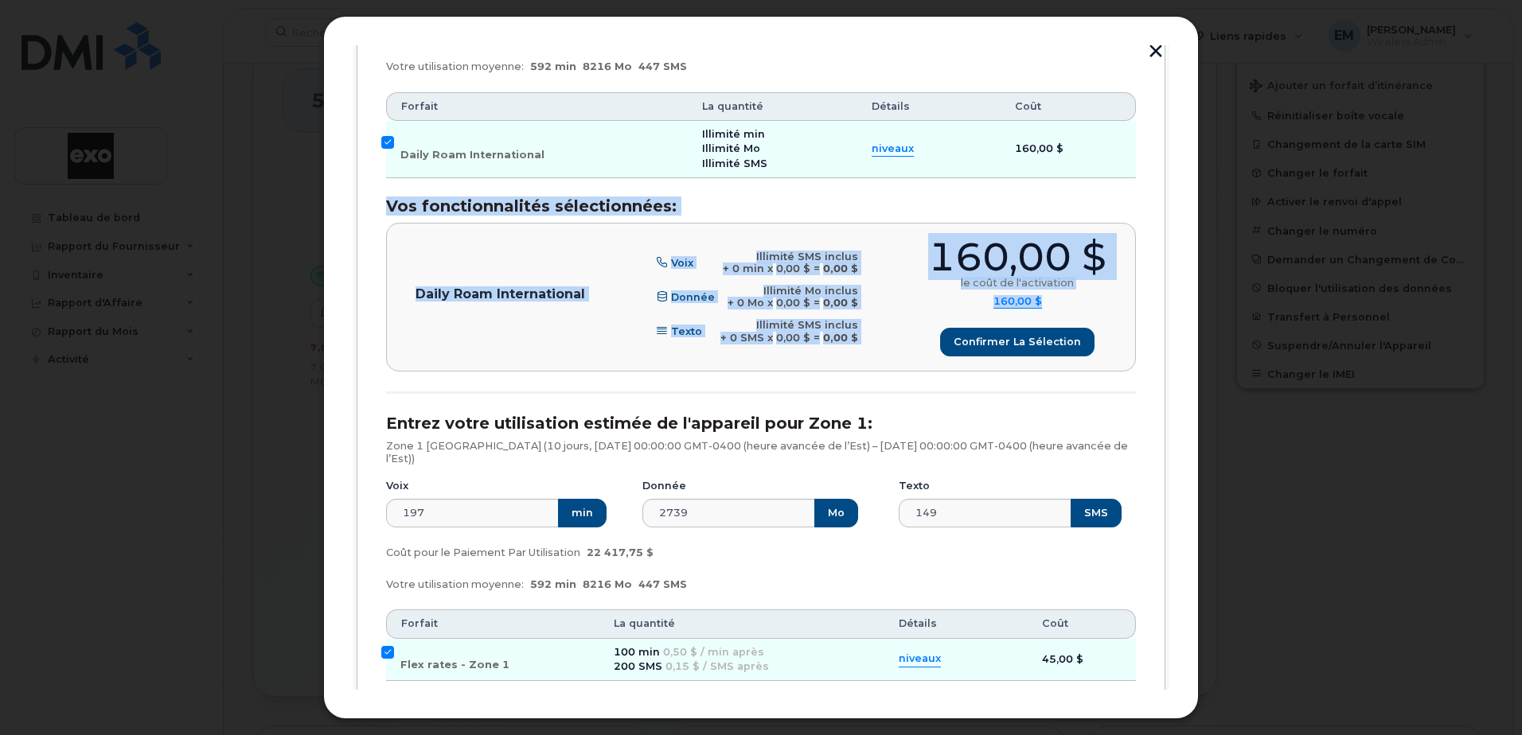
drag, startPoint x: 371, startPoint y: 192, endPoint x: 1090, endPoint y: 338, distance: 734.2
click at [1090, 338] on div "[PERSON_NAME] (514-594-2576), Android, Bell Entrez votre utilisation estimée de…" at bounding box center [761, 380] width 809 height 1078
drag, startPoint x: 1090, startPoint y: 338, endPoint x: 991, endPoint y: 264, distance: 124.0
copy div "Vos fonctionnalités sélectionnées: Daily Roam International Voix Illimité SMS i…"
click at [386, 647] on input "Flex rates - Zone 1" at bounding box center [387, 652] width 13 height 13
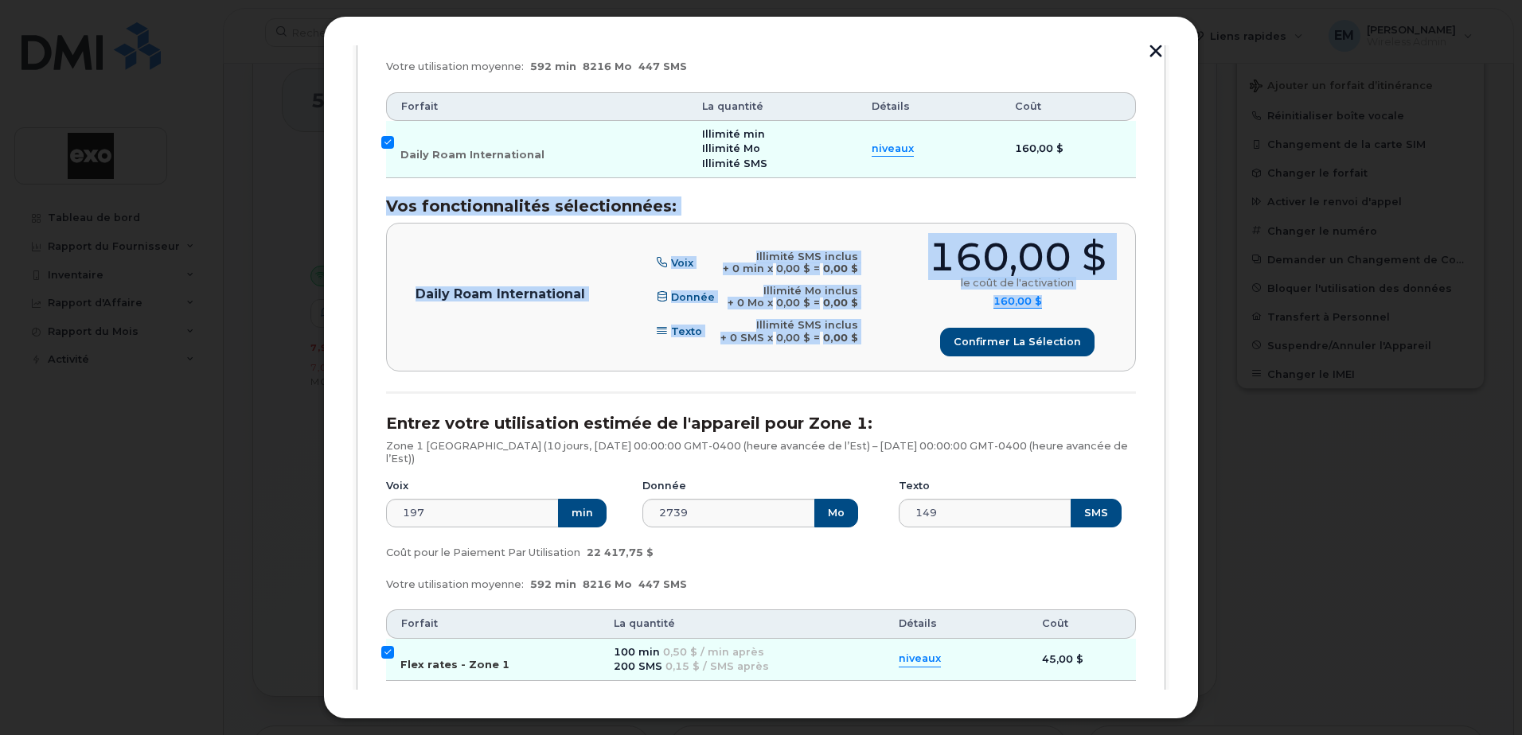
checkbox input "false"
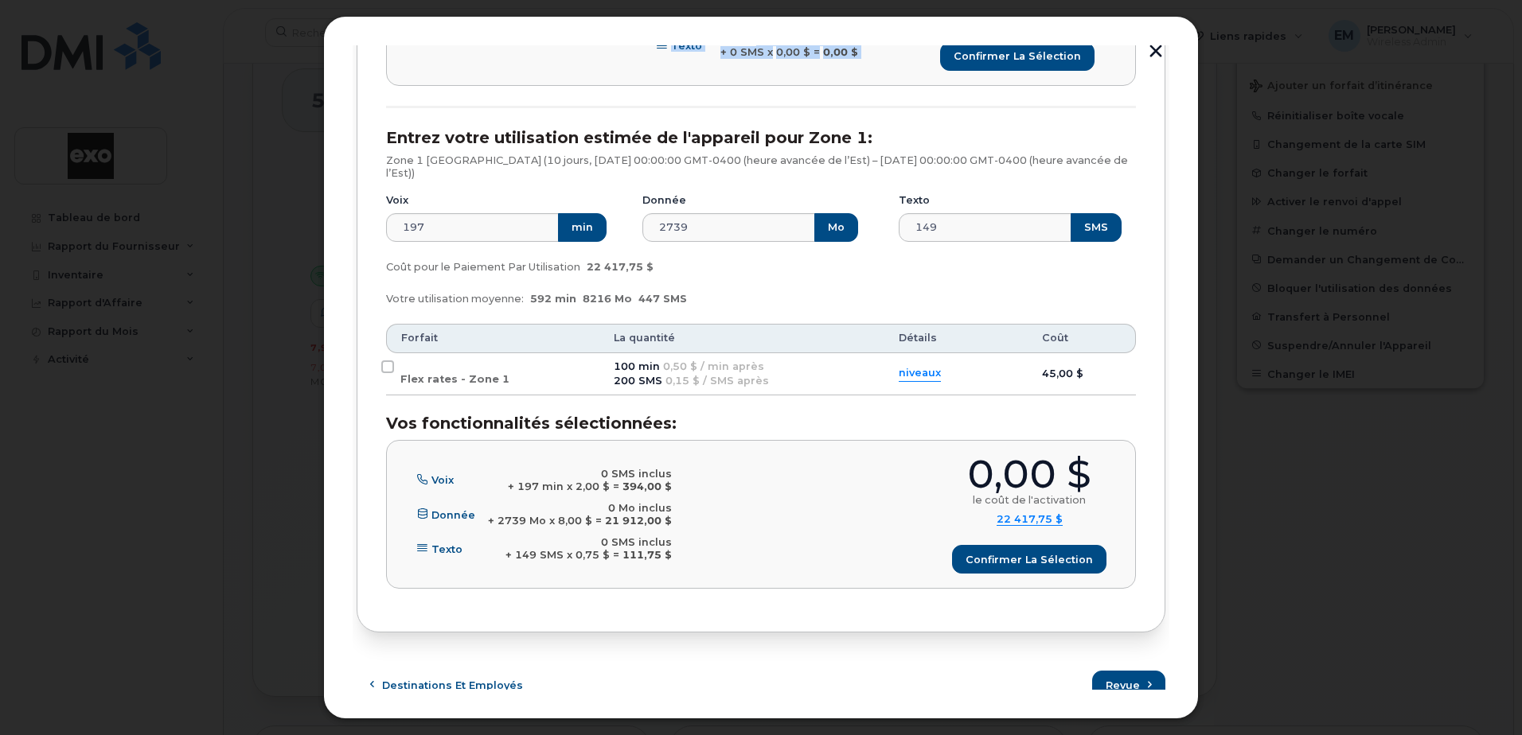
scroll to position [697, 0]
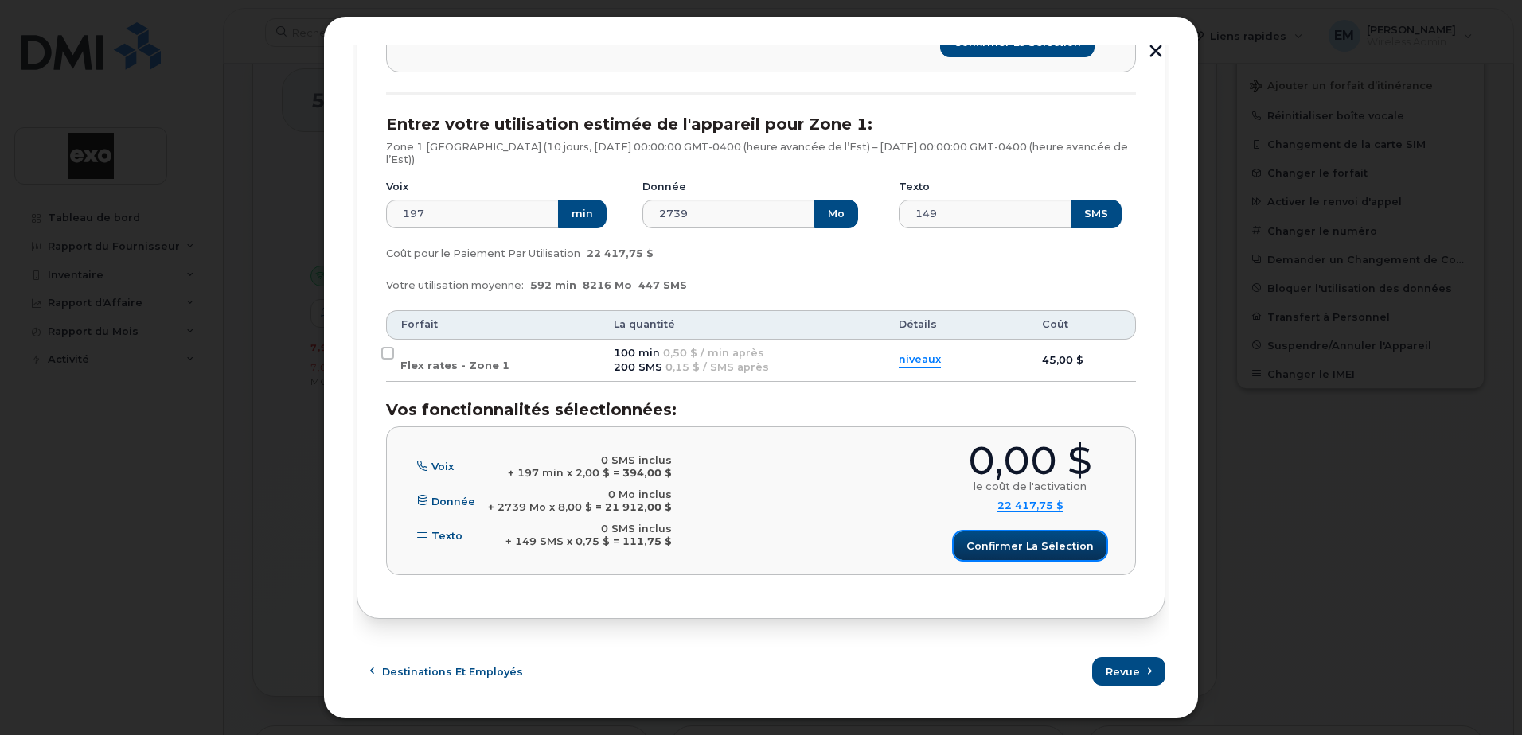
click at [995, 545] on span "Confirmer la sélection" at bounding box center [1029, 546] width 127 height 15
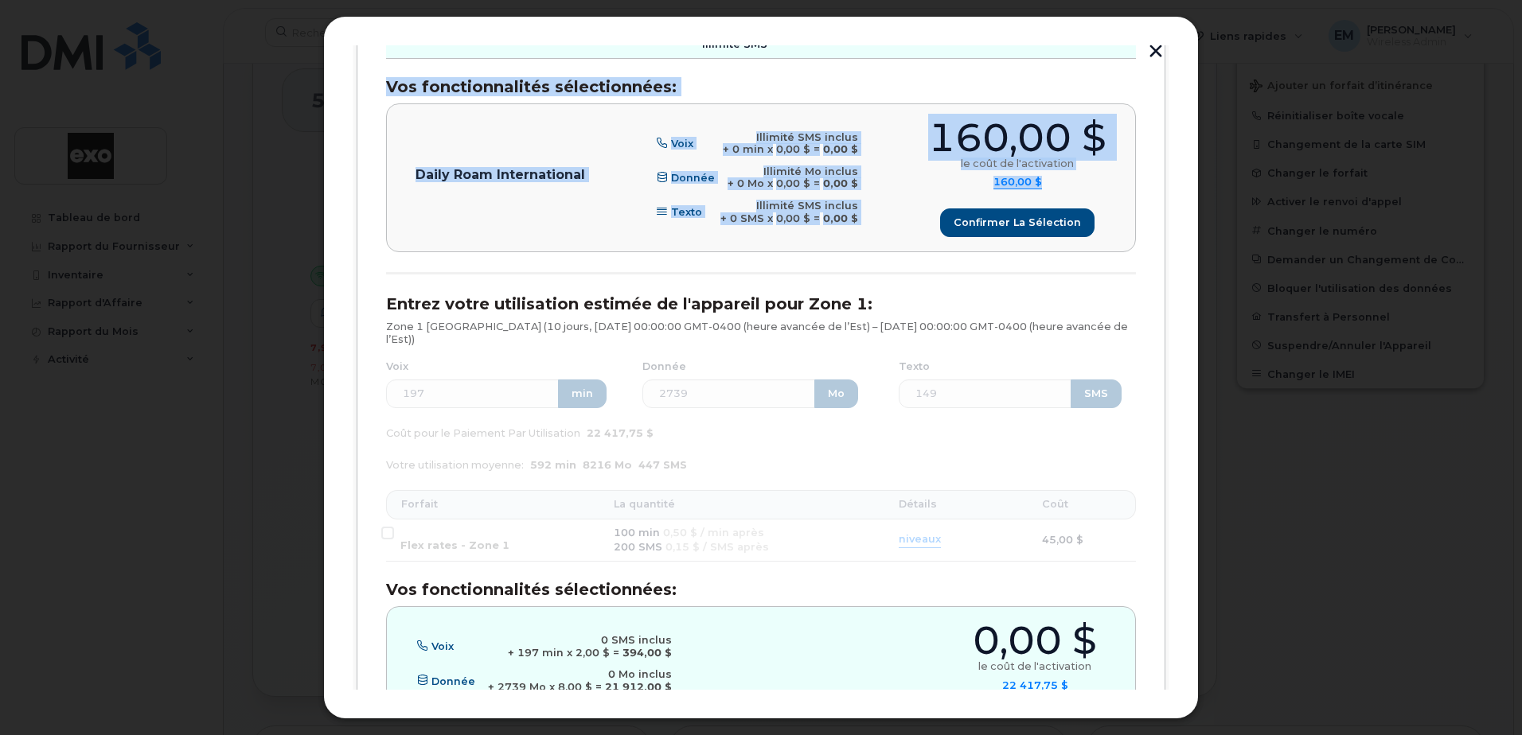
scroll to position [458, 0]
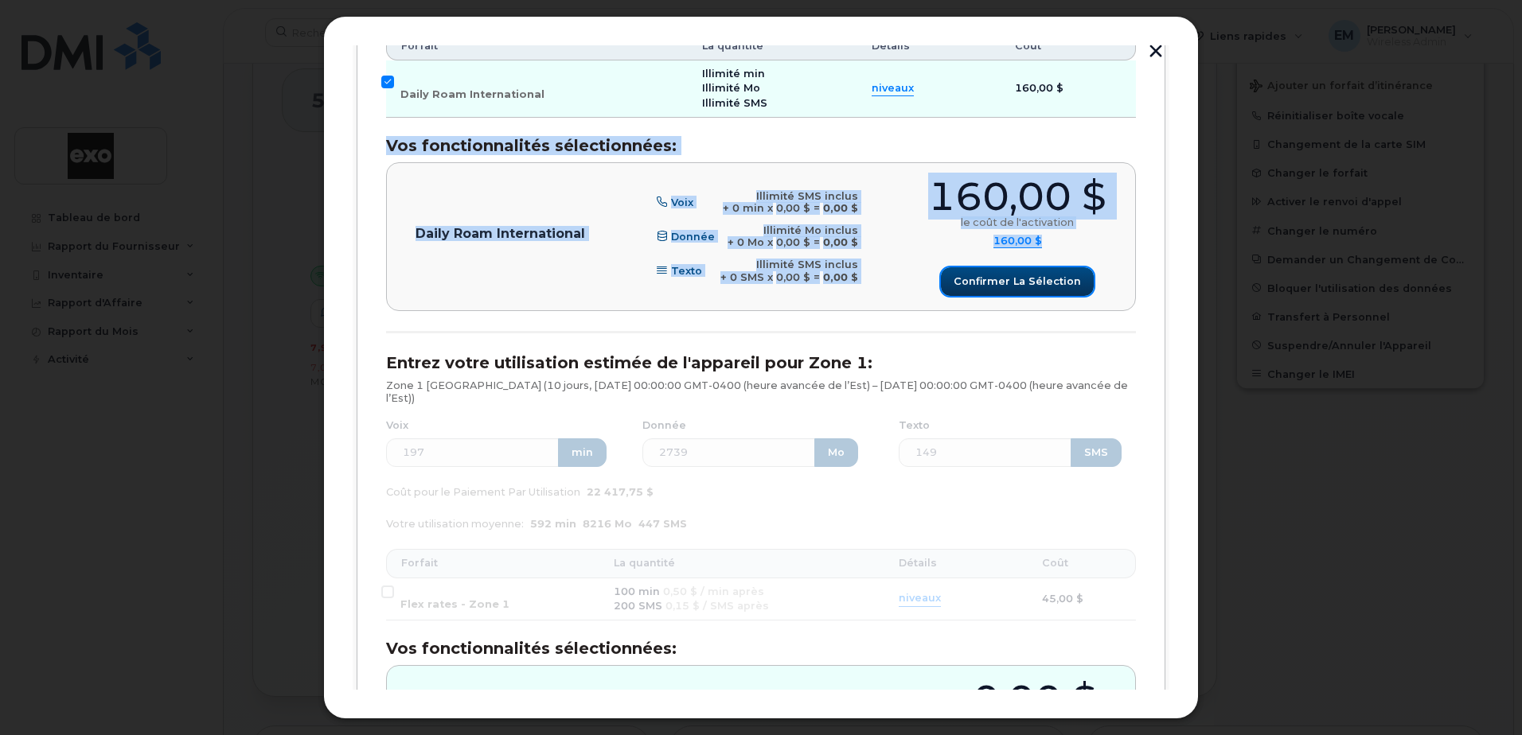
click at [982, 279] on span "Confirmer la sélection" at bounding box center [1016, 281] width 127 height 15
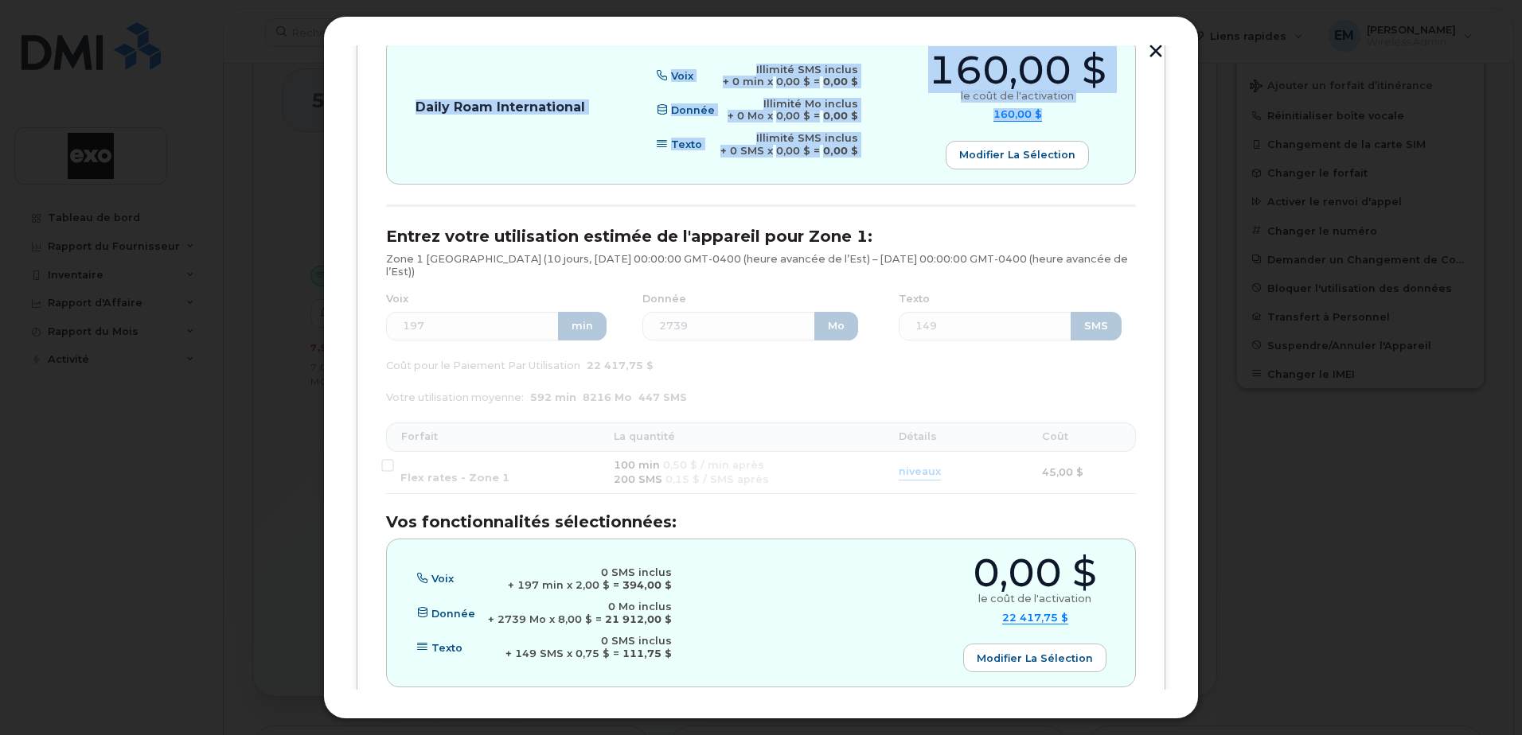
scroll to position [697, 0]
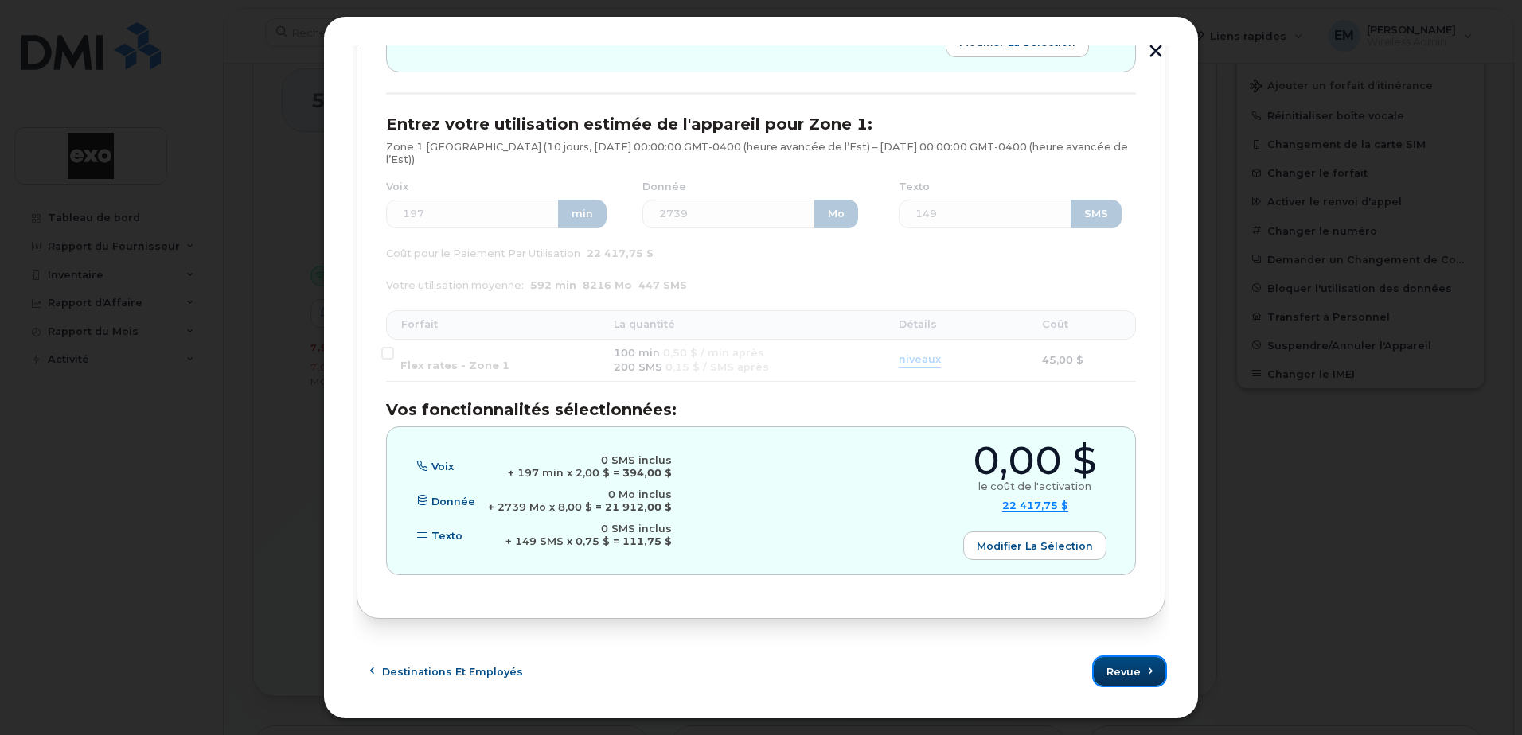
click at [1131, 658] on button "Revue" at bounding box center [1130, 671] width 72 height 29
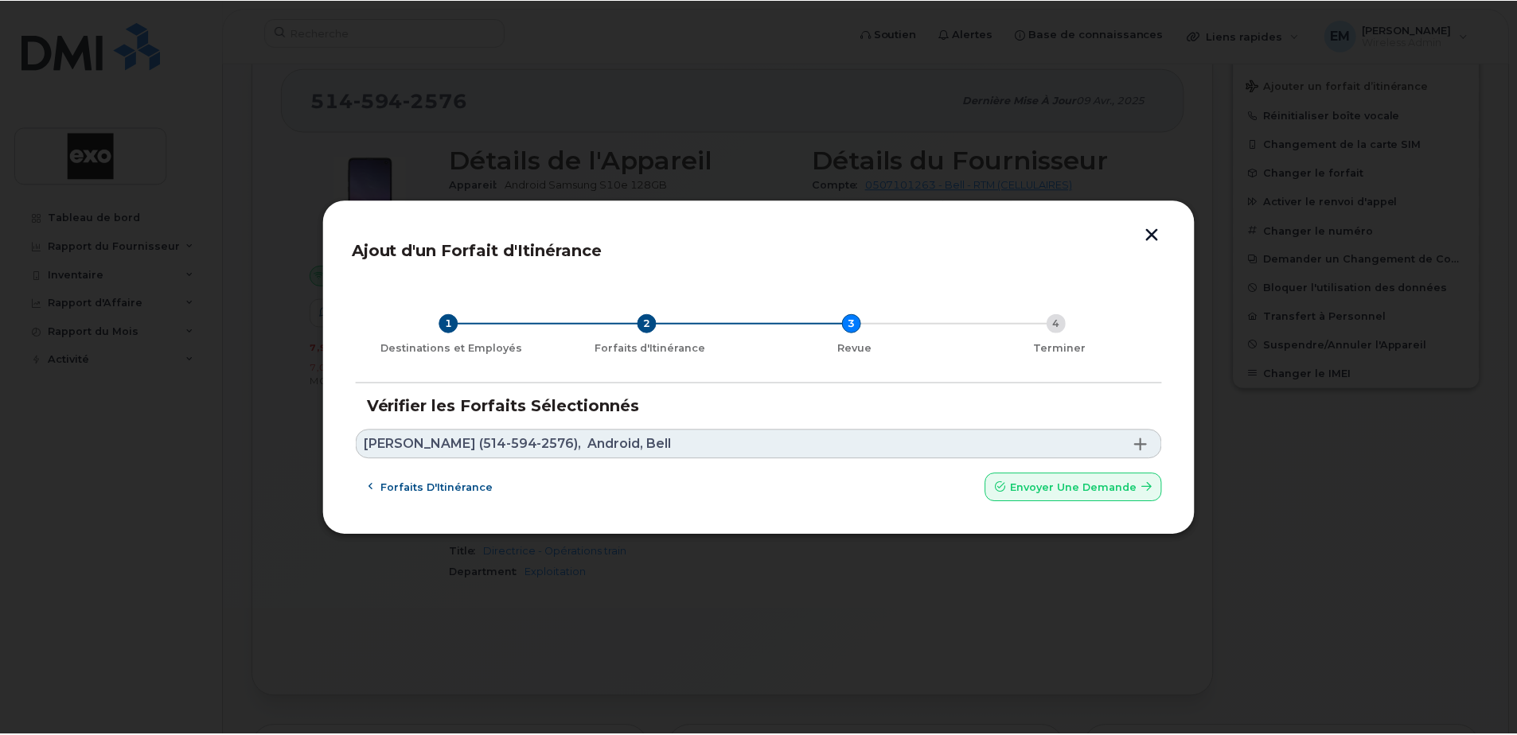
scroll to position [0, 0]
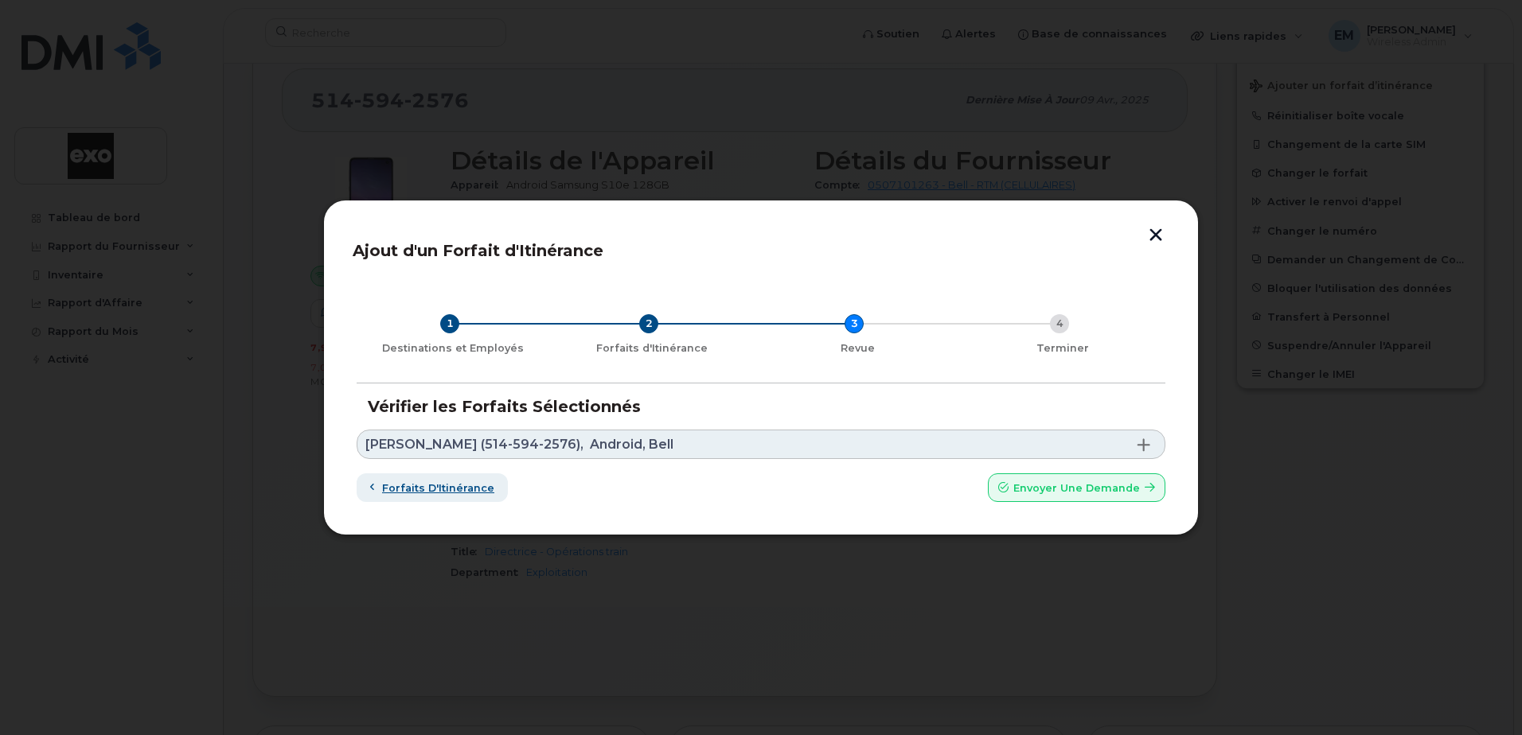
click at [439, 487] on span "Forfaits d'Itinérance" at bounding box center [438, 488] width 112 height 15
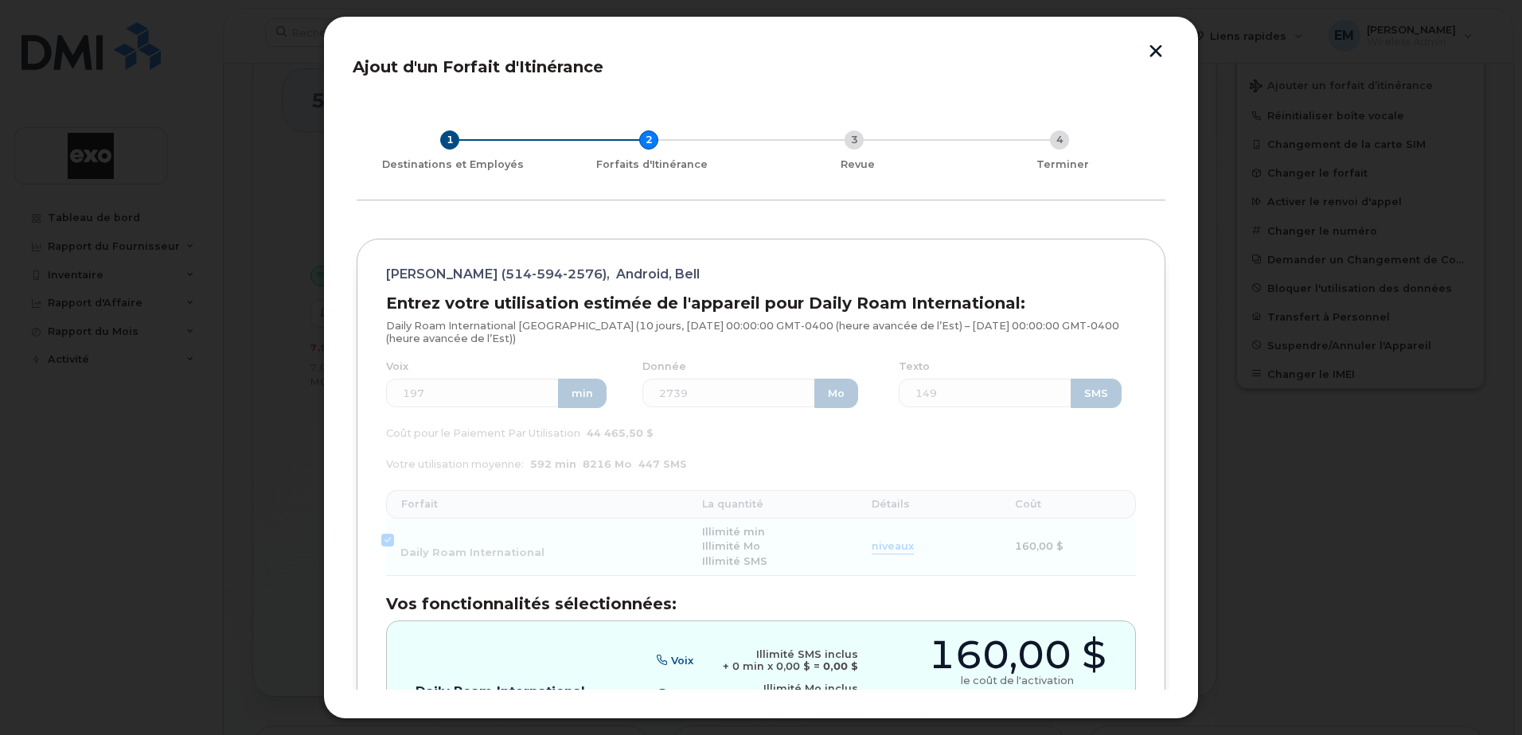
drag, startPoint x: 390, startPoint y: 269, endPoint x: 556, endPoint y: 337, distance: 178.8
copy div "[PERSON_NAME] (514-594-2576), Android, Bell Entrez votre utilisation estimée de…"
click at [1150, 50] on button "button" at bounding box center [1156, 53] width 24 height 17
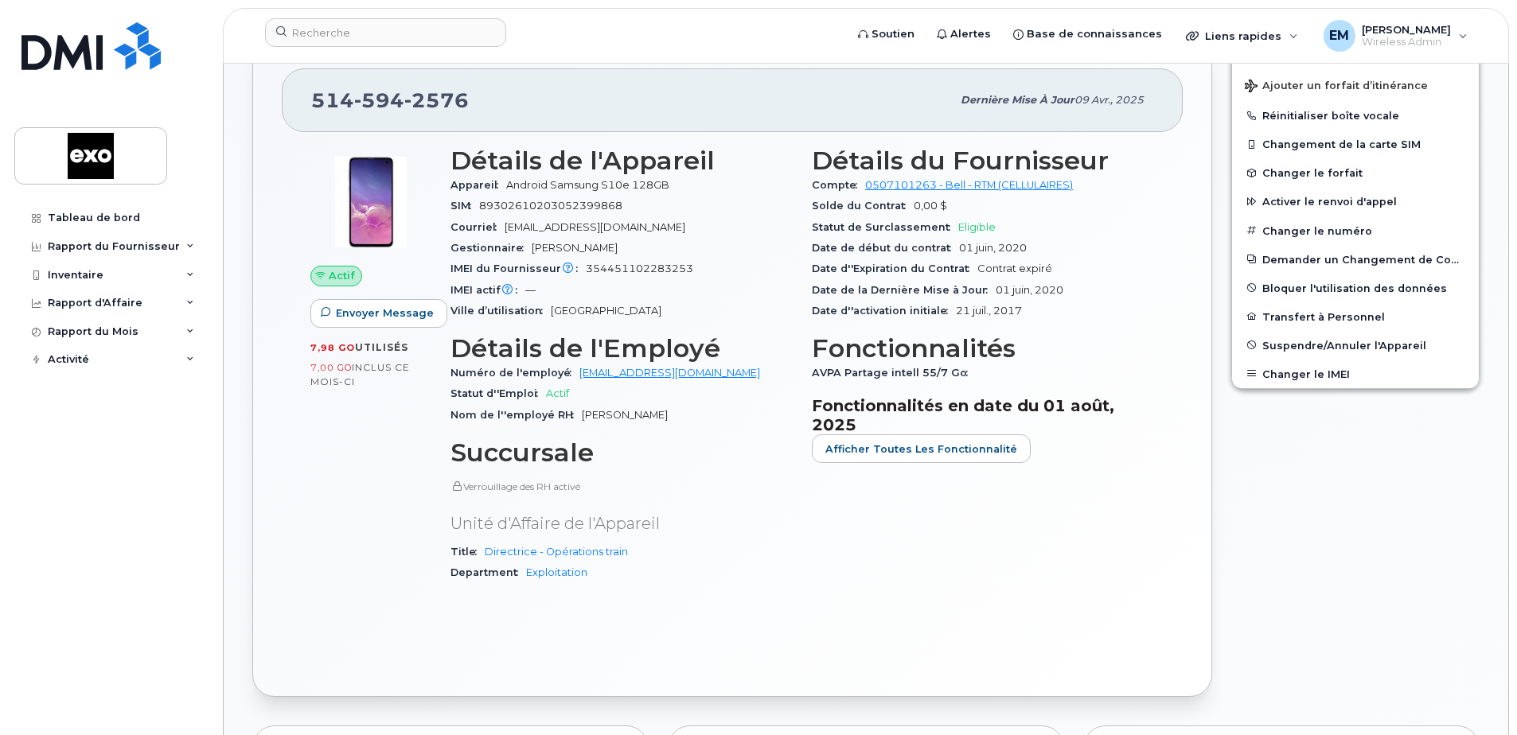
click at [778, 601] on div "Détails de l'Appareil Appareil Android Samsung S10e 128GB SIM [TECHNICAL_ID] Co…" at bounding box center [621, 371] width 361 height 469
